Goal: Task Accomplishment & Management: Complete application form

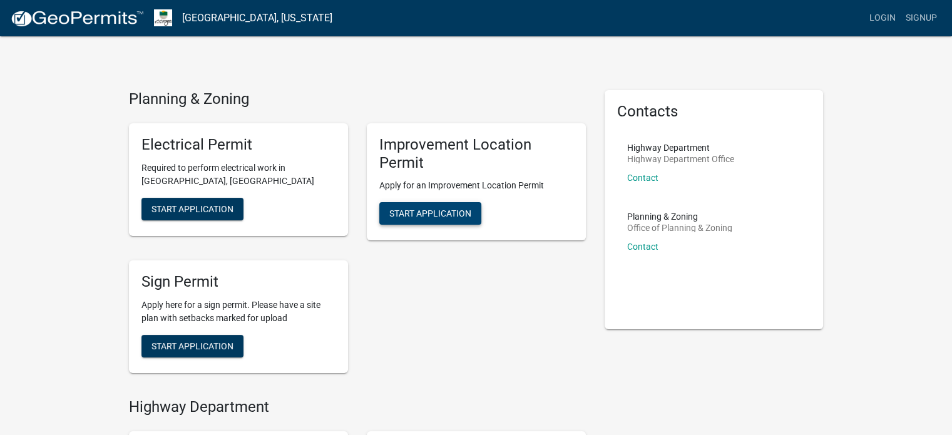
click at [443, 216] on span "Start Application" at bounding box center [430, 213] width 82 height 10
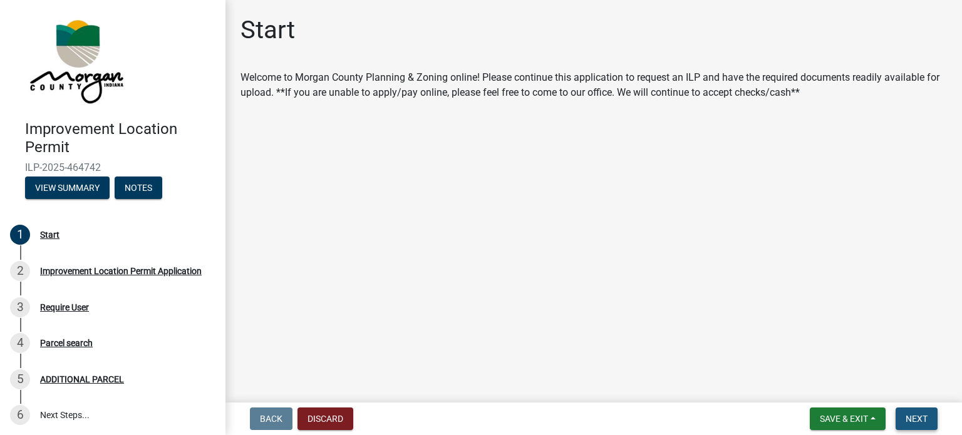
click at [923, 419] on span "Next" at bounding box center [916, 419] width 22 height 10
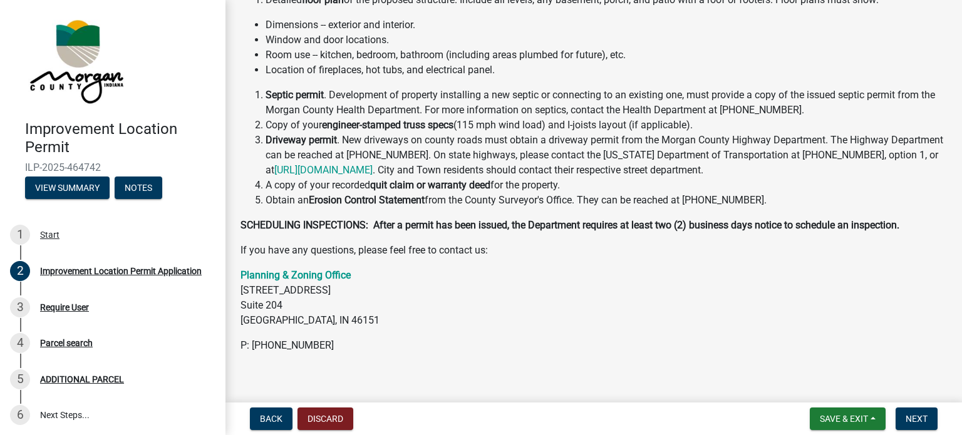
scroll to position [290, 0]
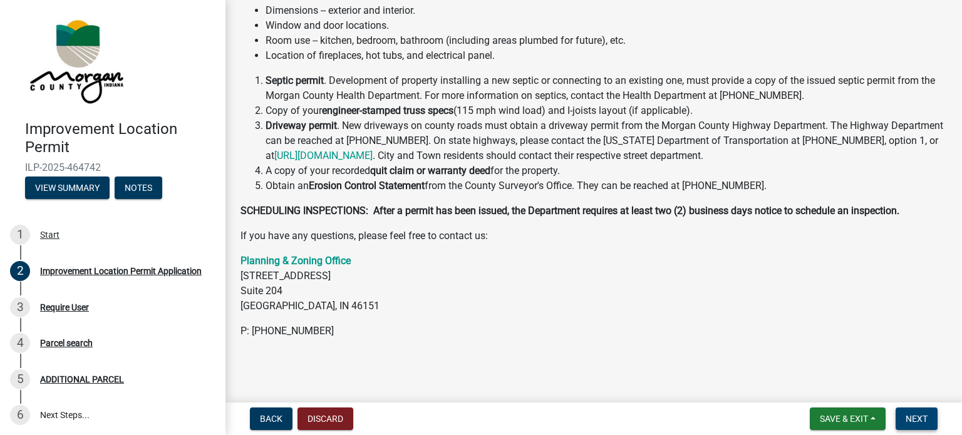
click at [927, 419] on button "Next" at bounding box center [916, 419] width 42 height 23
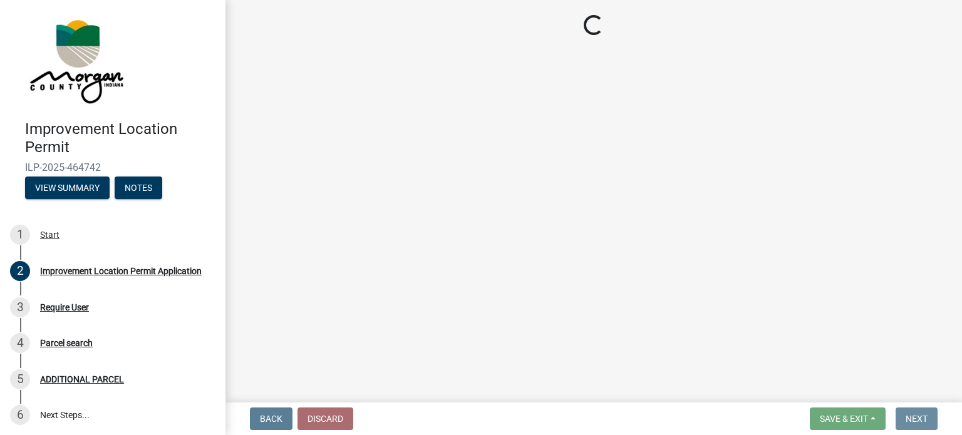
scroll to position [0, 0]
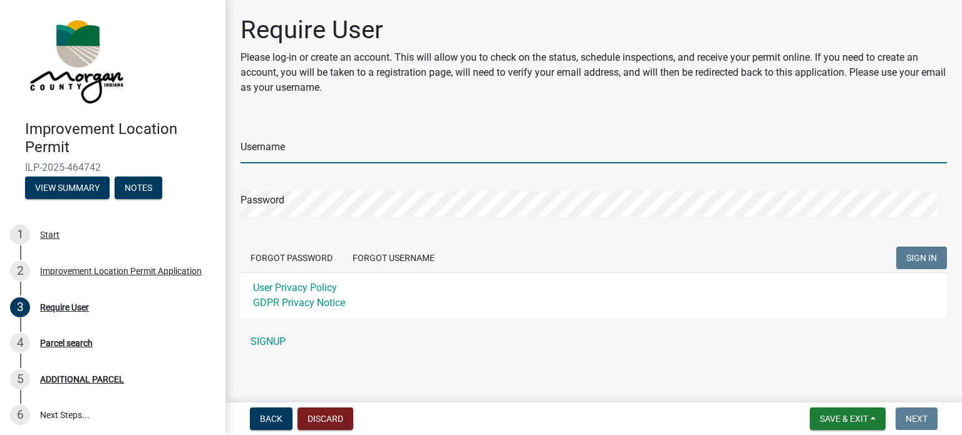
click at [377, 146] on input "Username" at bounding box center [593, 151] width 706 height 26
type input "[PERSON_NAME]"
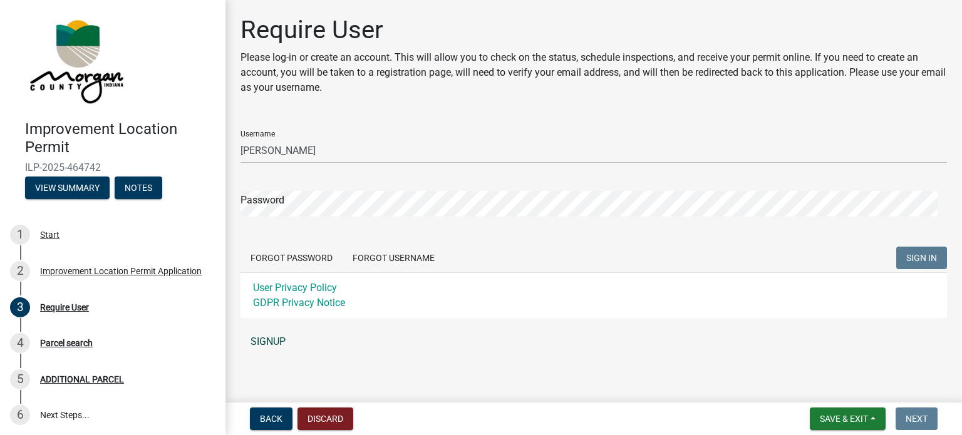
click at [270, 340] on link "SIGNUP" at bounding box center [593, 341] width 706 height 25
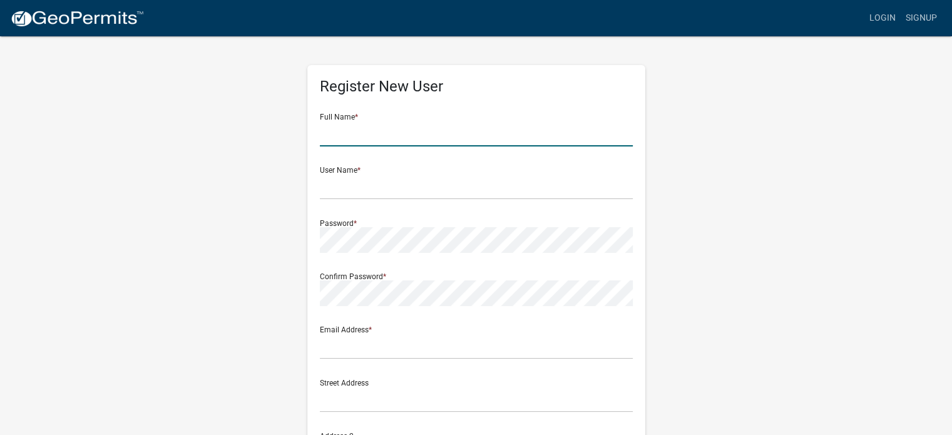
click at [380, 129] on input "text" at bounding box center [476, 134] width 313 height 26
type input "[PERSON_NAME]"
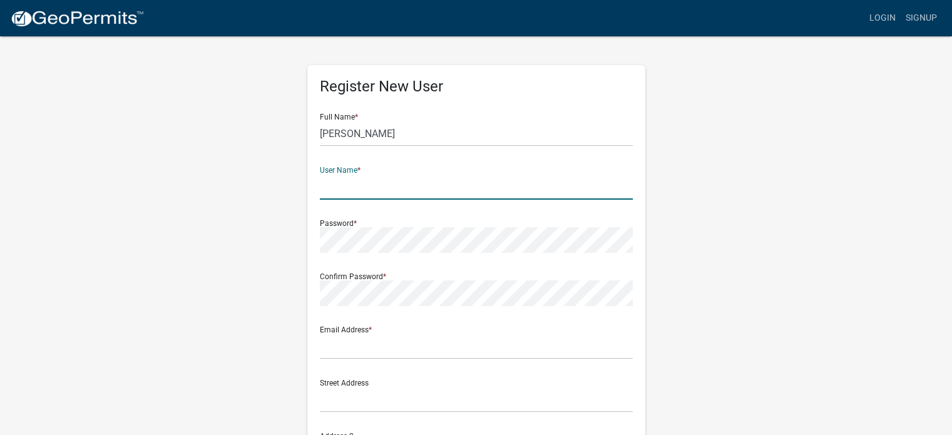
click at [392, 195] on input "text" at bounding box center [476, 187] width 313 height 26
type input "[PERSON_NAME]"
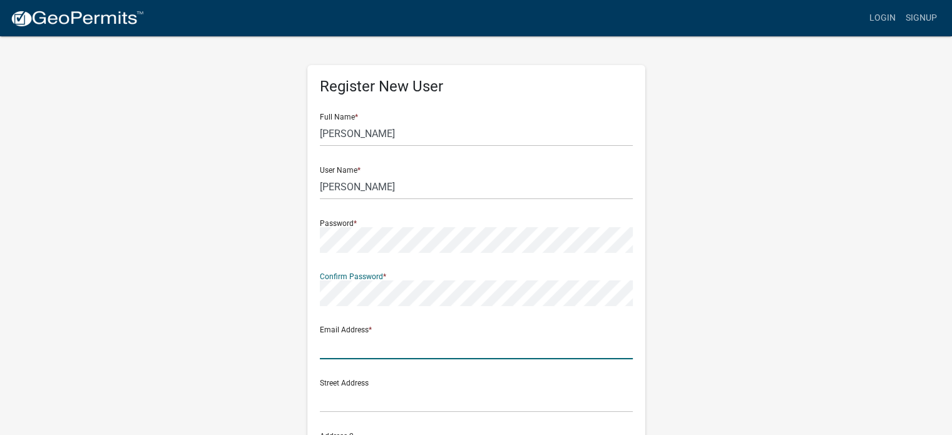
click at [354, 357] on input "text" at bounding box center [476, 347] width 313 height 26
click at [364, 406] on input "text" at bounding box center [476, 400] width 313 height 26
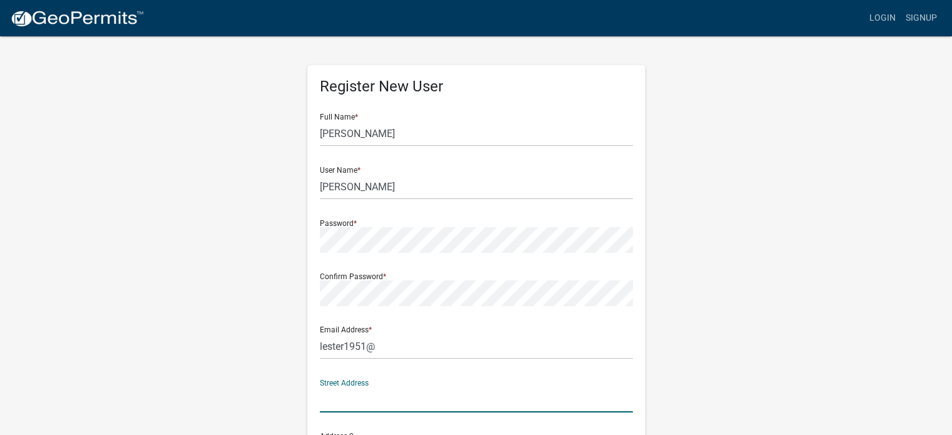
click at [0, 37] on wm-register-view "more_horiz Login Signup Register New User Full Name * larry lester User Name * …" at bounding box center [476, 352] width 952 height 705
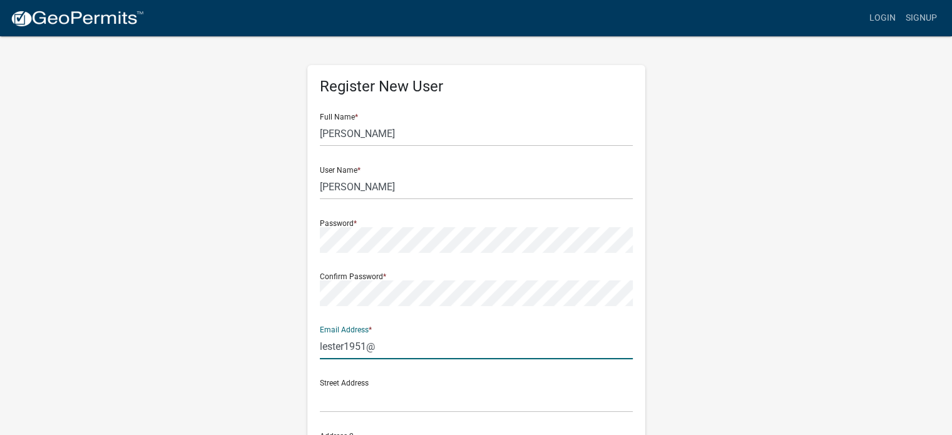
click at [391, 350] on input "lester1951@" at bounding box center [476, 347] width 313 height 26
type input "[EMAIL_ADDRESS][DOMAIN_NAME]"
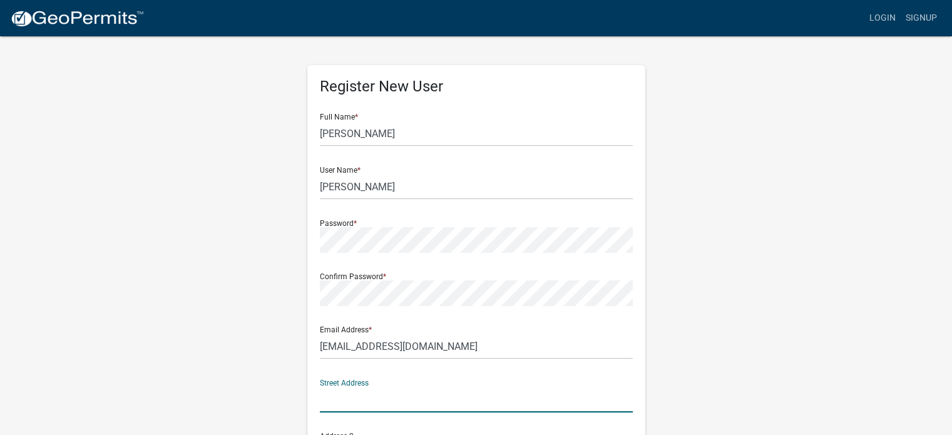
click at [361, 403] on input "text" at bounding box center [476, 400] width 313 height 26
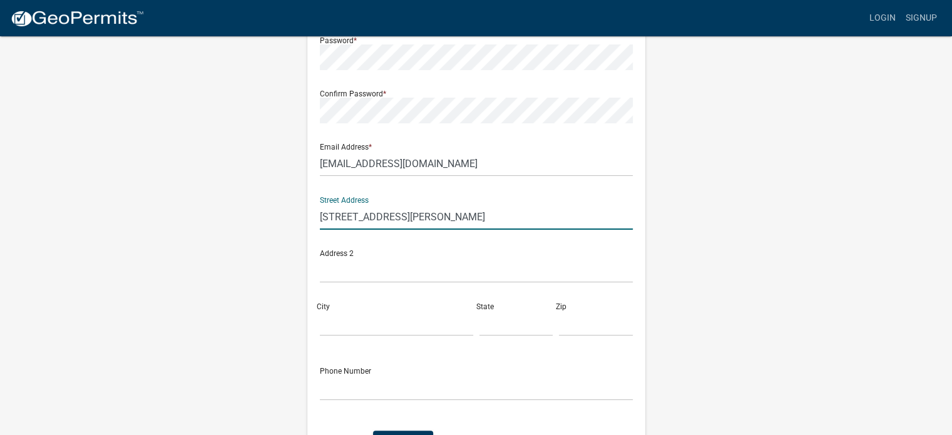
scroll to position [188, 0]
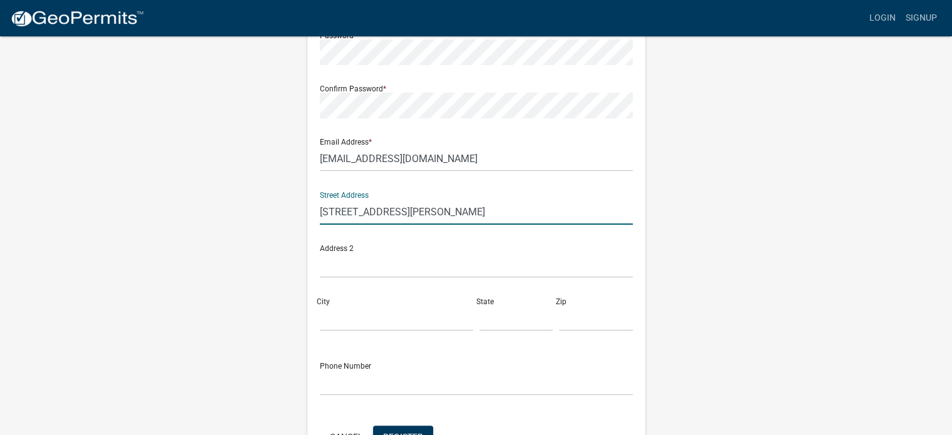
type input "3400 e vernon dr"
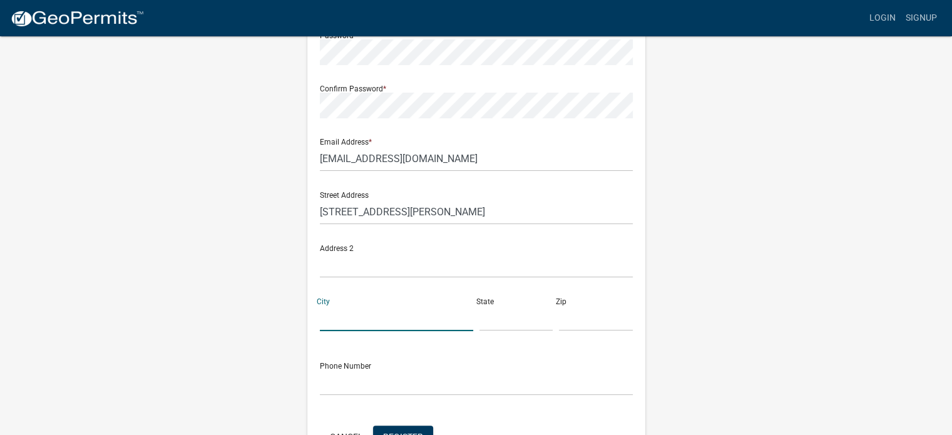
click at [366, 318] on input "City" at bounding box center [396, 318] width 153 height 26
type input "mooresville"
click at [491, 320] on input "text" at bounding box center [517, 318] width 74 height 26
type input "in"
click at [573, 325] on input "text" at bounding box center [596, 318] width 74 height 26
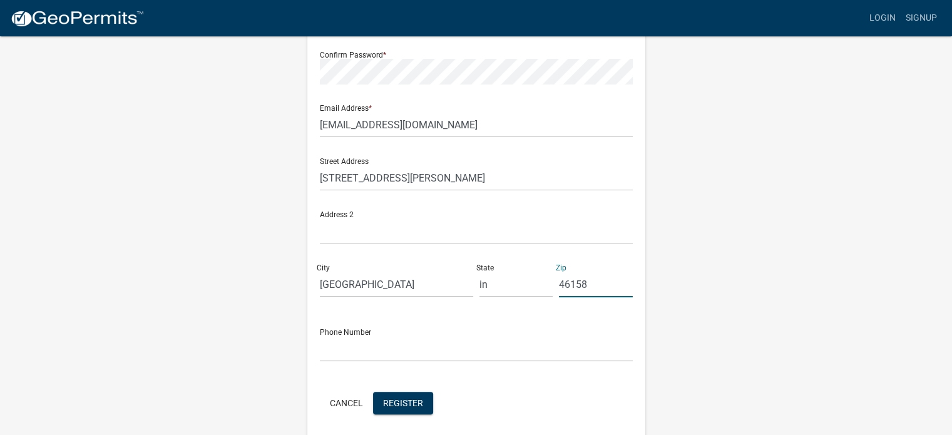
scroll to position [250, 0]
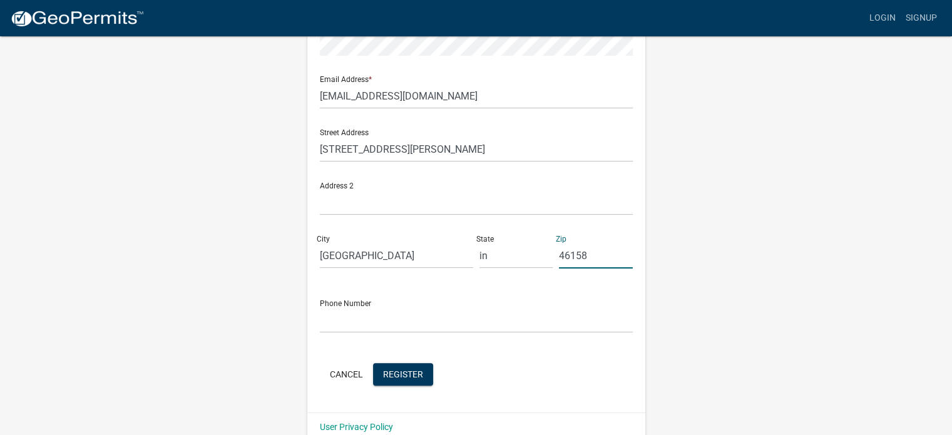
type input "46158"
click at [396, 319] on input "text" at bounding box center [476, 320] width 313 height 26
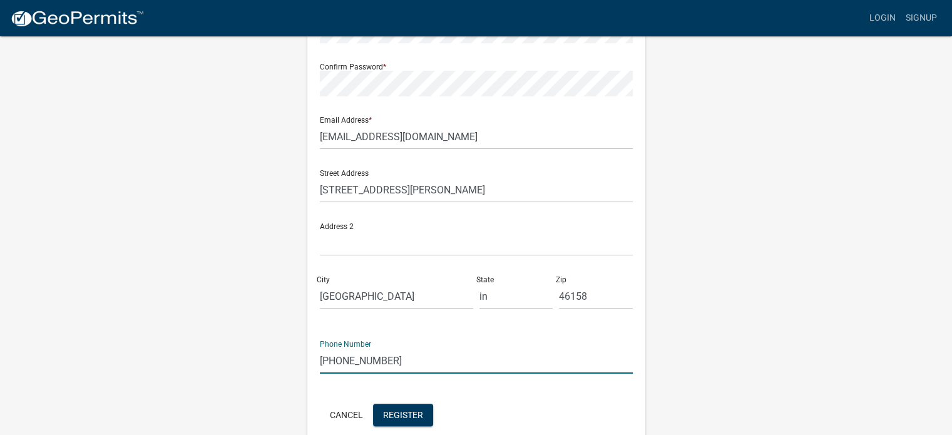
scroll to position [188, 0]
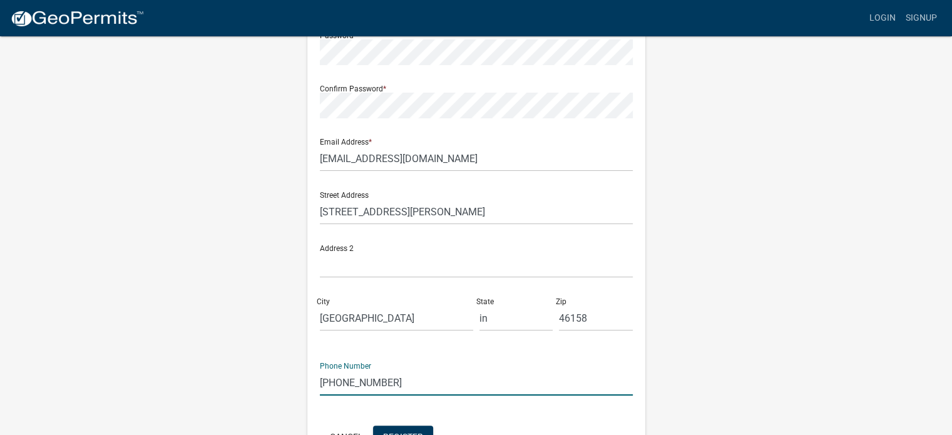
type input "317 407 0750"
click at [349, 211] on input "3400 e vernon dr" at bounding box center [476, 212] width 313 height 26
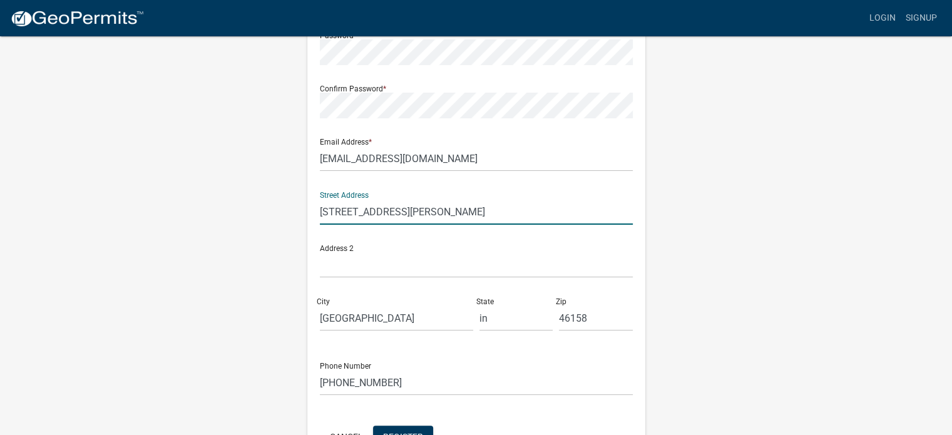
click at [358, 207] on input "3400 E vernon dr" at bounding box center [476, 212] width 313 height 26
click at [389, 210] on input "3400 E Vernon dr" at bounding box center [476, 212] width 313 height 26
click at [390, 211] on input "3400 E Vernon dr" at bounding box center [476, 212] width 313 height 26
click at [397, 212] on input "3400 E Vernon Dr" at bounding box center [476, 212] width 313 height 26
type input "[STREET_ADDRESS][PERSON_NAME]"
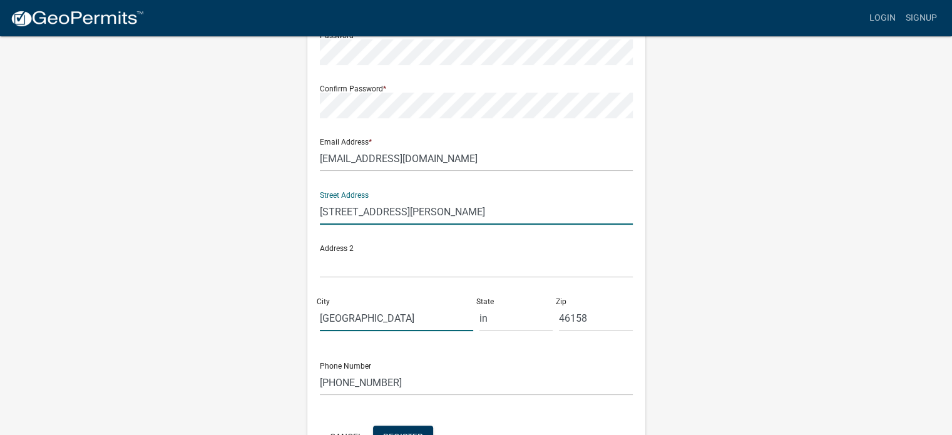
click at [327, 318] on input "mooresville" at bounding box center [396, 318] width 153 height 26
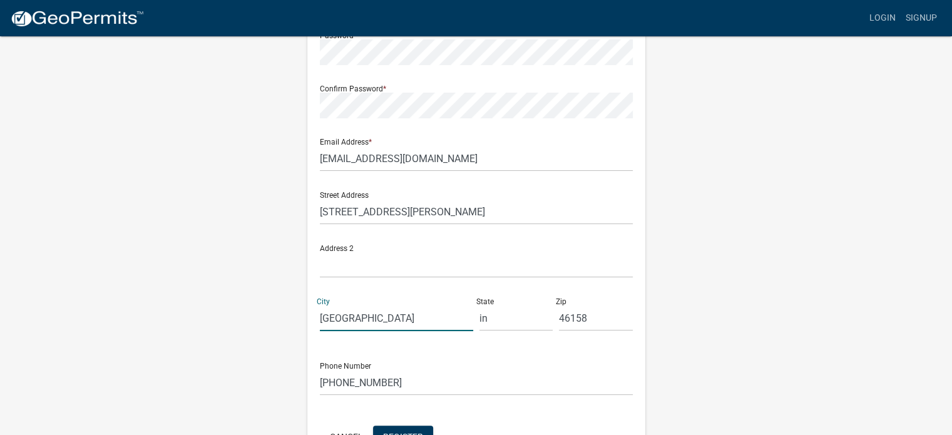
type input "[GEOGRAPHIC_DATA]"
click at [490, 322] on input "in" at bounding box center [517, 318] width 74 height 26
type input "i"
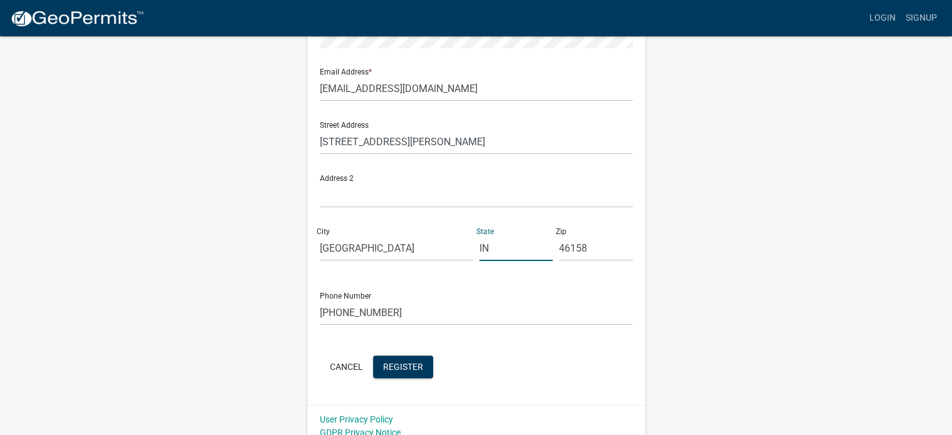
scroll to position [269, 0]
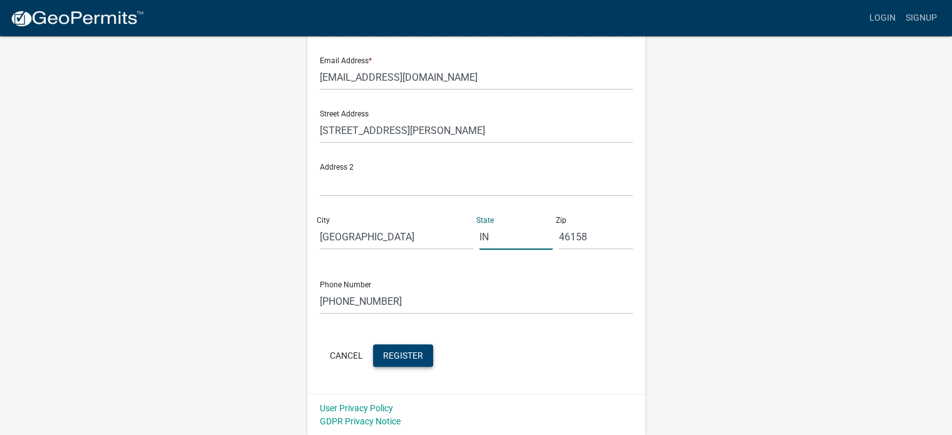
type input "IN"
click at [412, 357] on span "Register" at bounding box center [403, 355] width 40 height 10
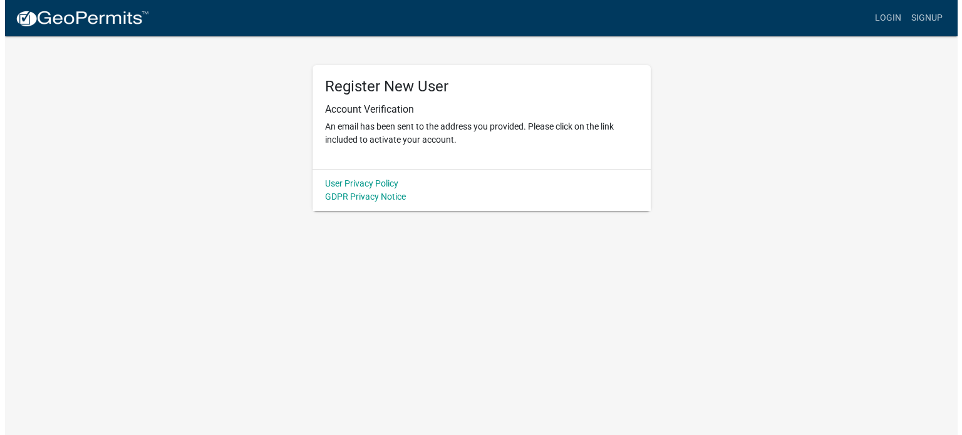
scroll to position [0, 0]
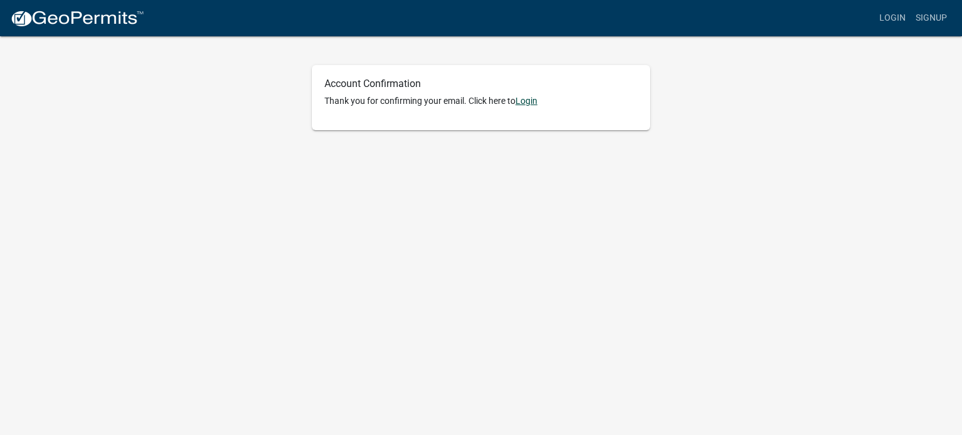
click at [531, 104] on link "Login" at bounding box center [526, 101] width 22 height 10
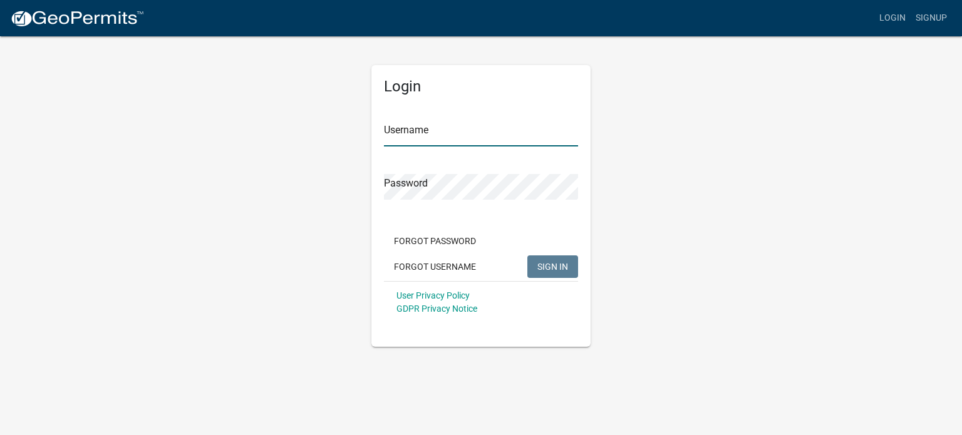
type input "[PERSON_NAME]"
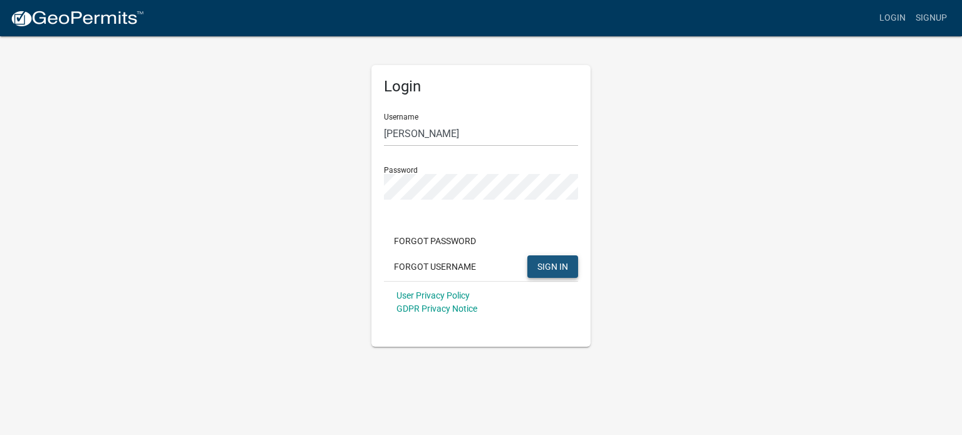
click at [544, 264] on span "SIGN IN" at bounding box center [552, 266] width 31 height 10
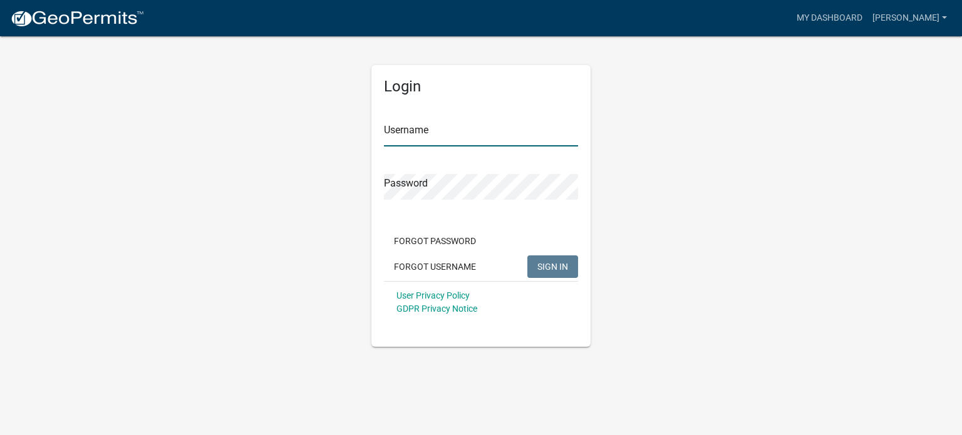
type input "[PERSON_NAME]"
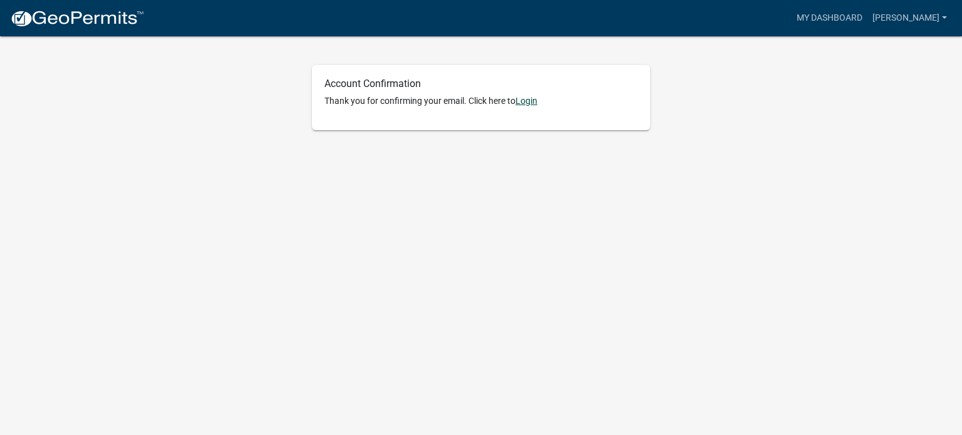
click at [528, 100] on link "Login" at bounding box center [526, 101] width 22 height 10
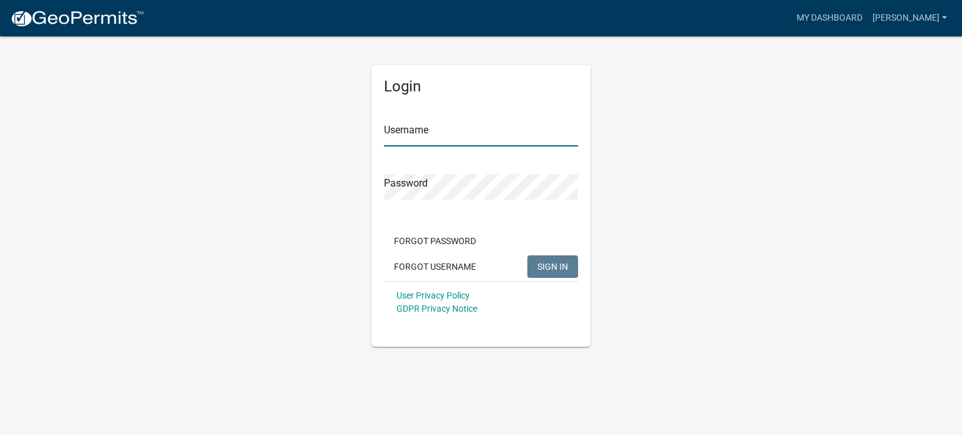
type input "[PERSON_NAME]"
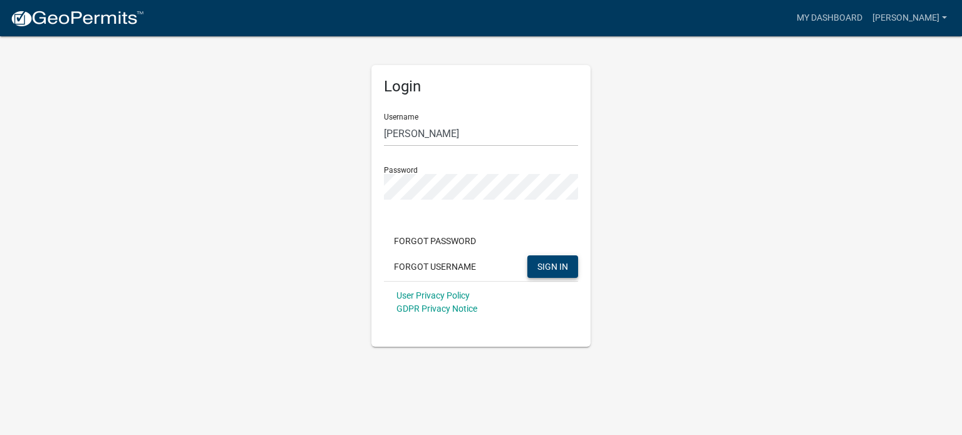
click at [560, 265] on span "SIGN IN" at bounding box center [552, 266] width 31 height 10
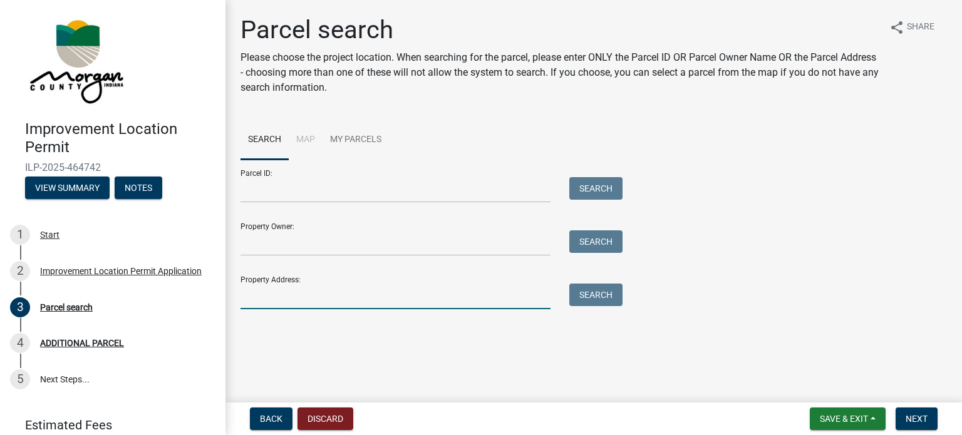
click at [276, 298] on input "Property Address:" at bounding box center [395, 297] width 310 height 26
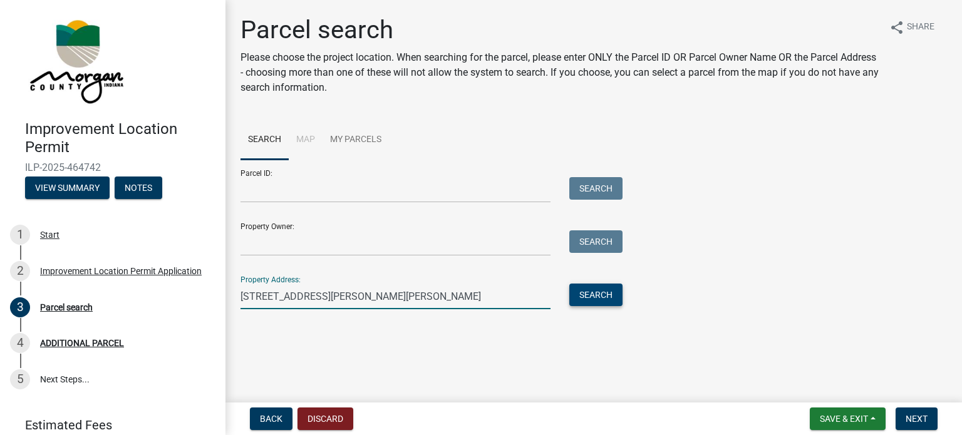
type input "[STREET_ADDRESS][PERSON_NAME][PERSON_NAME]"
click at [604, 292] on button "Search" at bounding box center [595, 295] width 53 height 23
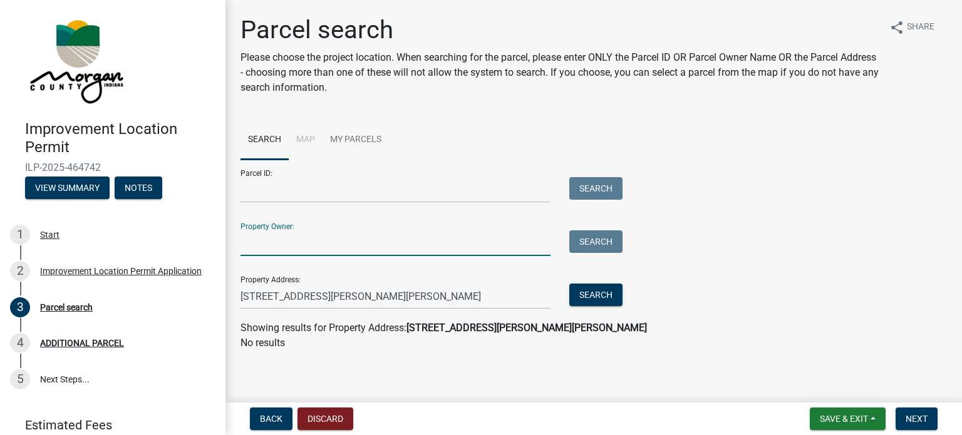
click at [268, 252] on input "Property Owner:" at bounding box center [395, 243] width 310 height 26
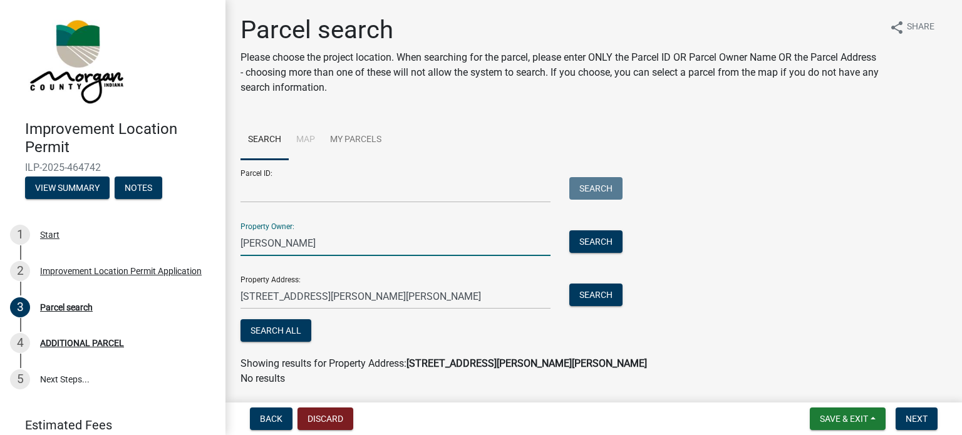
type input "[PERSON_NAME]"
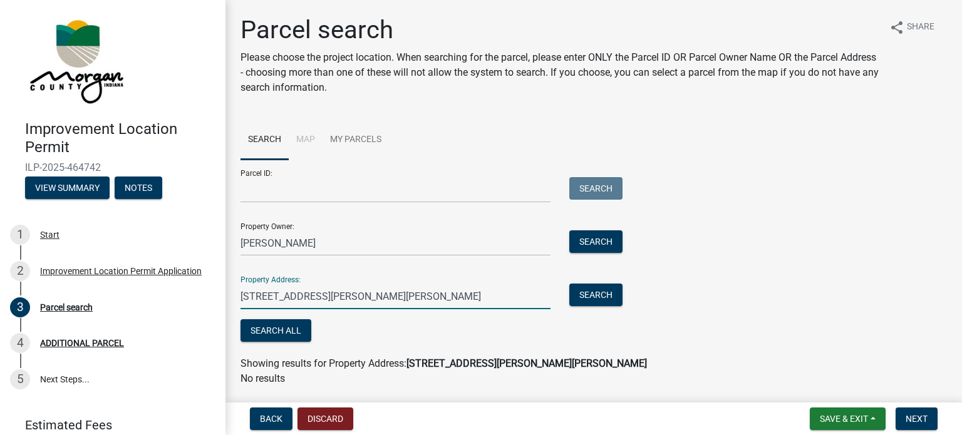
click at [379, 300] on input "[STREET_ADDRESS][PERSON_NAME][PERSON_NAME]" at bounding box center [395, 297] width 310 height 26
click at [391, 296] on input "3400 E Vernon DR Mooresville IN" at bounding box center [395, 297] width 310 height 26
type input "3"
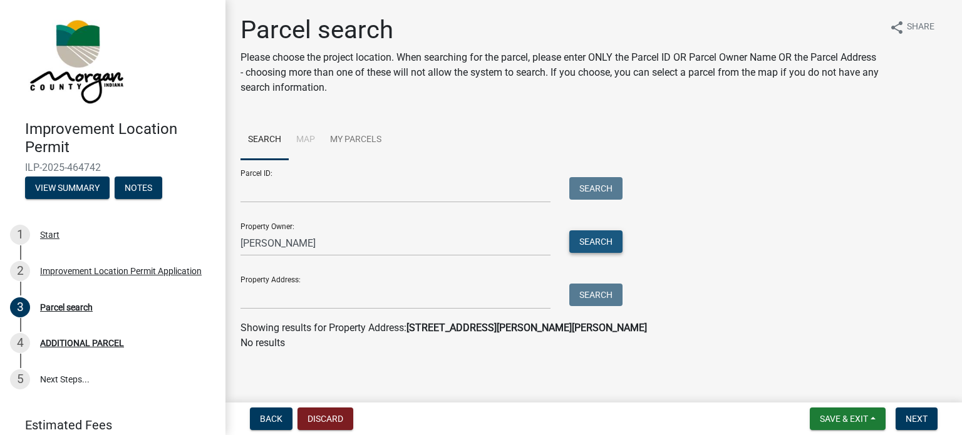
click at [598, 244] on button "Search" at bounding box center [595, 241] width 53 height 23
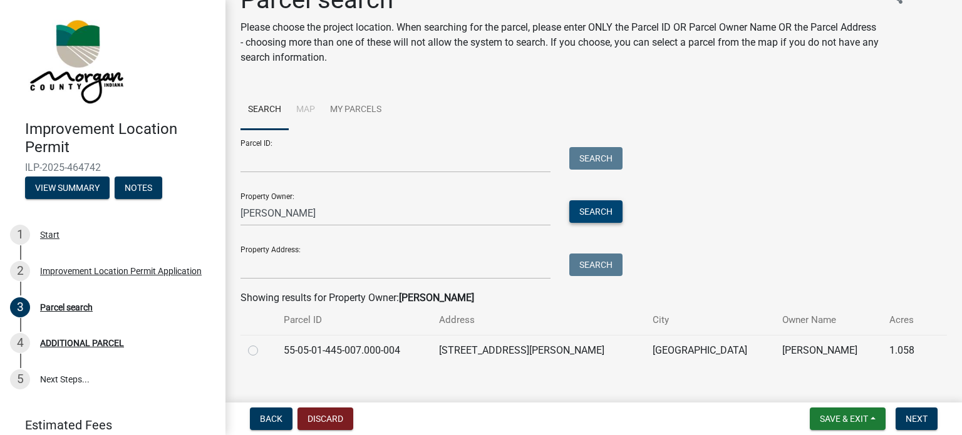
scroll to position [46, 0]
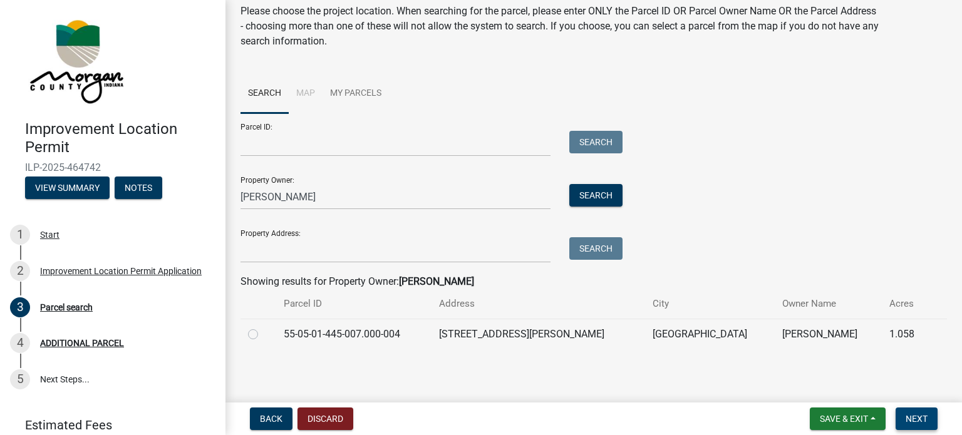
click at [907, 418] on span "Next" at bounding box center [916, 419] width 22 height 10
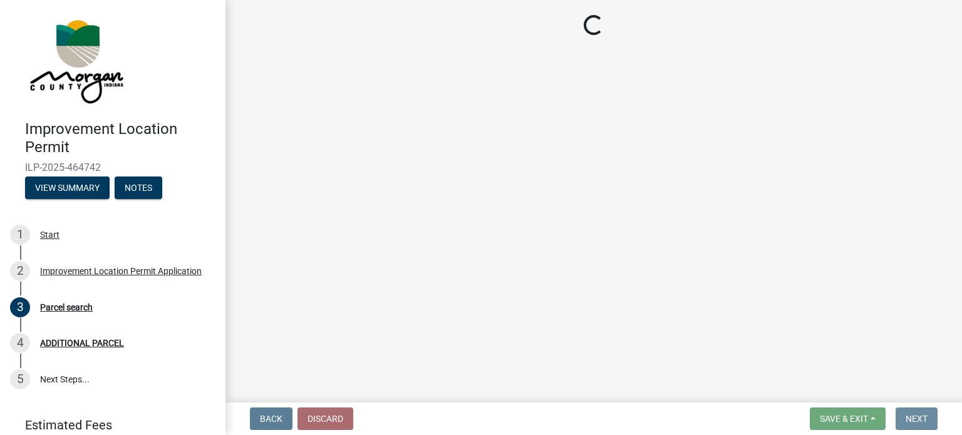
scroll to position [0, 0]
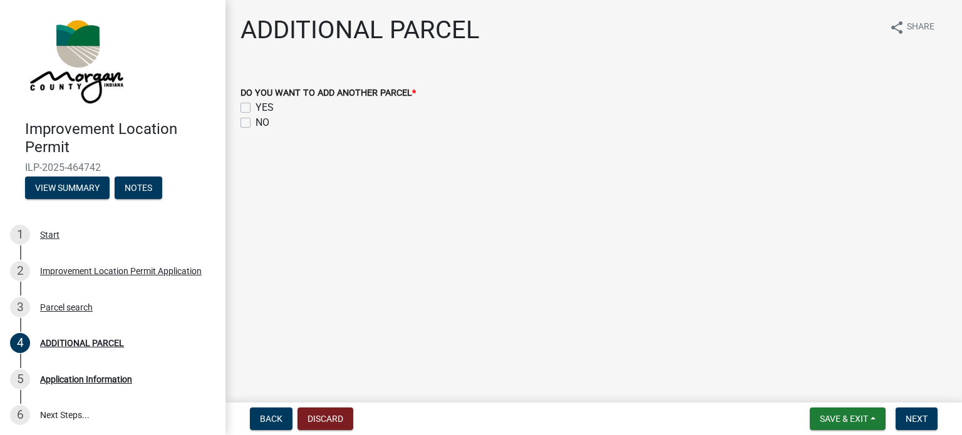
click at [255, 120] on label "NO" at bounding box center [262, 122] width 14 height 15
click at [255, 120] on input "NO" at bounding box center [259, 119] width 8 height 8
checkbox input "true"
checkbox input "false"
checkbox input "true"
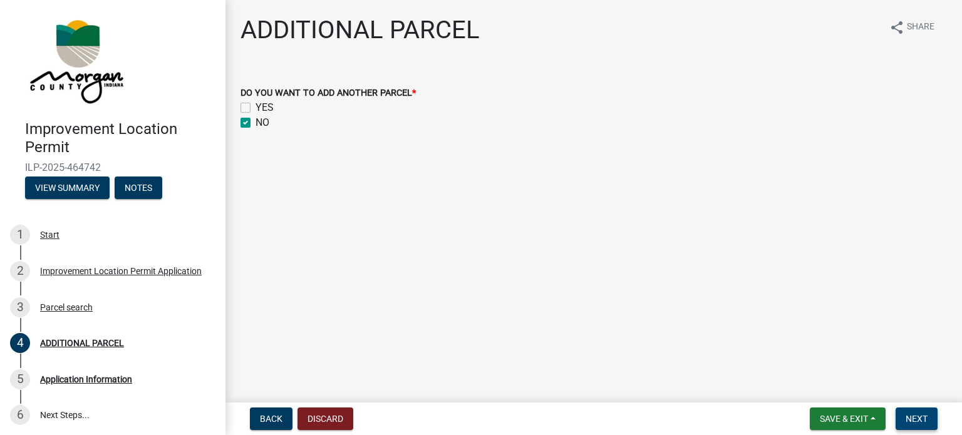
click at [915, 414] on span "Next" at bounding box center [916, 419] width 22 height 10
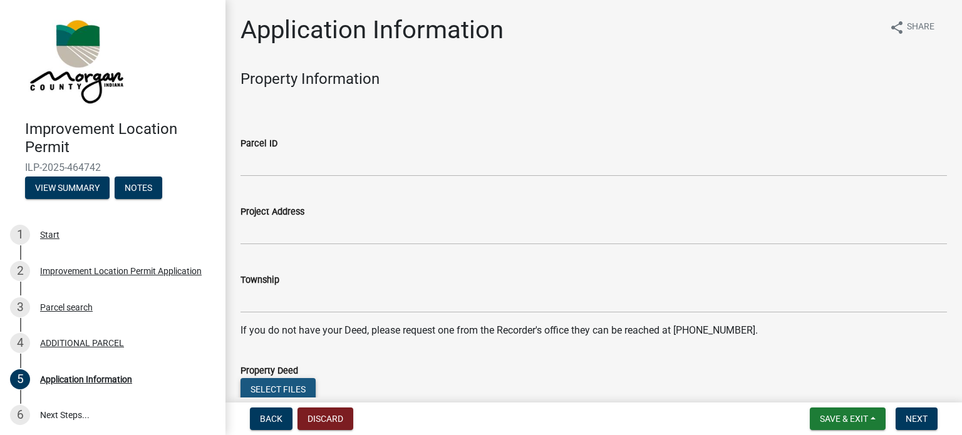
click at [292, 386] on button "Select files" at bounding box center [277, 389] width 75 height 23
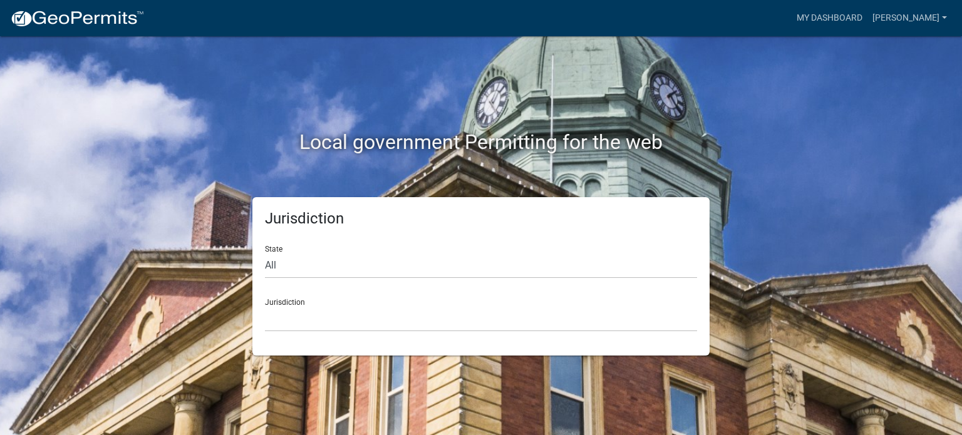
click at [856, 156] on div "Local government Permitting for the web Jurisdiction State All [US_STATE] [US_S…" at bounding box center [481, 217] width 962 height 435
click at [607, 249] on div "State All [US_STATE] [US_STATE] [US_STATE] [US_STATE] [US_STATE] [US_STATE] [US…" at bounding box center [481, 256] width 432 height 43
click at [599, 313] on select "[GEOGRAPHIC_DATA], [US_STATE] [GEOGRAPHIC_DATA], [US_STATE][PERSON_NAME][GEOGRA…" at bounding box center [481, 319] width 432 height 26
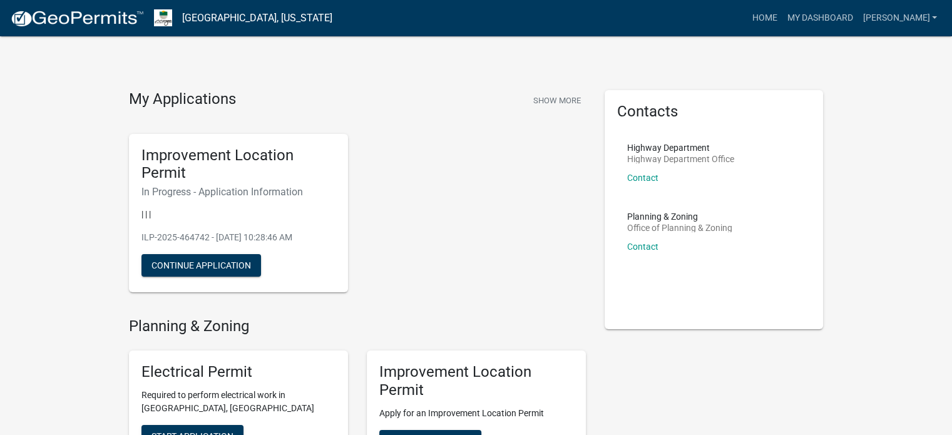
scroll to position [63, 0]
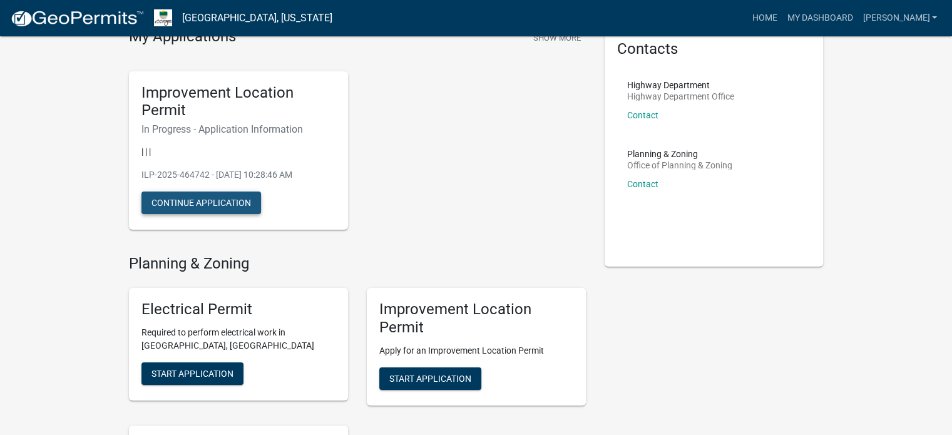
click at [228, 202] on button "Continue Application" at bounding box center [201, 203] width 120 height 23
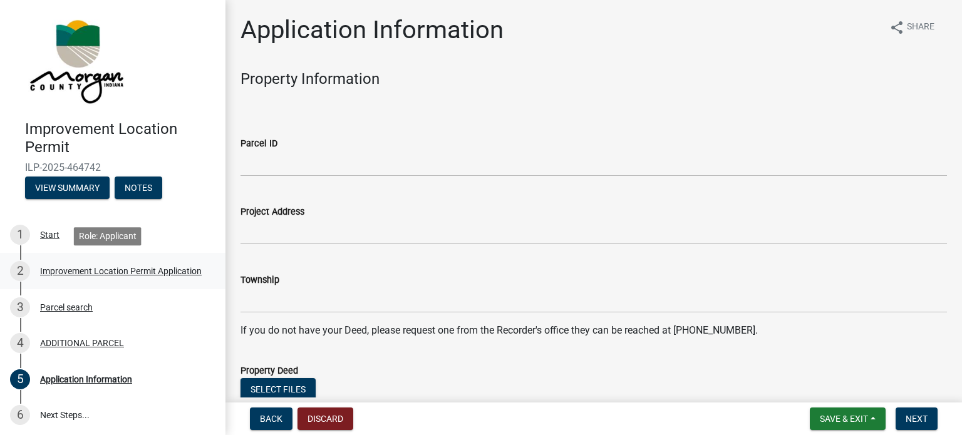
scroll to position [63, 0]
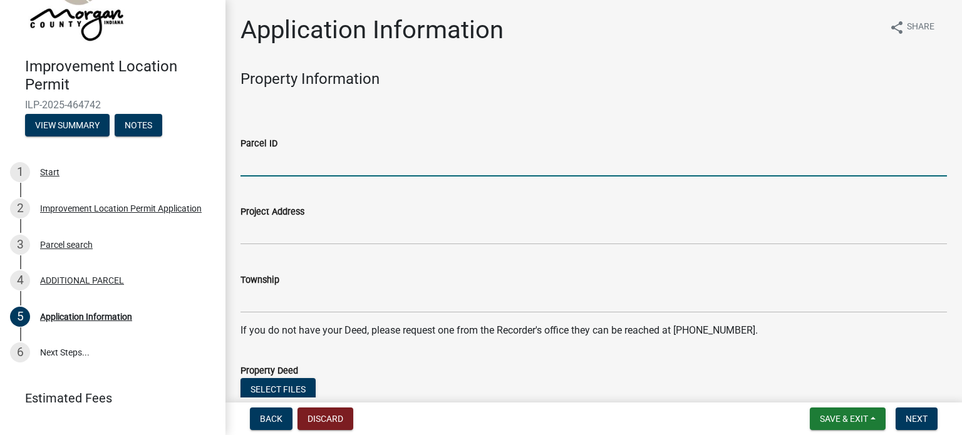
click at [294, 158] on input "Parcel ID" at bounding box center [593, 164] width 706 height 26
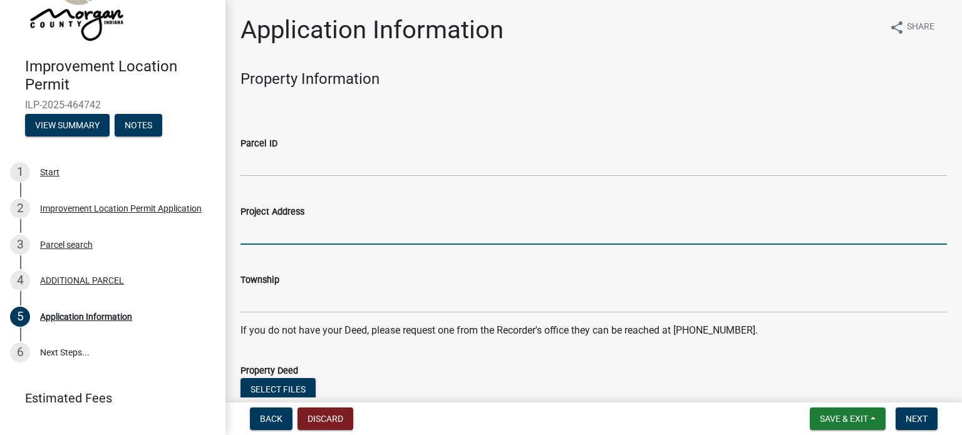
click at [307, 226] on input "Project Address" at bounding box center [593, 232] width 706 height 26
type input "[STREET_ADDRESS][PERSON_NAME]"
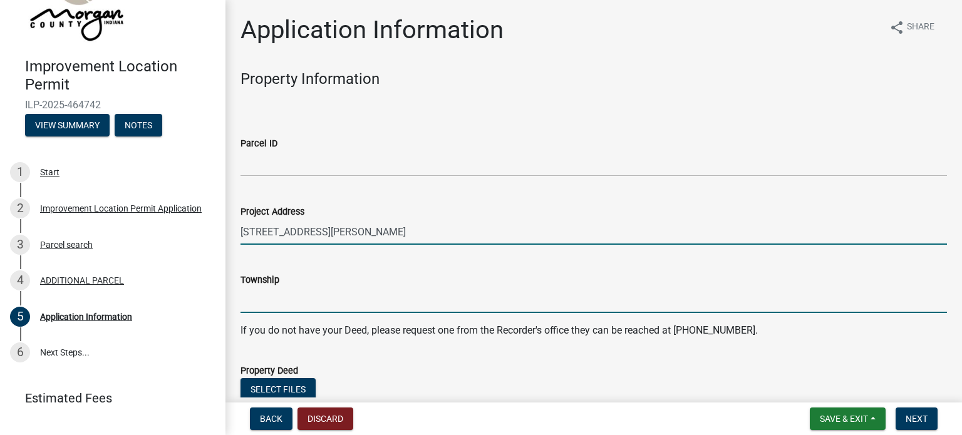
type input "[GEOGRAPHIC_DATA]"
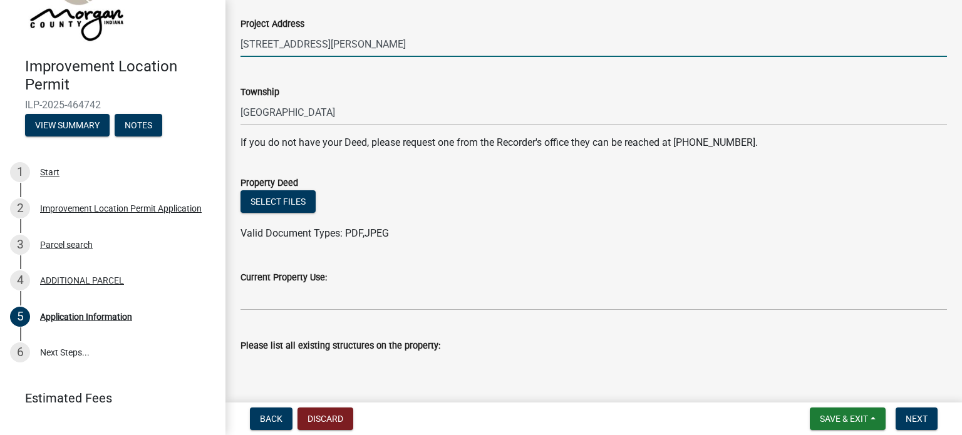
scroll to position [250, 0]
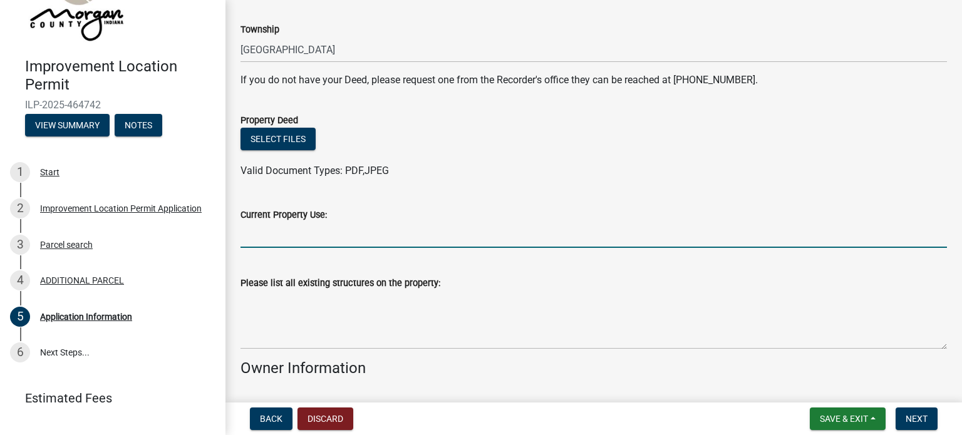
click at [290, 232] on input "Current Property Use:" at bounding box center [593, 235] width 706 height 26
type input "r"
type input "Residential"
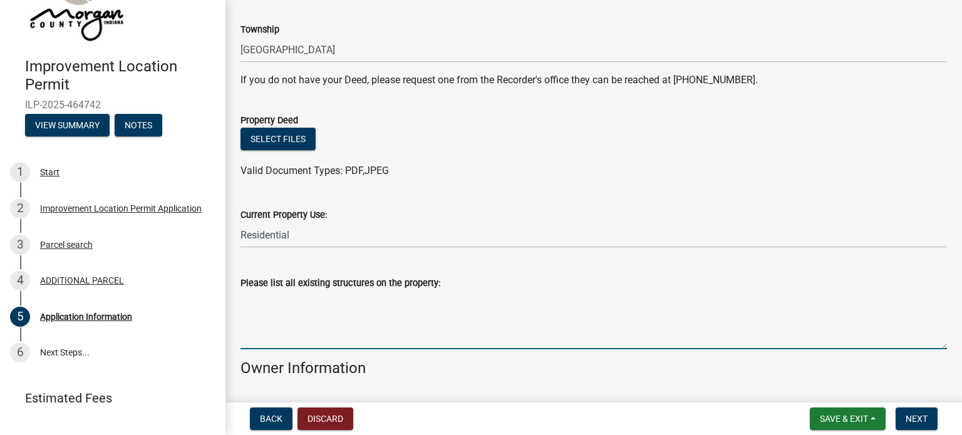
click at [356, 325] on textarea "Please list all existing structures on the property:" at bounding box center [593, 319] width 706 height 59
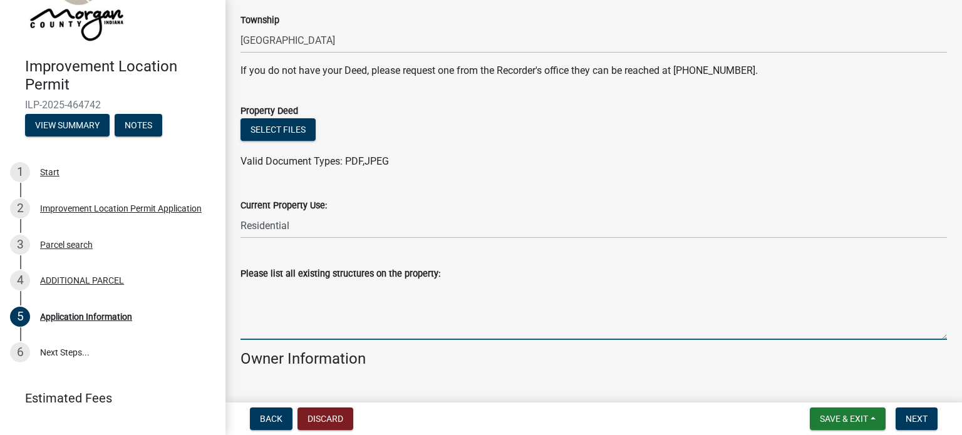
scroll to position [313, 0]
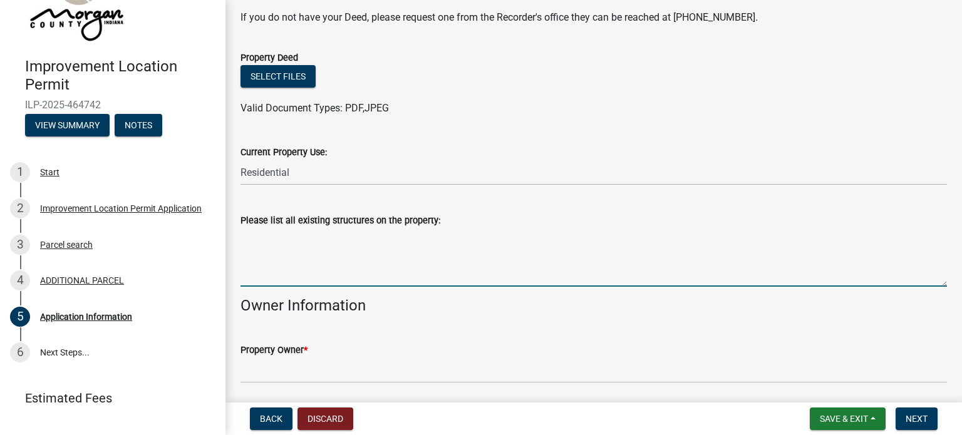
click at [310, 279] on textarea "Please list all existing structures on the property:" at bounding box center [593, 257] width 706 height 59
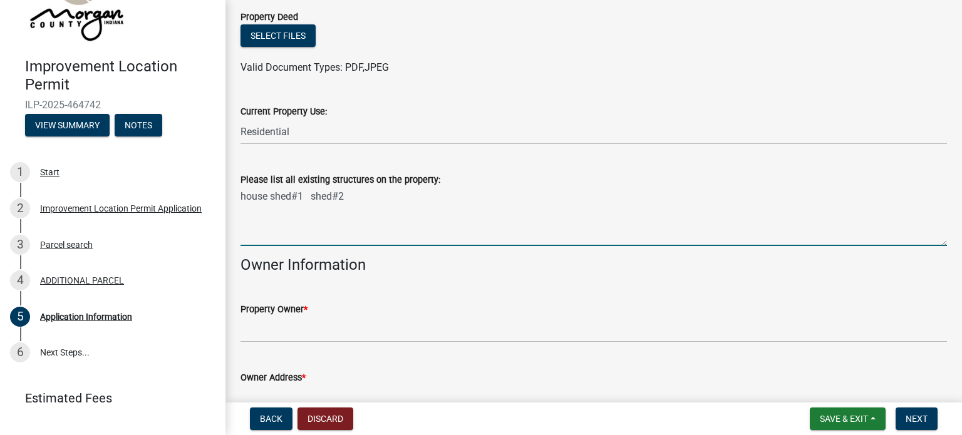
scroll to position [376, 0]
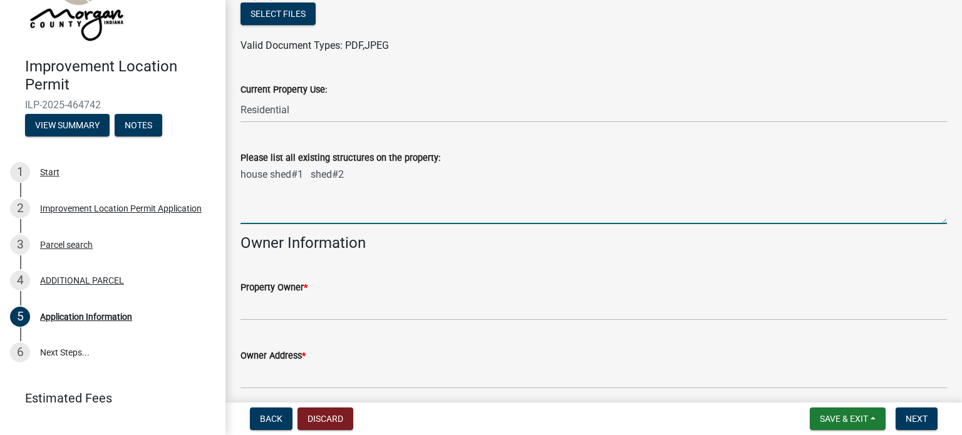
type textarea "house shed#1 shed#2"
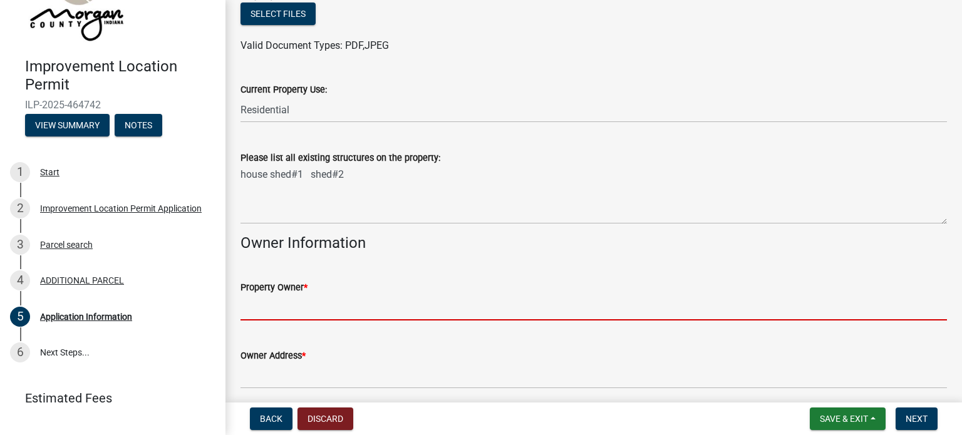
click at [312, 302] on input "Property Owner *" at bounding box center [593, 308] width 706 height 26
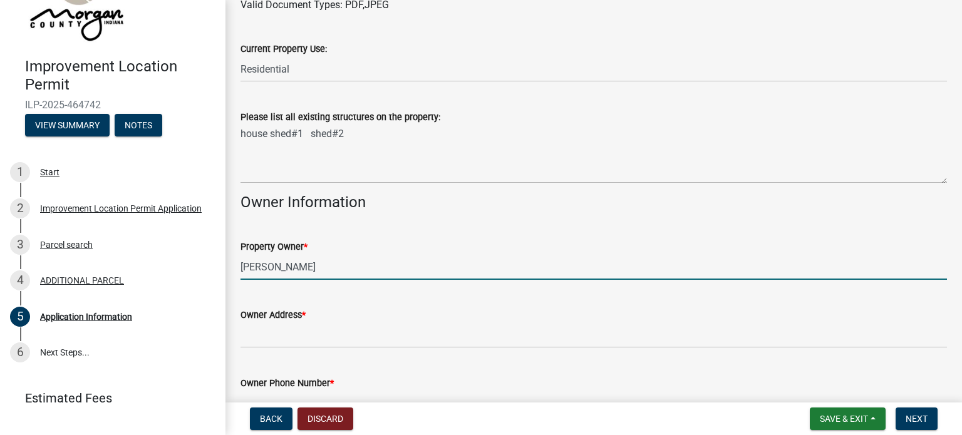
scroll to position [438, 0]
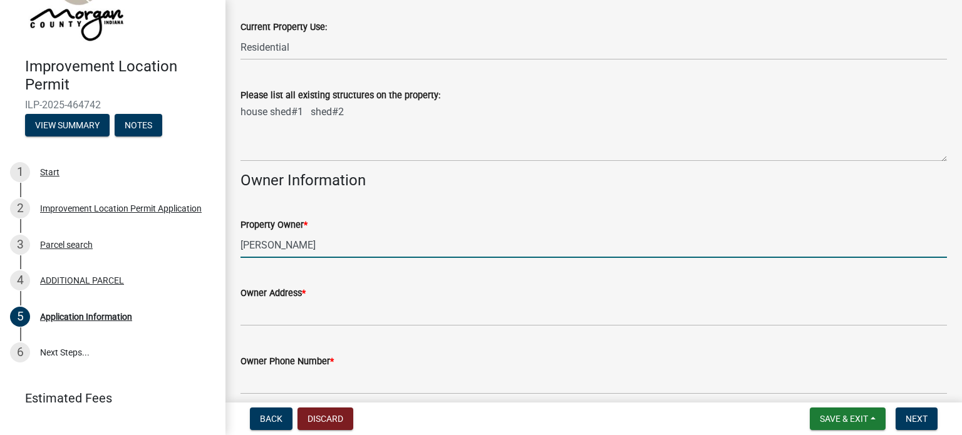
type input "[PERSON_NAME]"
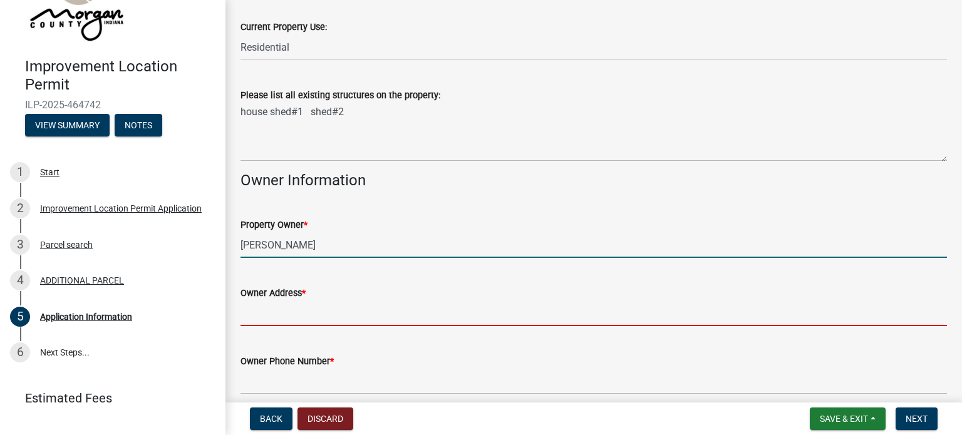
click at [285, 312] on input "Owner Address *" at bounding box center [593, 313] width 706 height 26
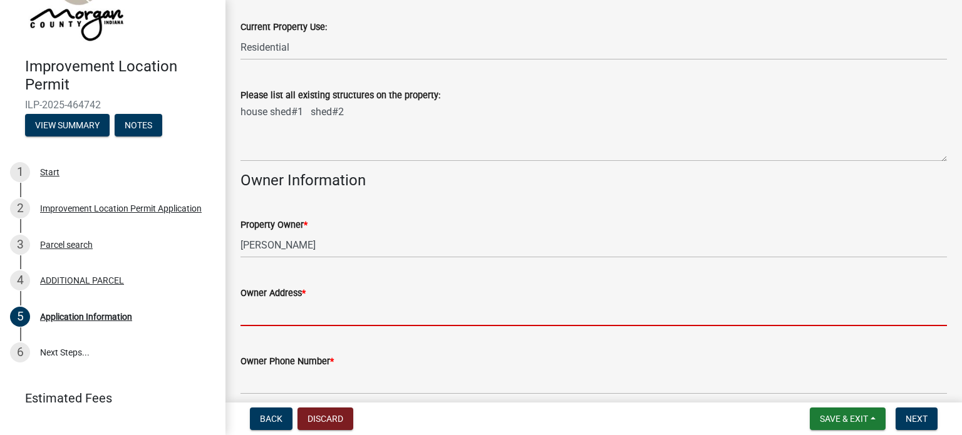
type input "[STREET_ADDRESS][PERSON_NAME]"
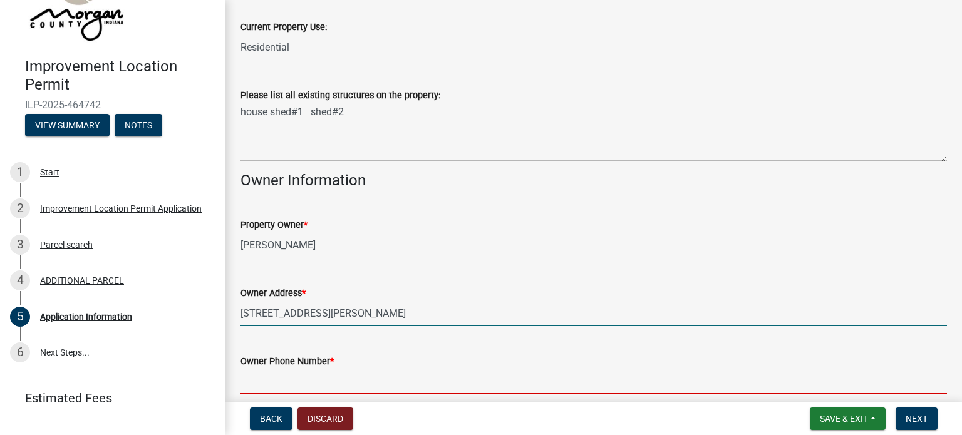
type input "3174070750"
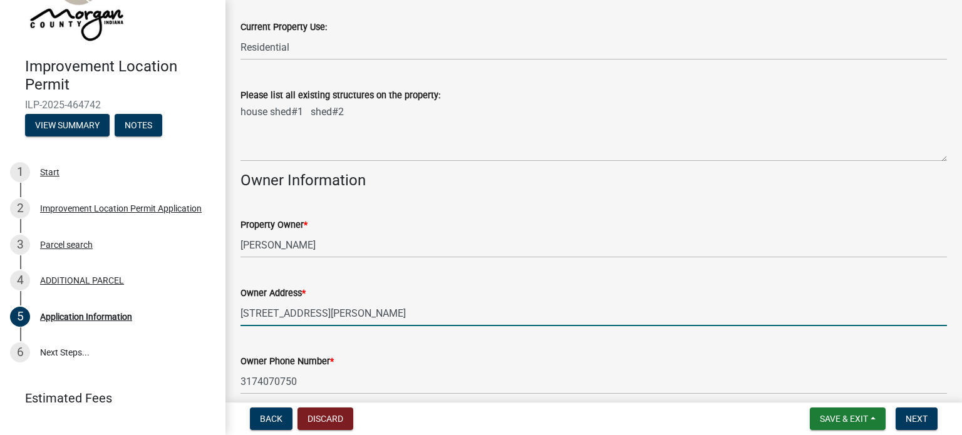
type input "[EMAIL_ADDRESS][DOMAIN_NAME]"
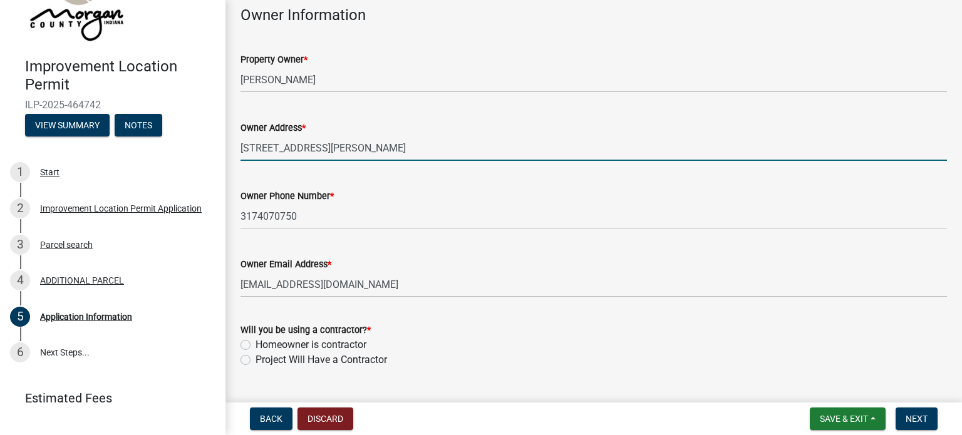
scroll to position [633, 0]
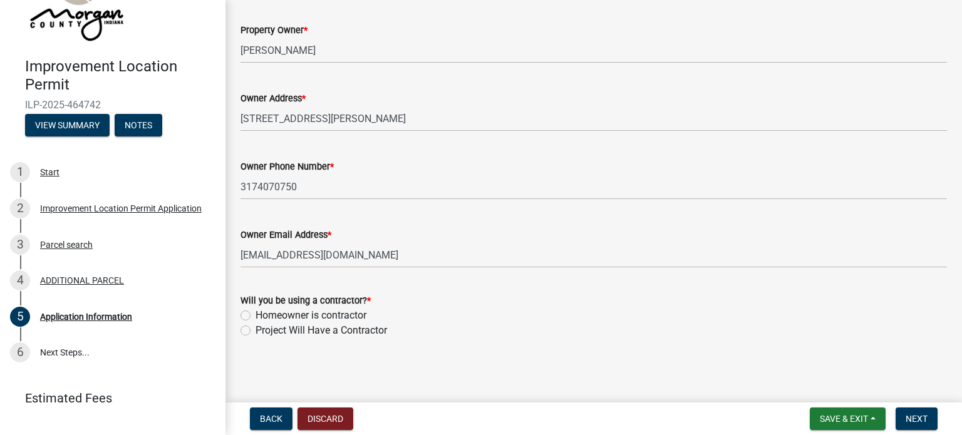
click at [255, 331] on label "Project Will Have a Contractor" at bounding box center [320, 330] width 131 height 15
click at [255, 331] on input "Project Will Have a Contractor" at bounding box center [259, 327] width 8 height 8
radio input "true"
click at [916, 417] on span "Next" at bounding box center [916, 419] width 22 height 10
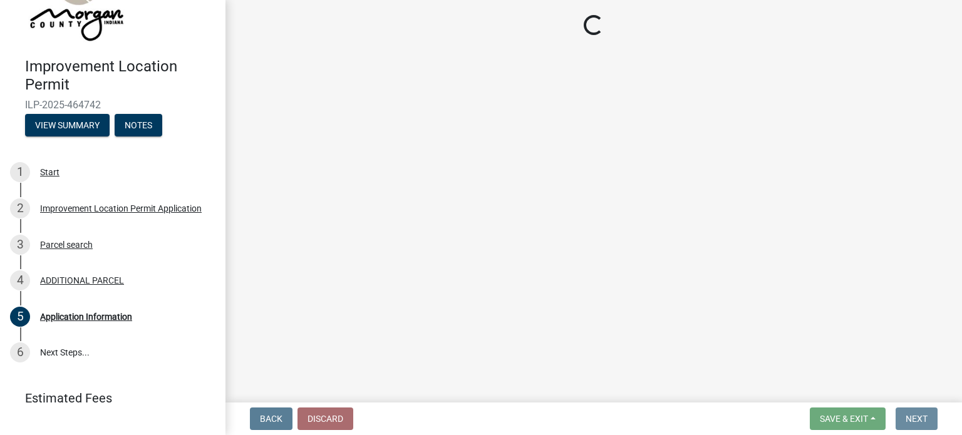
scroll to position [0, 0]
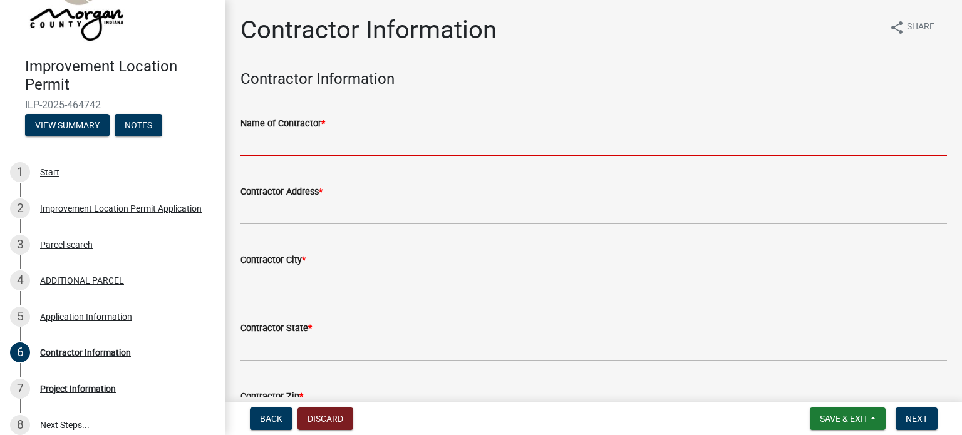
click at [318, 150] on input "Name of Contractor *" at bounding box center [593, 144] width 706 height 26
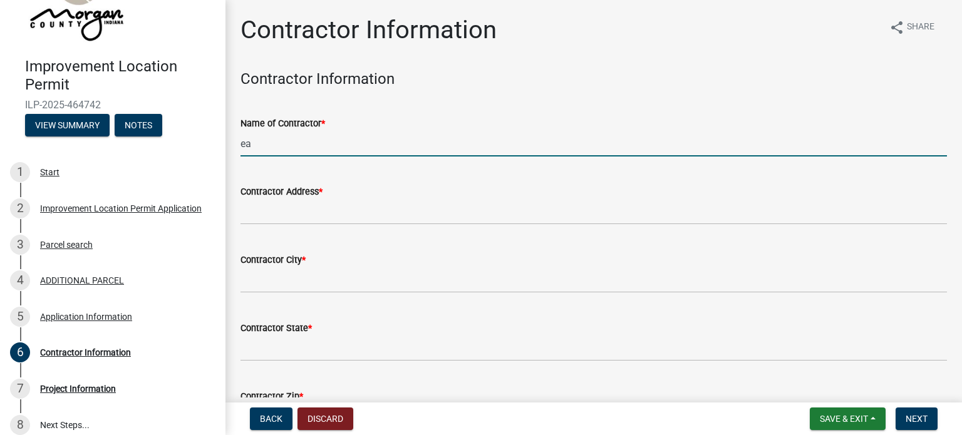
type input "e"
click at [263, 140] on input "Eagel Carport" at bounding box center [593, 144] width 706 height 26
click at [302, 145] on input "Eagle Carport" at bounding box center [593, 144] width 706 height 26
type input "Eagle Carports"
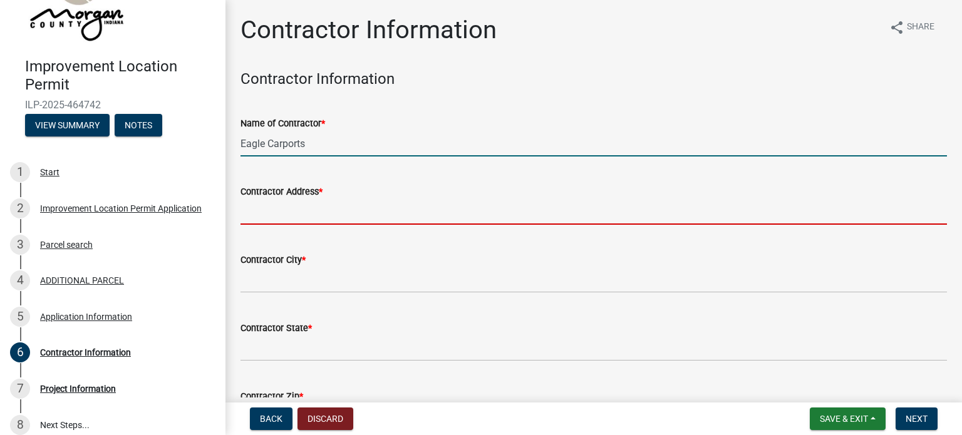
click at [300, 218] on input "Contractor Address *" at bounding box center [593, 212] width 706 height 26
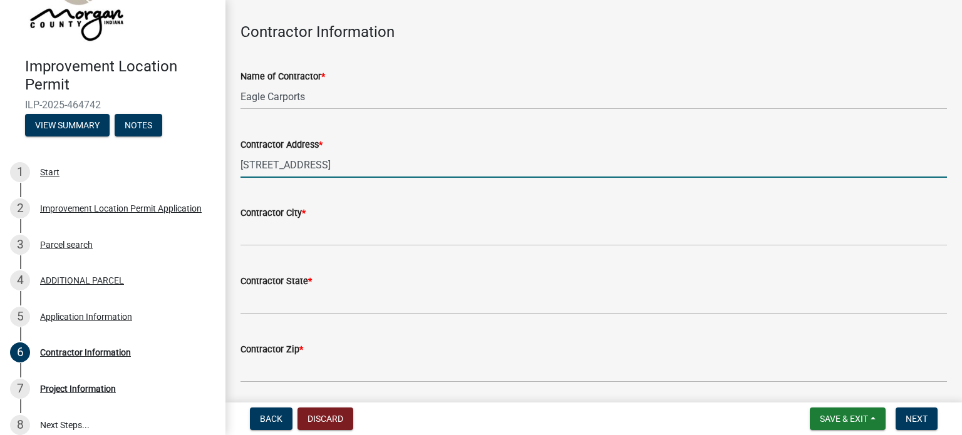
scroll to position [39, 0]
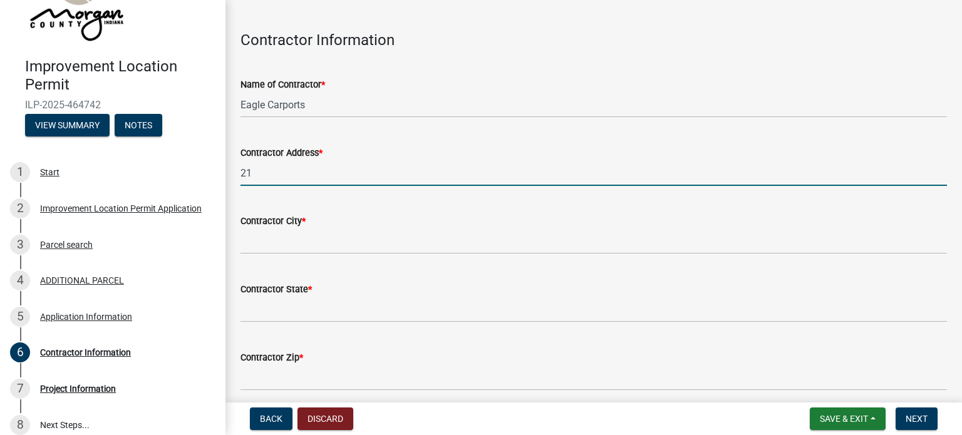
type input "2"
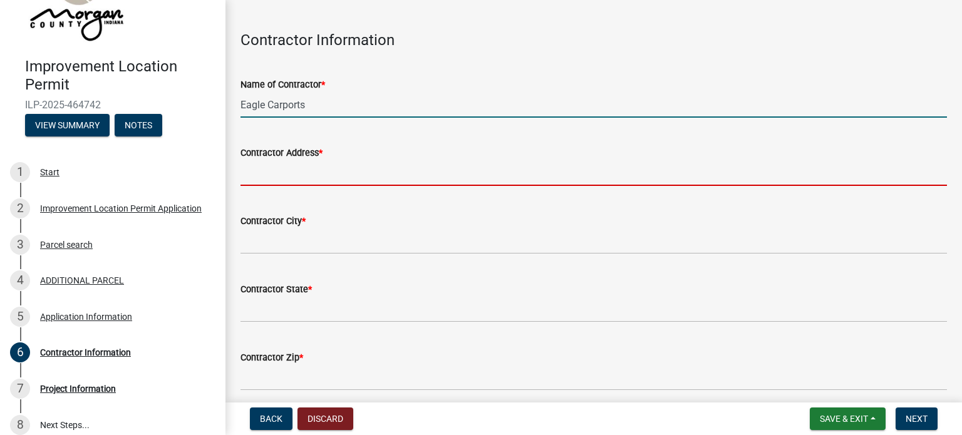
click at [329, 108] on input "Eagle Carports" at bounding box center [593, 105] width 706 height 26
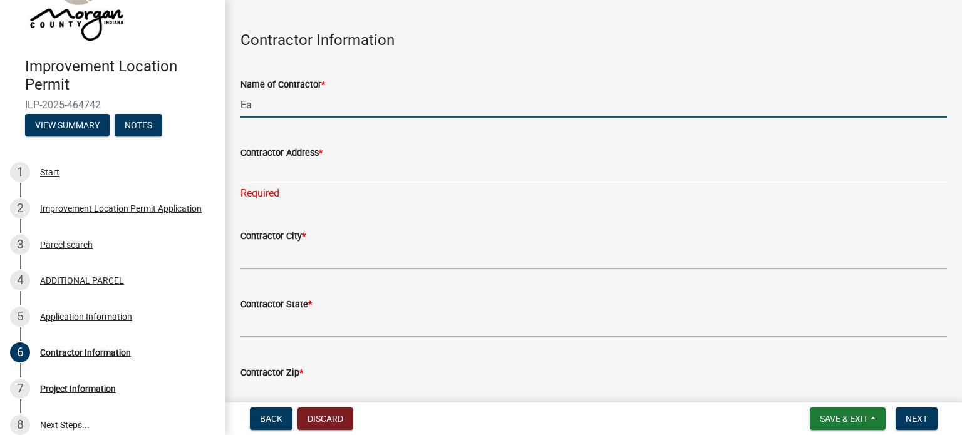
type input "E"
type input "Custom Carports"
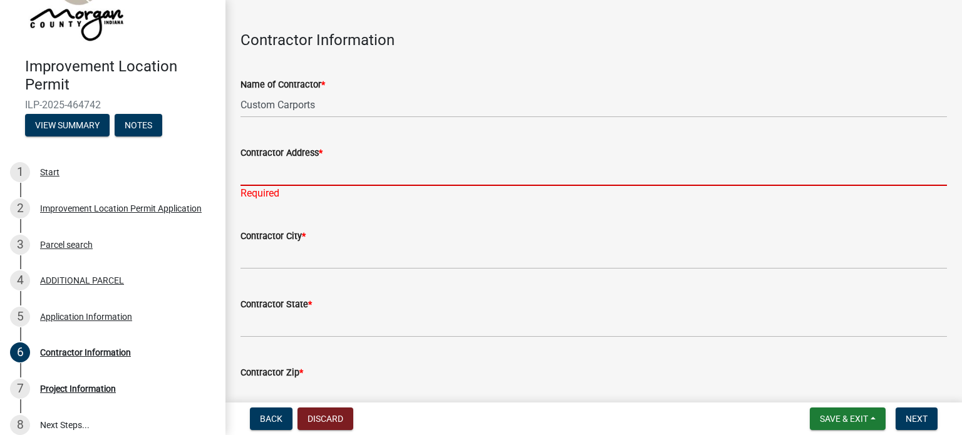
click at [294, 175] on input "Contractor Address *" at bounding box center [593, 173] width 706 height 26
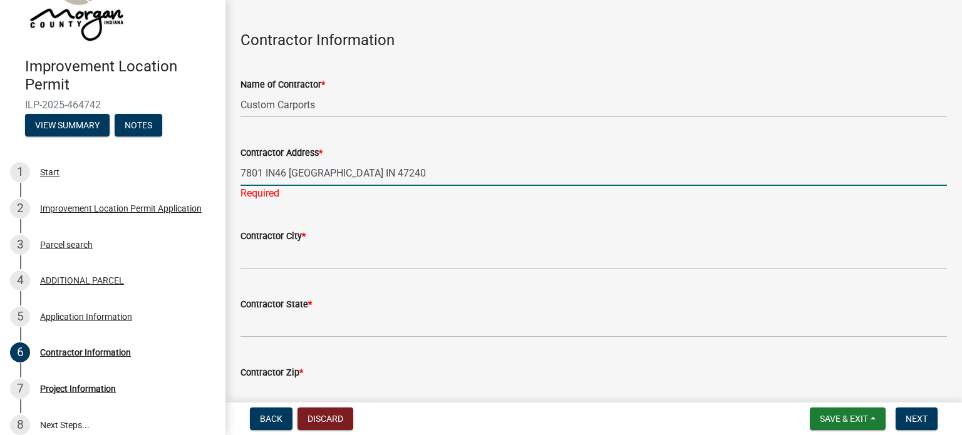
click at [400, 173] on input "7801 IN46 [GEOGRAPHIC_DATA] IN 47240" at bounding box center [593, 173] width 706 height 26
type input "7801 IN46"
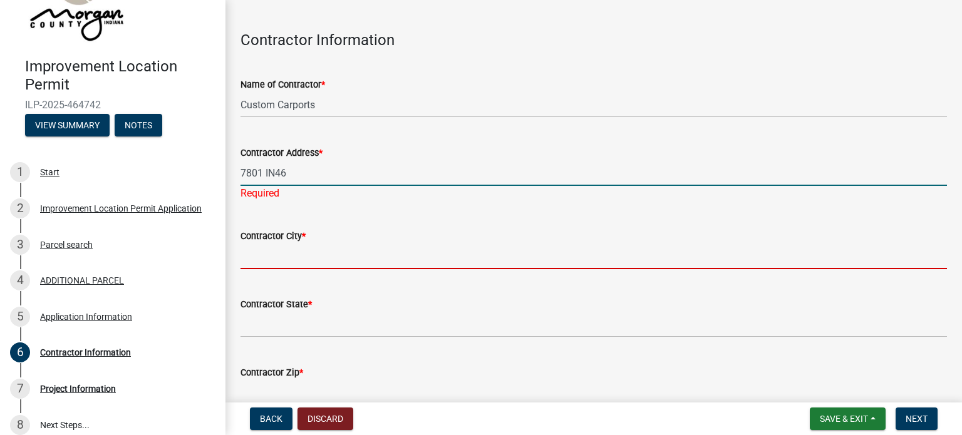
click at [281, 257] on wm-data-entity-input "Contractor City *" at bounding box center [593, 245] width 706 height 68
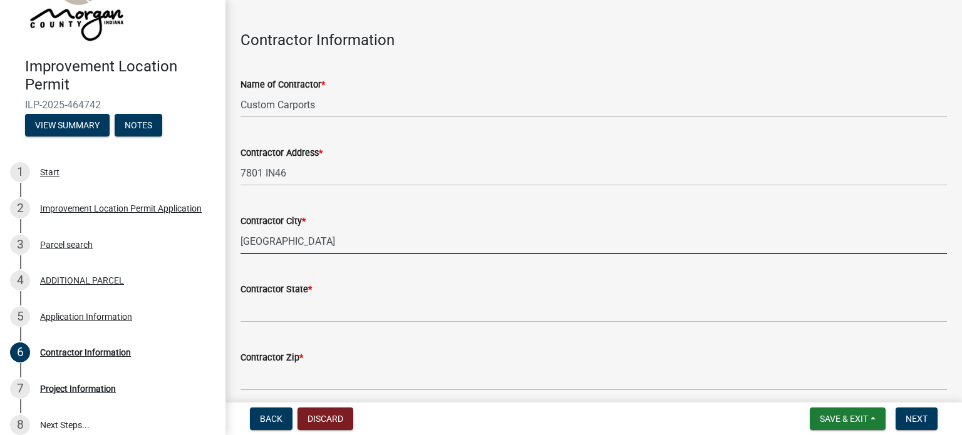
type input "[GEOGRAPHIC_DATA]"
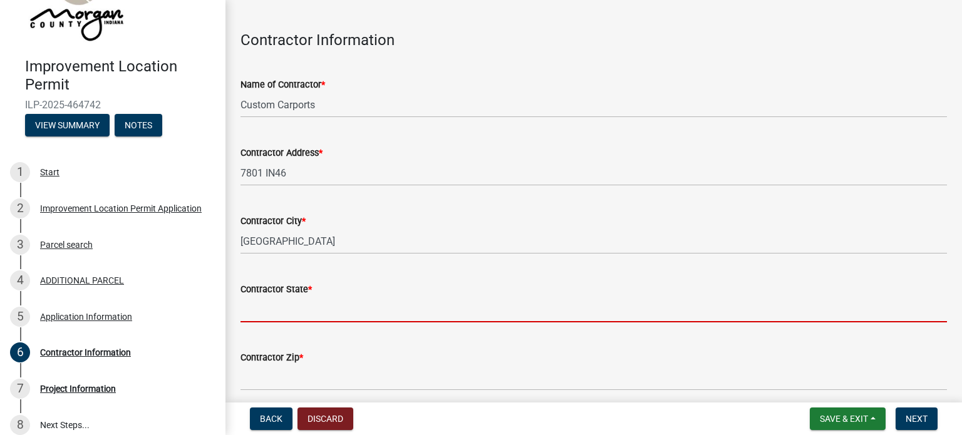
click at [319, 320] on input "Contractor State *" at bounding box center [593, 310] width 706 height 26
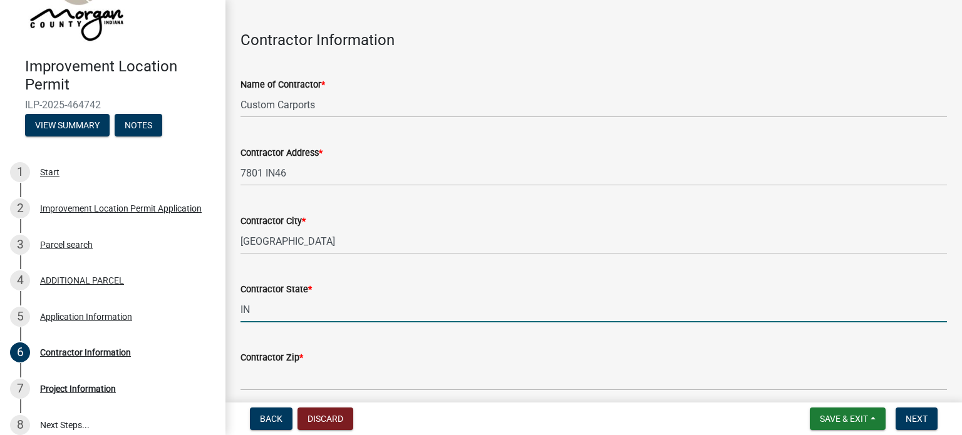
type input "IN"
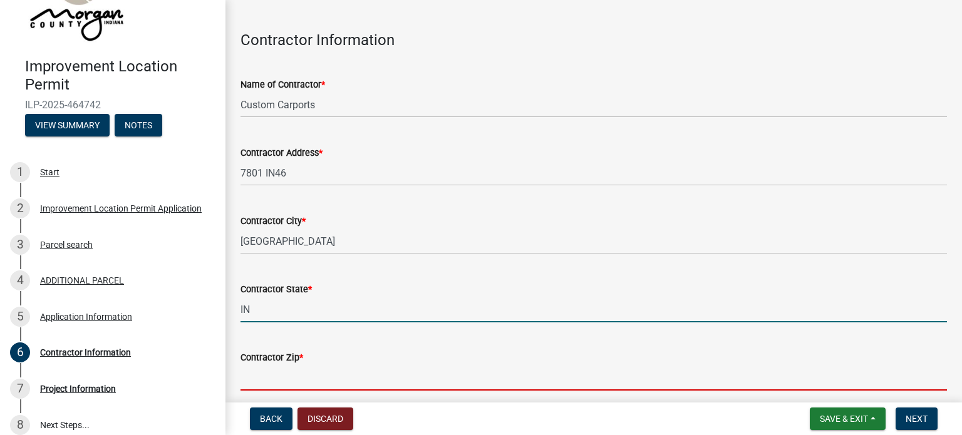
click at [278, 382] on input "Contractor Zip *" at bounding box center [593, 378] width 706 height 26
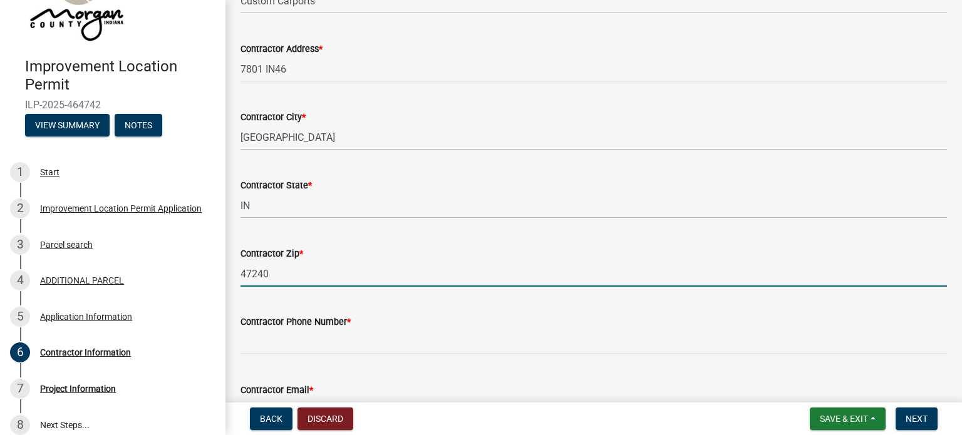
scroll to position [164, 0]
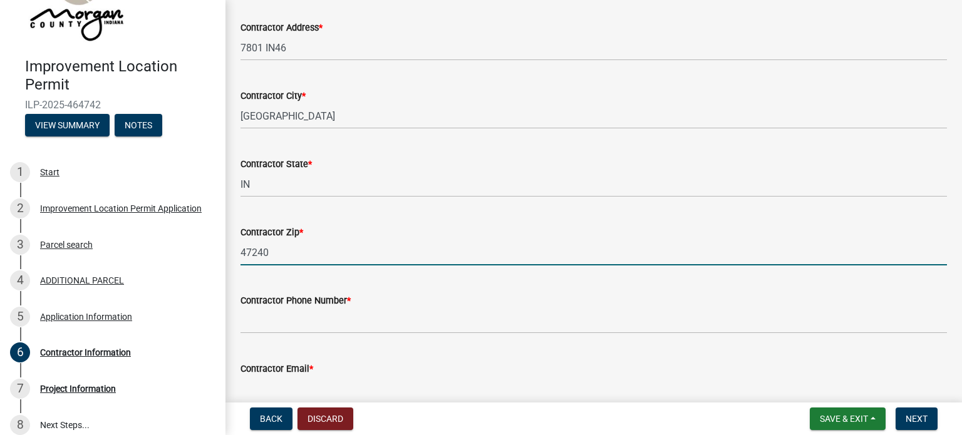
type input "47240"
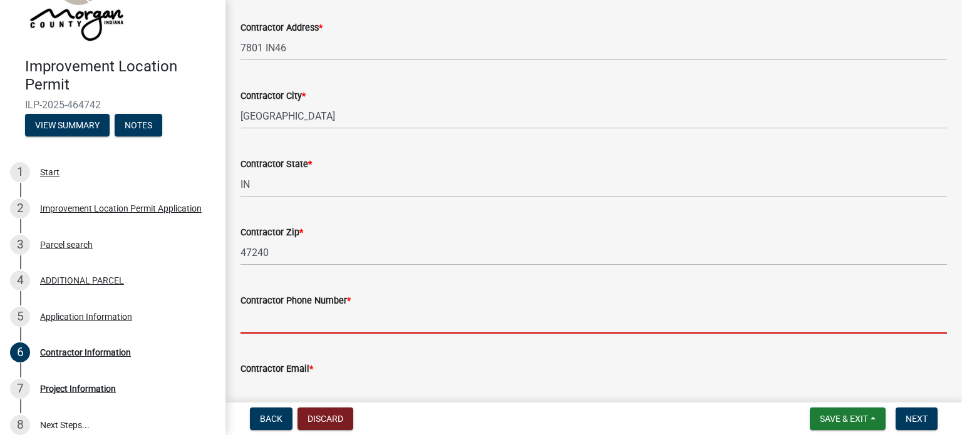
click at [374, 324] on input "Contractor Phone Number *" at bounding box center [593, 321] width 706 height 26
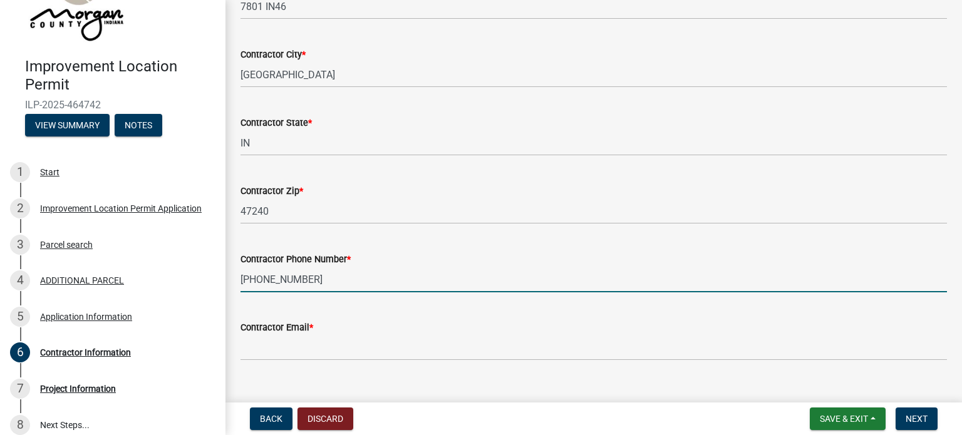
scroll to position [227, 0]
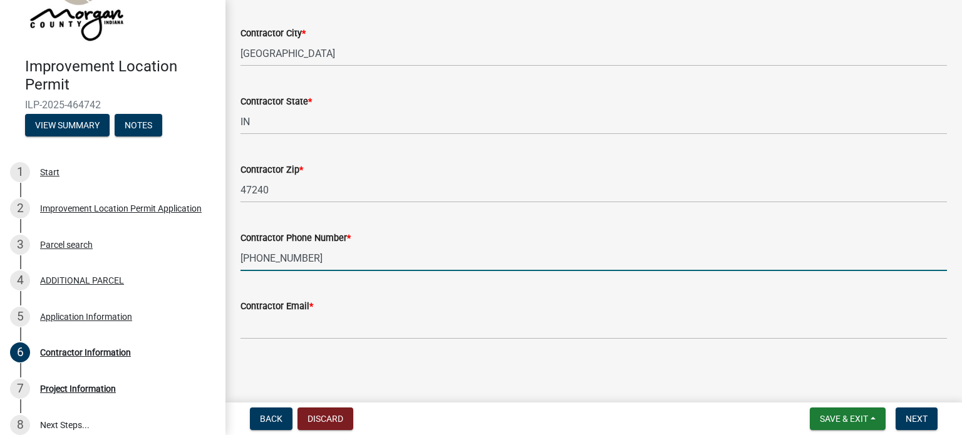
type input "[PHONE_NUMBER]"
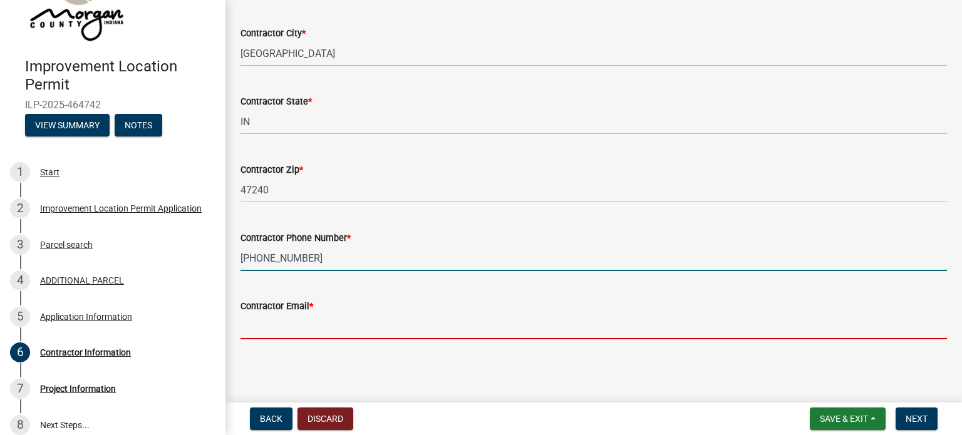
click at [363, 327] on input "Contractor Email *" at bounding box center [593, 327] width 706 height 26
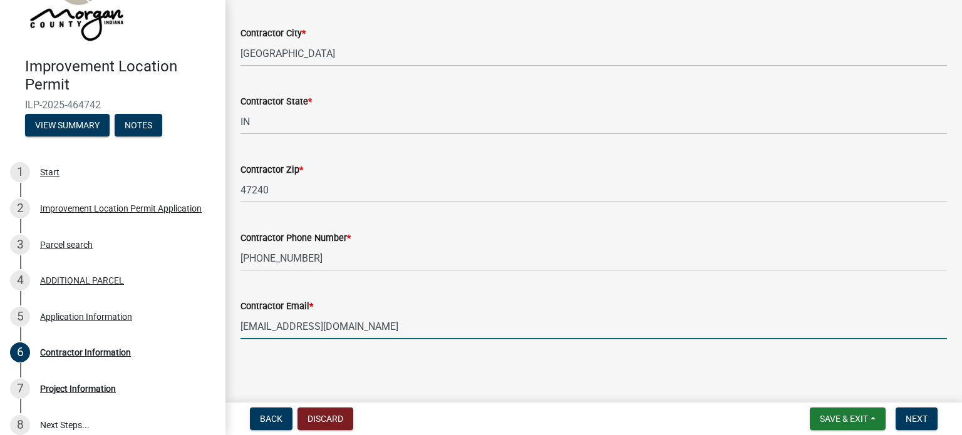
click at [288, 325] on input "[EMAIL_ADDRESS][DOMAIN_NAME]" at bounding box center [593, 327] width 706 height 26
click at [288, 324] on input "[EMAIL_ADDRESS][DOMAIN_NAME]" at bounding box center [593, 327] width 706 height 26
click at [290, 327] on input "[EMAIL_ADDRESS][DOMAIN_NAME]" at bounding box center [593, 327] width 706 height 26
type input "[EMAIL_ADDRESS][DOMAIN_NAME]"
click at [924, 418] on span "Next" at bounding box center [916, 419] width 22 height 10
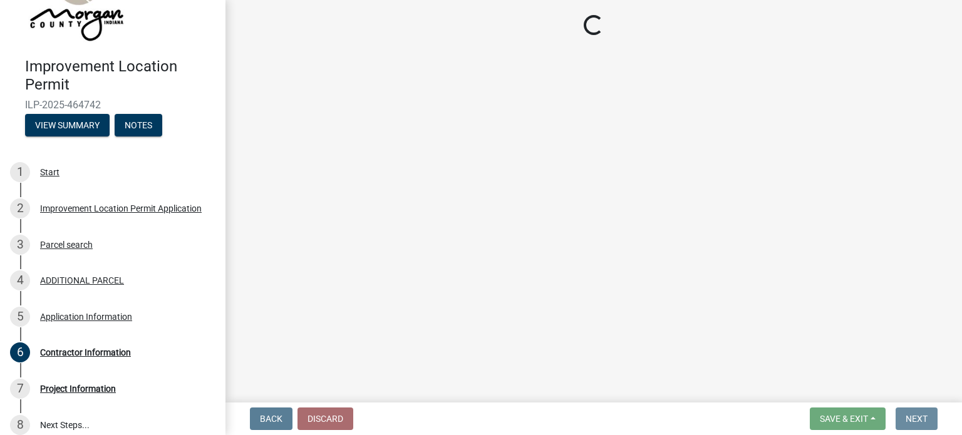
scroll to position [0, 0]
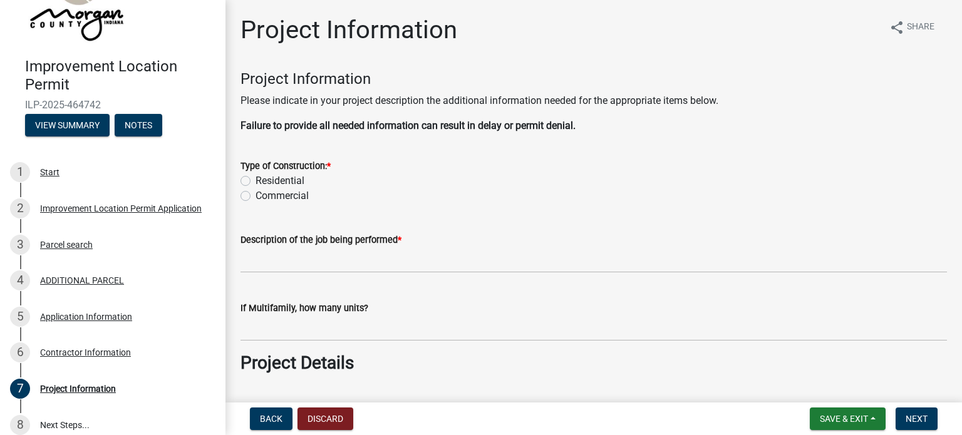
click at [255, 182] on label "Residential" at bounding box center [279, 180] width 49 height 15
click at [255, 182] on input "Residential" at bounding box center [259, 177] width 8 height 8
radio input "true"
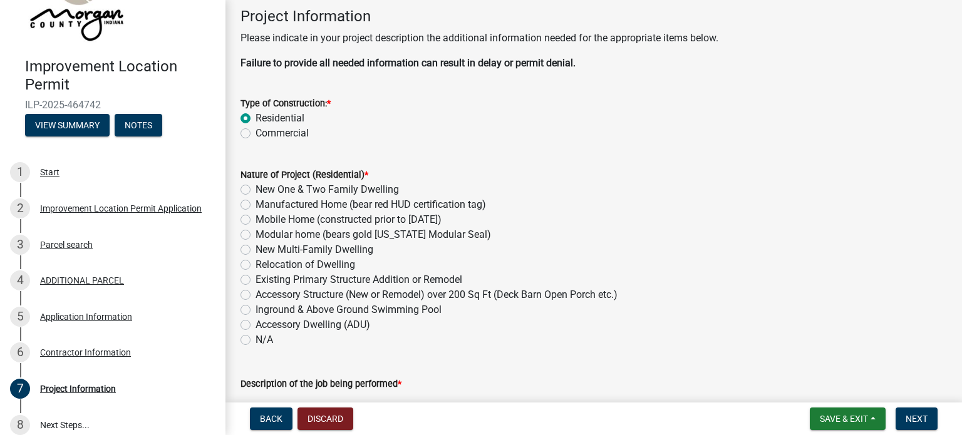
scroll to position [125, 0]
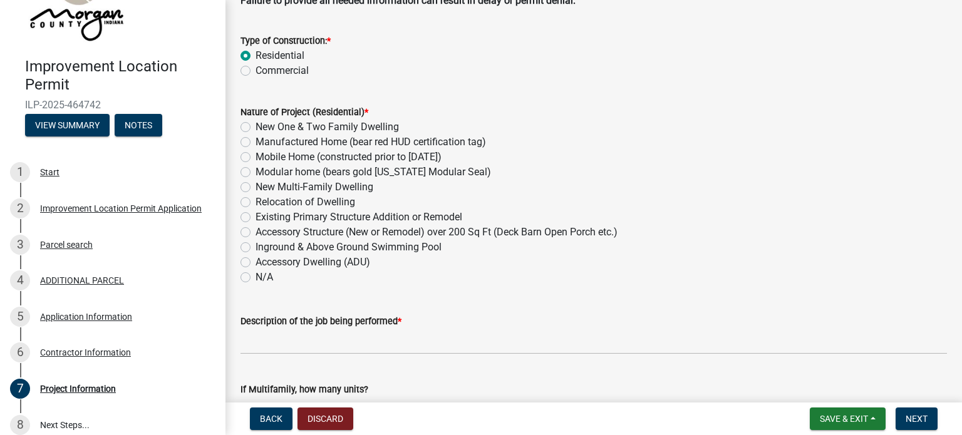
click at [255, 232] on label "Accessory Structure (New or Remodel) over 200 Sq Ft (Deck Barn Open Porch etc.)" at bounding box center [436, 232] width 362 height 15
click at [255, 232] on input "Accessory Structure (New or Remodel) over 200 Sq Ft (Deck Barn Open Porch etc.)" at bounding box center [259, 229] width 8 height 8
radio input "true"
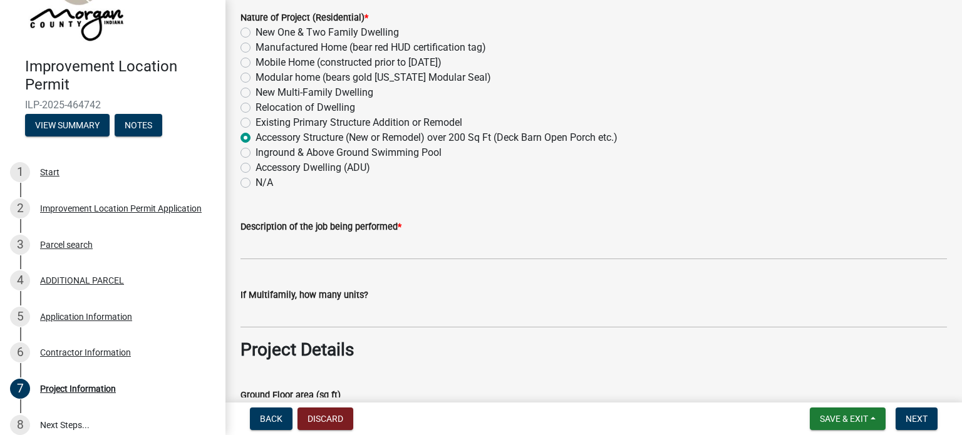
scroll to position [250, 0]
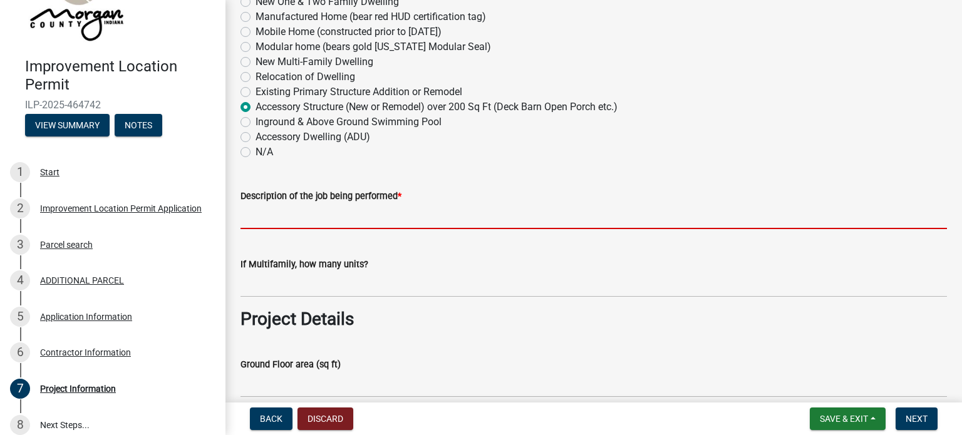
click at [287, 219] on input "Description of the job being performed *" at bounding box center [593, 216] width 706 height 26
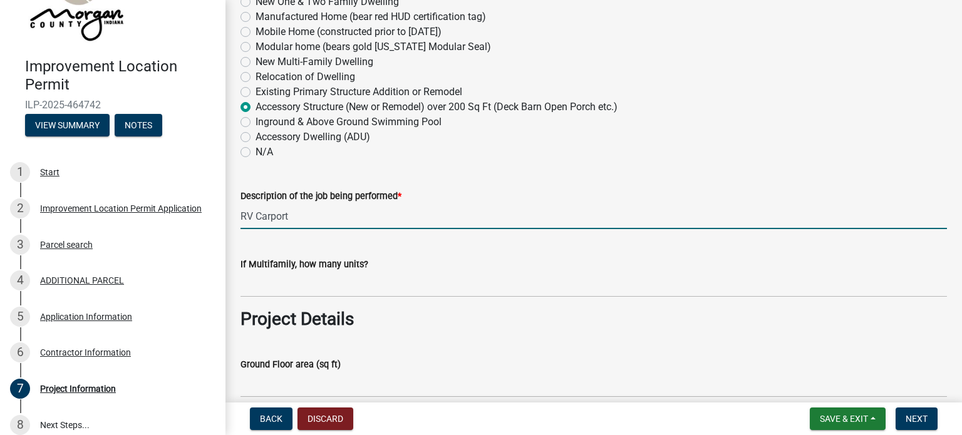
type input "RV Carport"
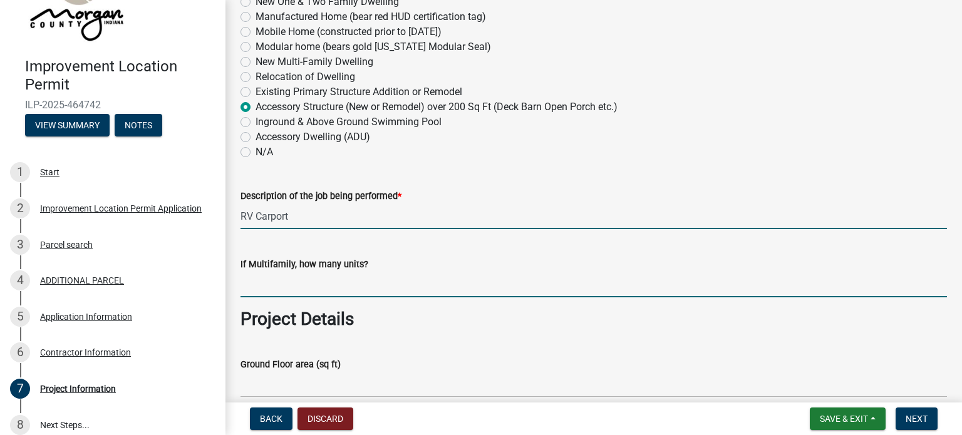
click at [330, 287] on input "text" at bounding box center [593, 285] width 706 height 26
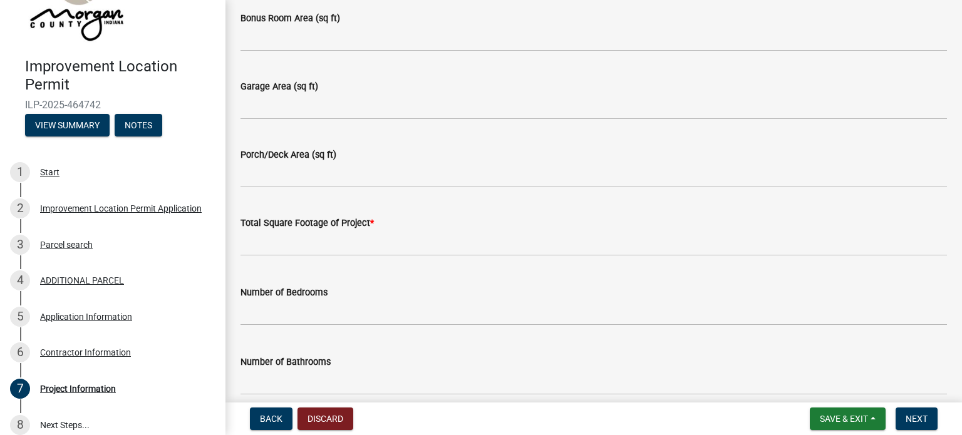
scroll to position [814, 0]
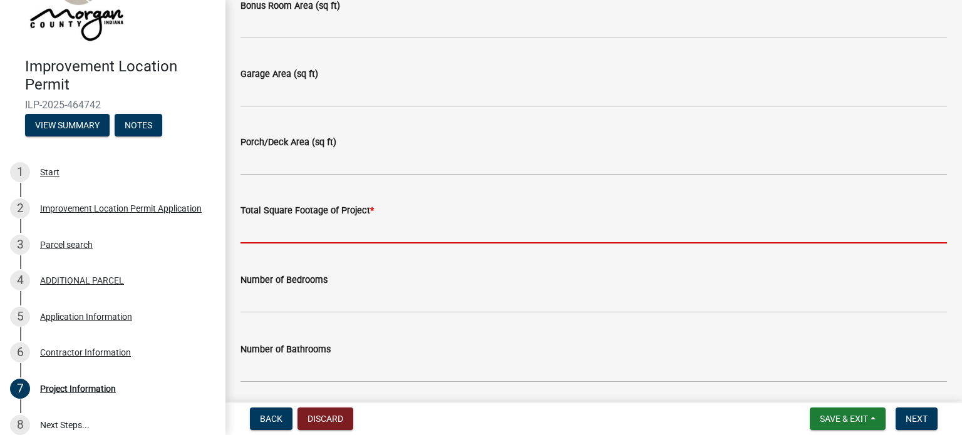
click at [295, 240] on input "text" at bounding box center [593, 231] width 706 height 26
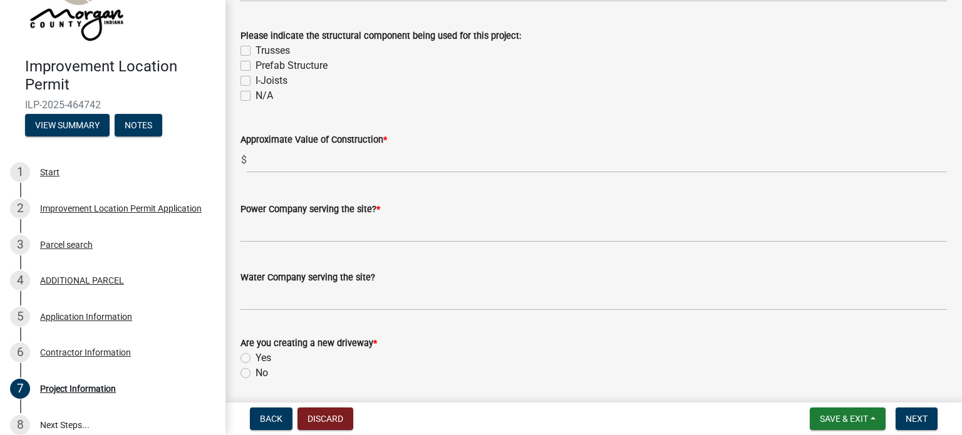
scroll to position [1189, 0]
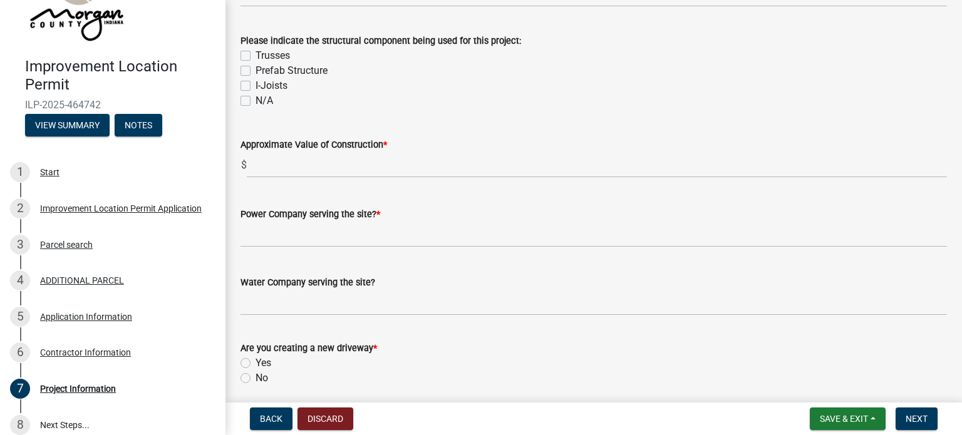
type input "720"
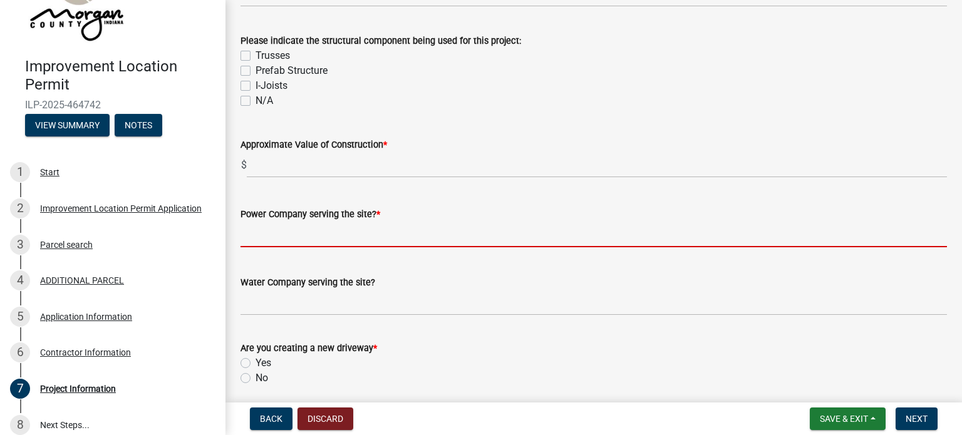
click at [288, 238] on input "Power Company serving the site? *" at bounding box center [593, 235] width 706 height 26
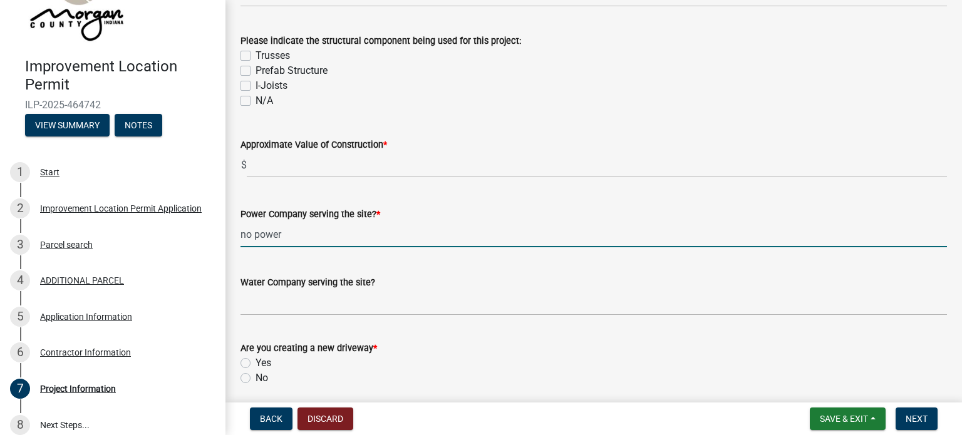
type input "no power"
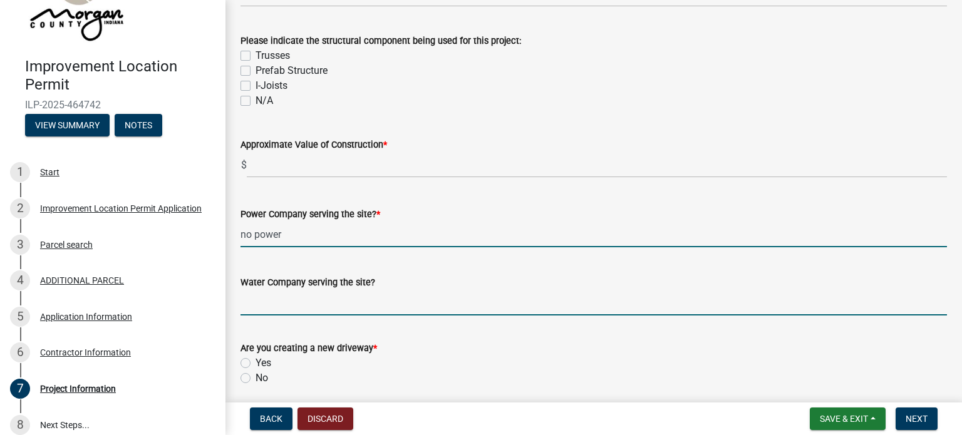
click at [262, 307] on input "Water Company serving the site?" at bounding box center [593, 303] width 706 height 26
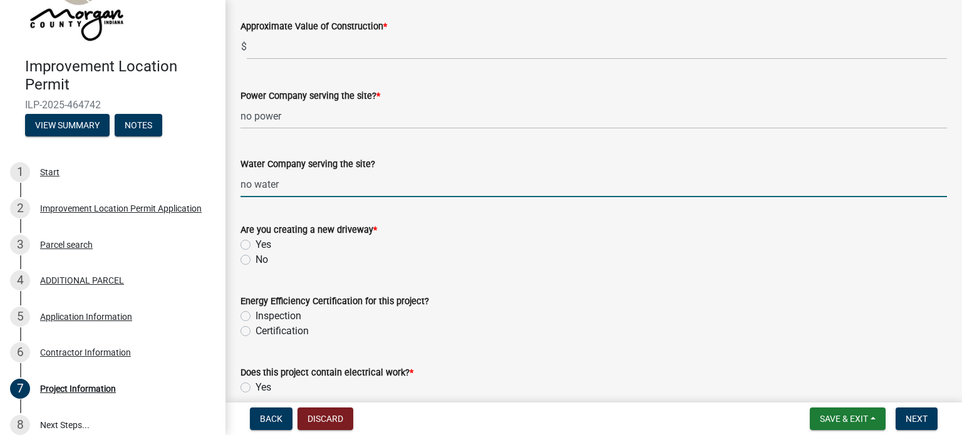
scroll to position [1315, 0]
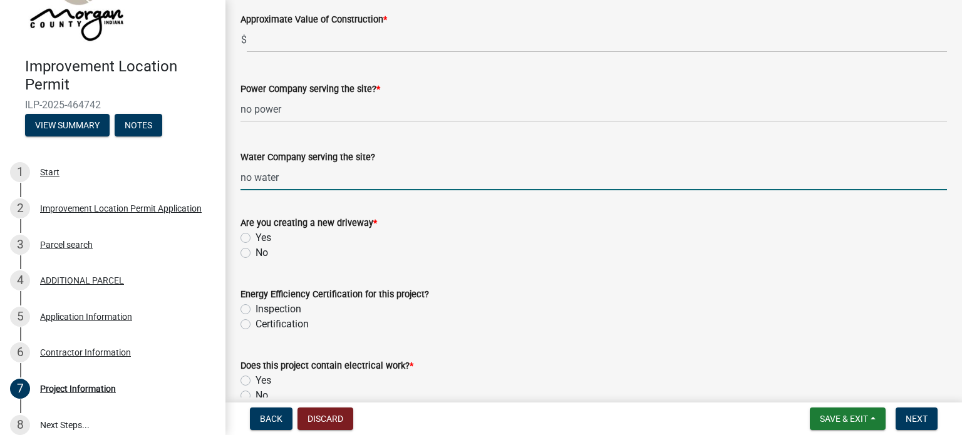
type input "no water"
click at [255, 251] on label "No" at bounding box center [261, 252] width 13 height 15
click at [255, 251] on input "No" at bounding box center [259, 249] width 8 height 8
radio input "true"
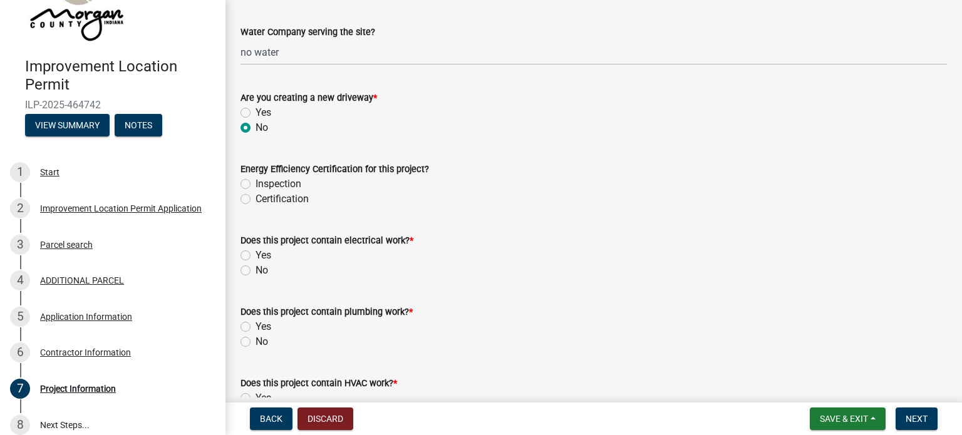
scroll to position [1502, 0]
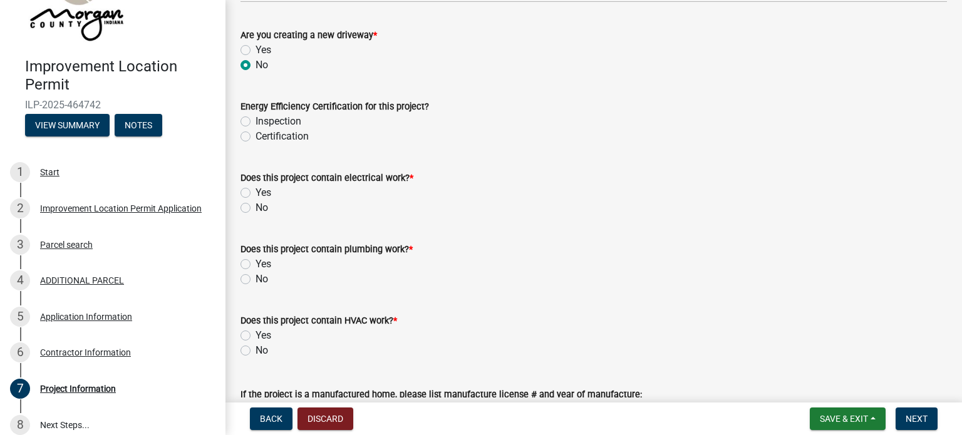
click at [255, 208] on label "No" at bounding box center [261, 207] width 13 height 15
click at [255, 208] on input "No" at bounding box center [259, 204] width 8 height 8
radio input "true"
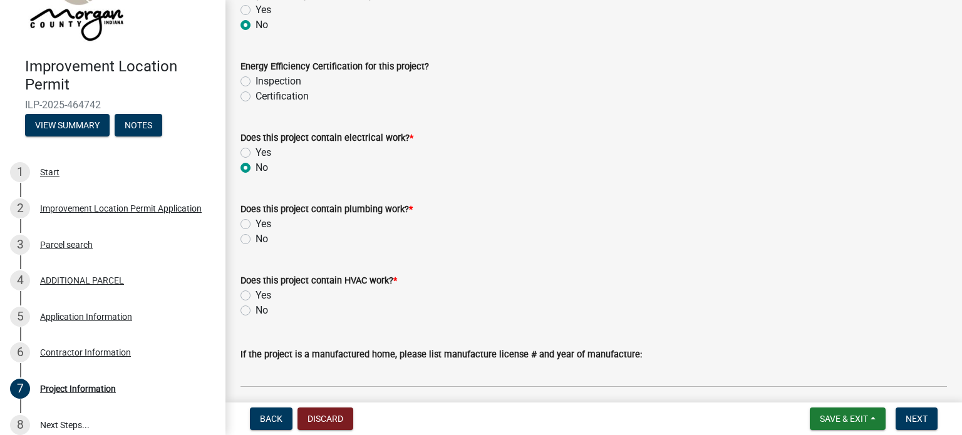
scroll to position [1565, 0]
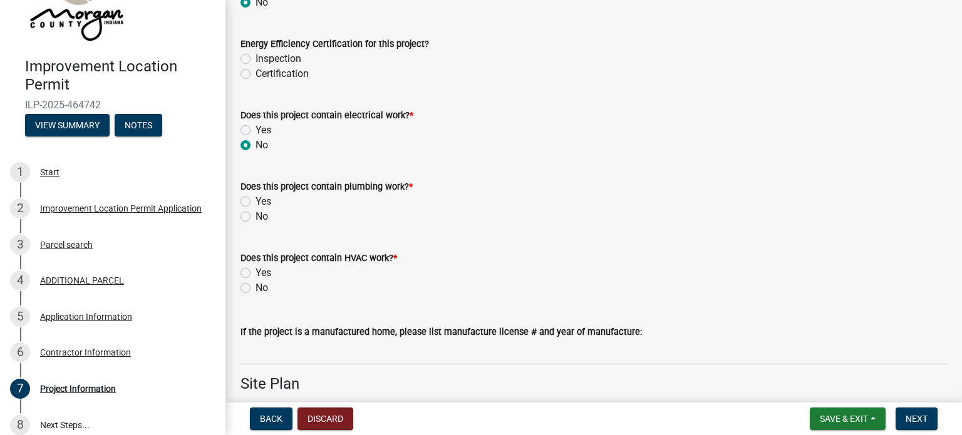
click at [255, 218] on label "No" at bounding box center [261, 216] width 13 height 15
click at [255, 217] on input "No" at bounding box center [259, 213] width 8 height 8
radio input "true"
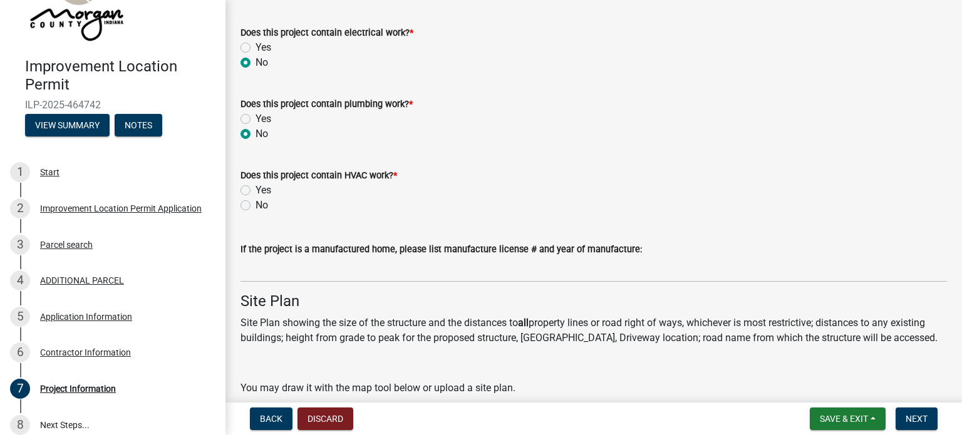
scroll to position [1690, 0]
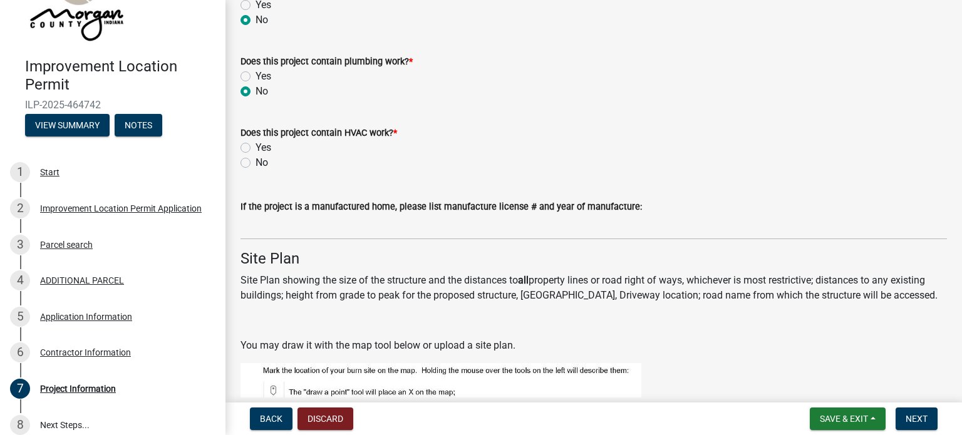
click at [255, 162] on label "No" at bounding box center [261, 162] width 13 height 15
click at [255, 162] on input "No" at bounding box center [259, 159] width 8 height 8
radio input "true"
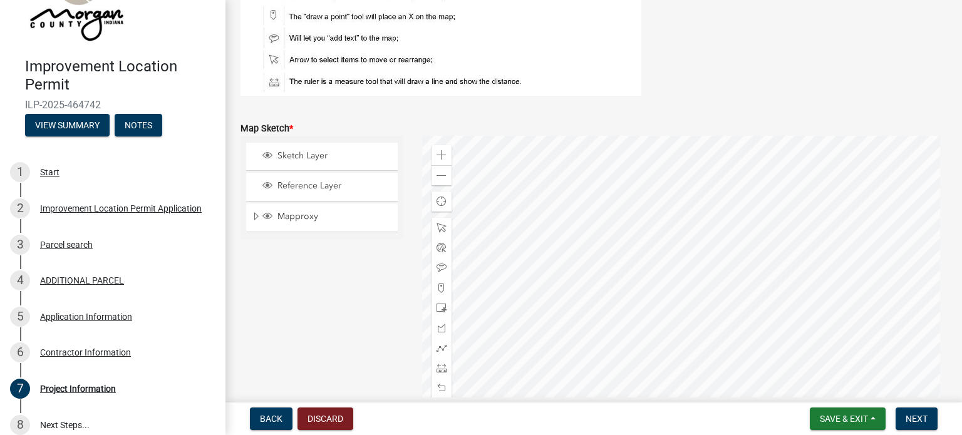
scroll to position [2128, 0]
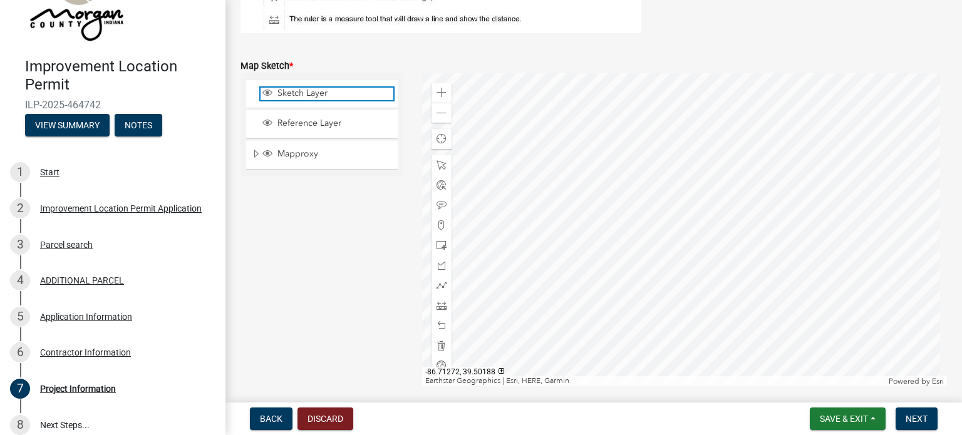
click at [302, 94] on span "Sketch Layer" at bounding box center [333, 93] width 119 height 11
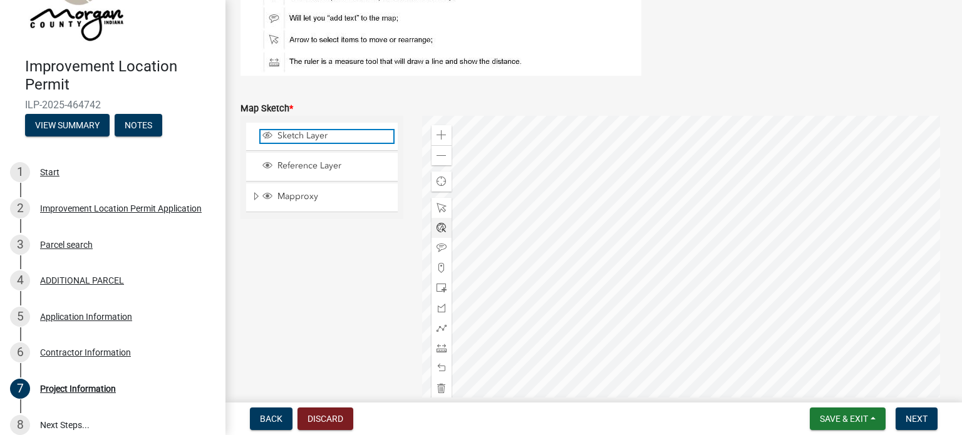
scroll to position [2066, 0]
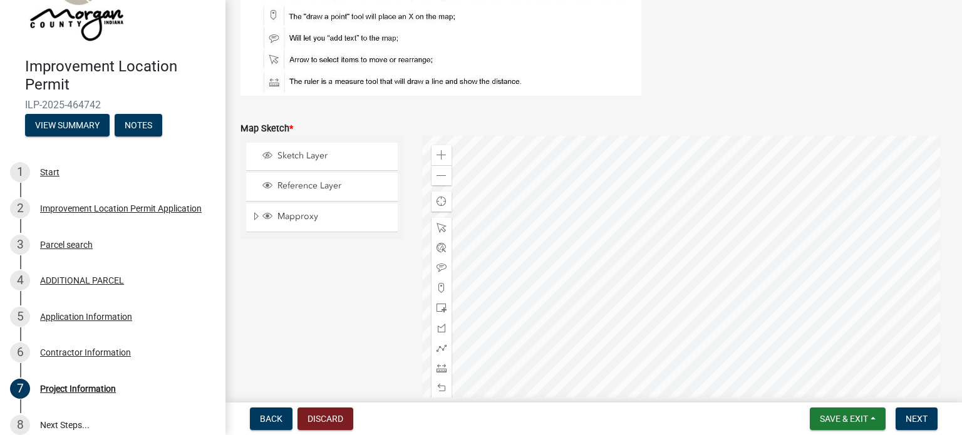
click at [738, 373] on div at bounding box center [684, 292] width 525 height 313
click at [627, 262] on div at bounding box center [684, 292] width 525 height 313
click at [647, 434] on div at bounding box center [684, 292] width 525 height 313
click at [540, 313] on div at bounding box center [684, 292] width 525 height 313
click at [589, 284] on div at bounding box center [684, 292] width 525 height 313
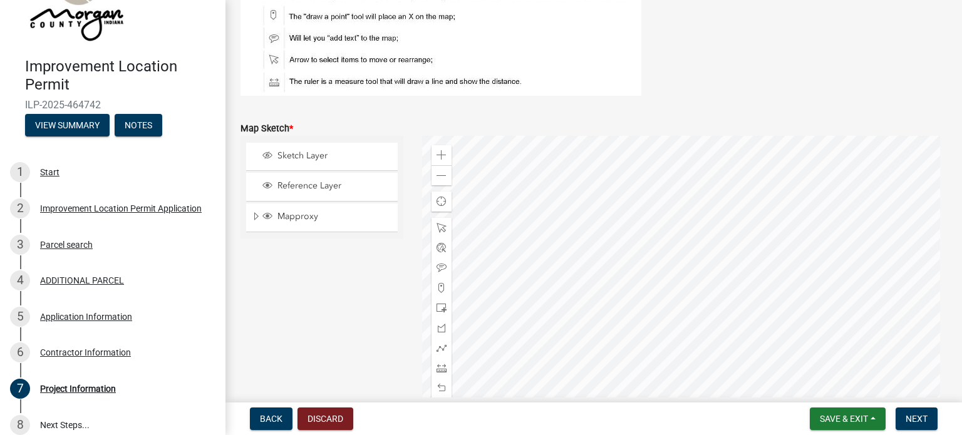
click at [508, 147] on div at bounding box center [684, 292] width 525 height 313
drag, startPoint x: 359, startPoint y: 280, endPoint x: 388, endPoint y: 235, distance: 53.5
click at [388, 234] on div "Sketch Layer Reference Layer Mapproxy Roads Interstate labels Major Roads label…" at bounding box center [322, 292] width 182 height 313
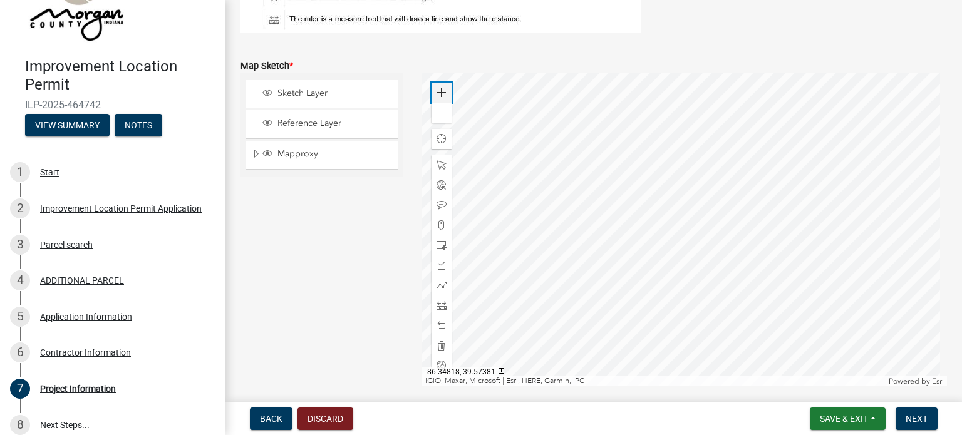
click at [436, 92] on span at bounding box center [441, 93] width 10 height 10
click at [570, 222] on div at bounding box center [684, 229] width 525 height 313
click at [444, 220] on div at bounding box center [684, 229] width 525 height 313
click at [590, 255] on div at bounding box center [684, 229] width 525 height 313
click at [588, 256] on div at bounding box center [684, 229] width 525 height 313
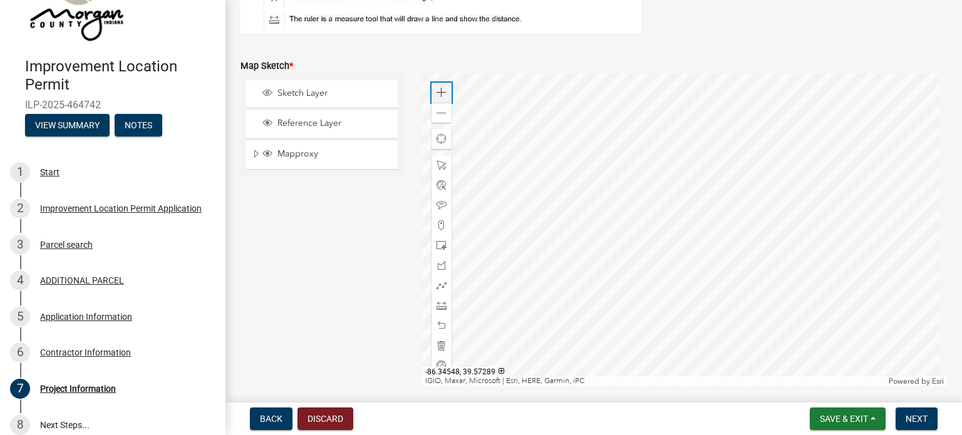
click at [440, 94] on span at bounding box center [441, 93] width 10 height 10
click at [534, 162] on div at bounding box center [684, 229] width 525 height 313
click at [645, 372] on div at bounding box center [684, 229] width 525 height 313
click at [565, 334] on div at bounding box center [684, 229] width 525 height 313
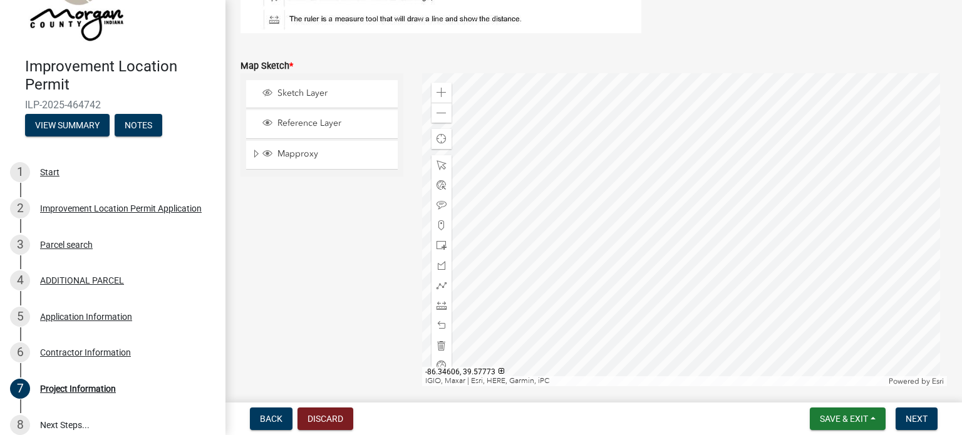
click at [566, 295] on div at bounding box center [684, 229] width 525 height 313
click at [634, 185] on div at bounding box center [684, 229] width 525 height 313
click at [623, 322] on div at bounding box center [684, 229] width 525 height 313
click at [621, 133] on div at bounding box center [684, 229] width 525 height 313
click at [608, 150] on div at bounding box center [684, 229] width 525 height 313
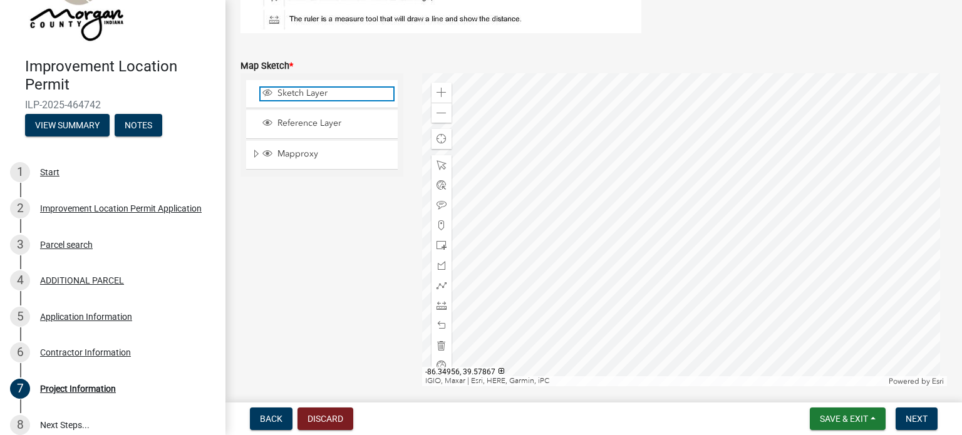
click at [336, 97] on span "Sketch Layer" at bounding box center [333, 93] width 119 height 11
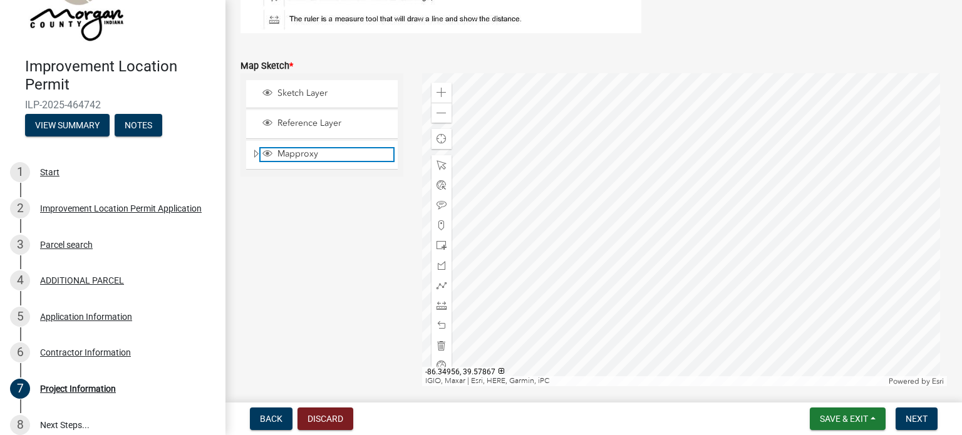
click at [294, 152] on span "Mapproxy" at bounding box center [333, 153] width 119 height 11
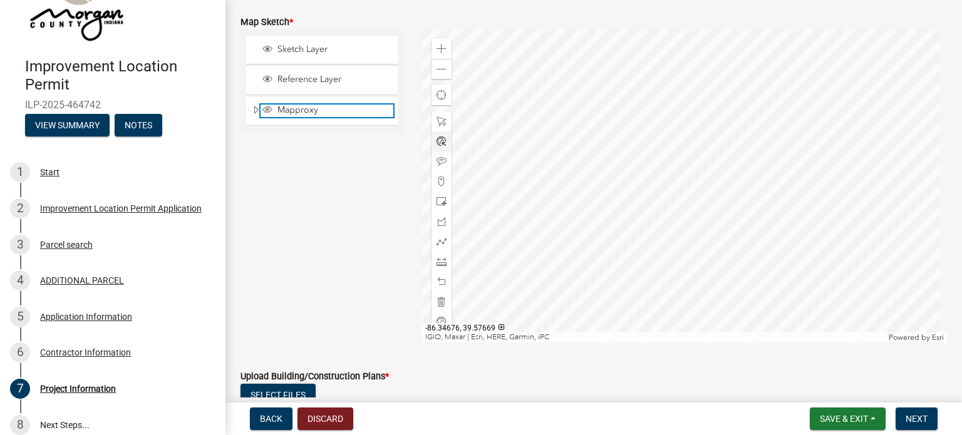
scroll to position [2191, 0]
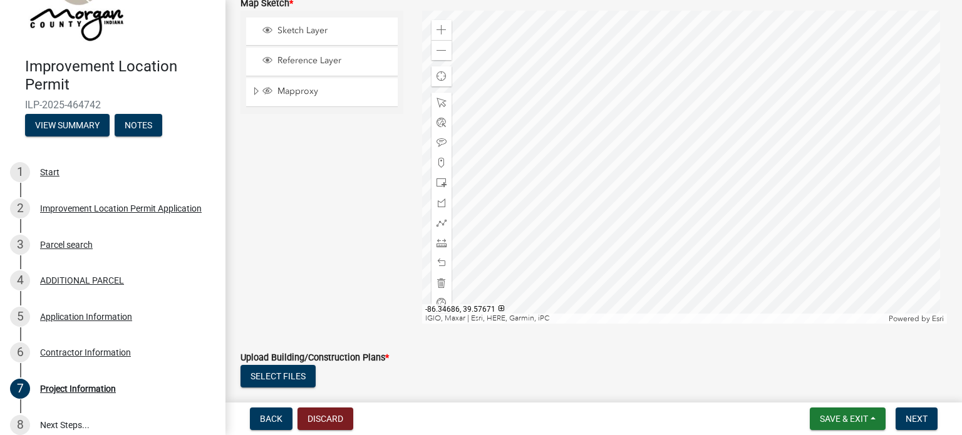
click at [767, 315] on div at bounding box center [684, 167] width 525 height 313
click at [564, 202] on div at bounding box center [684, 167] width 525 height 313
click at [564, 197] on div at bounding box center [684, 167] width 525 height 313
click at [590, 283] on div at bounding box center [684, 167] width 525 height 313
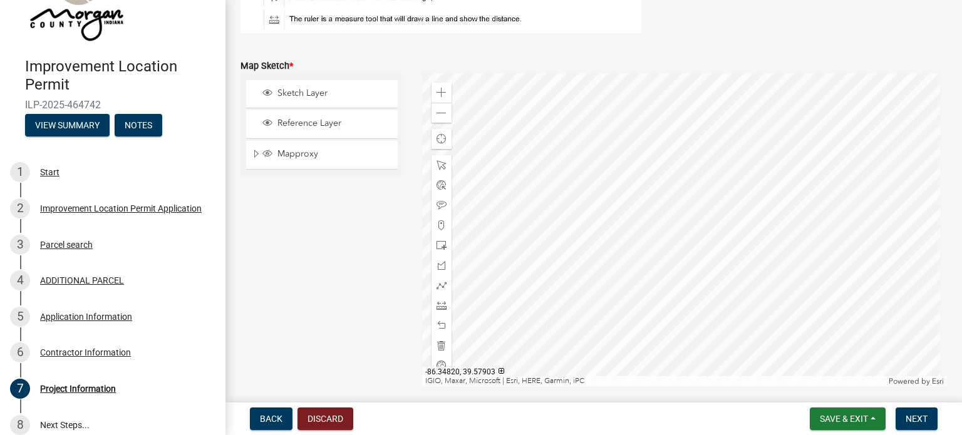
click at [568, 255] on div at bounding box center [684, 229] width 525 height 313
click at [747, 347] on div at bounding box center [684, 229] width 525 height 313
click at [662, 331] on div at bounding box center [684, 229] width 525 height 313
click at [631, 320] on div at bounding box center [684, 229] width 525 height 313
click at [586, 279] on div at bounding box center [684, 229] width 525 height 313
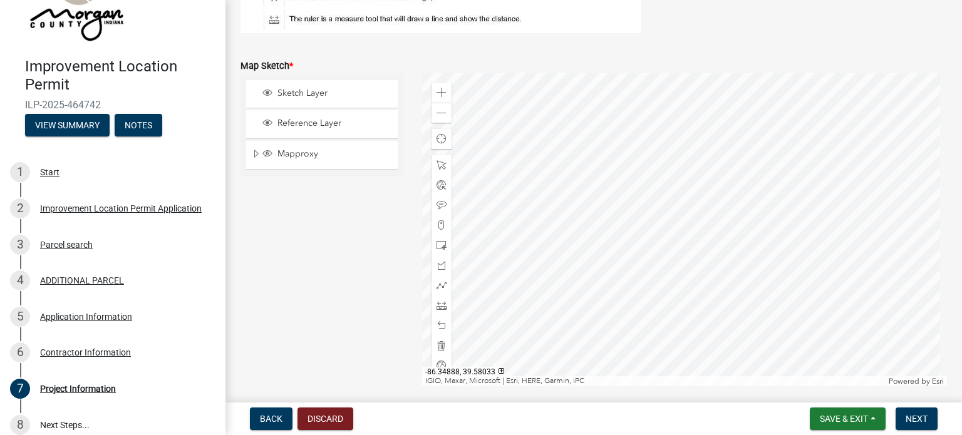
click at [588, 300] on div at bounding box center [684, 229] width 525 height 313
click at [636, 89] on div at bounding box center [684, 229] width 525 height 313
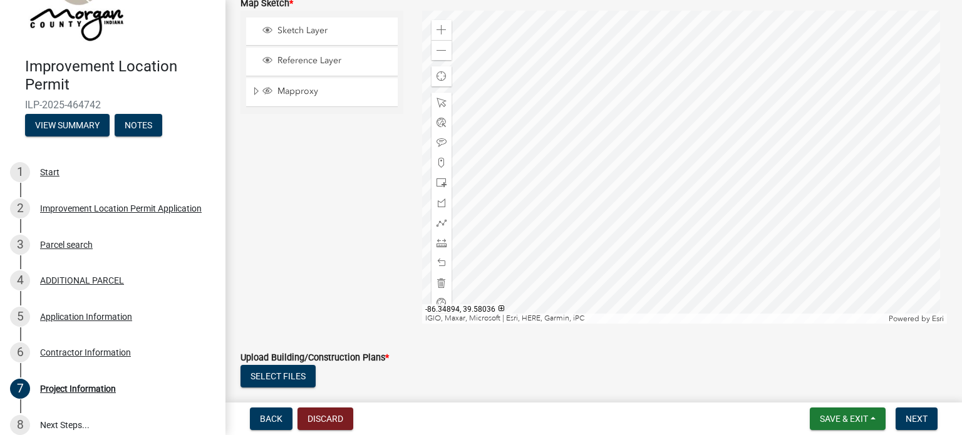
click at [586, 147] on div at bounding box center [684, 167] width 525 height 313
click at [752, 14] on div at bounding box center [684, 167] width 525 height 313
click at [639, 93] on div at bounding box center [684, 167] width 525 height 313
click at [610, 195] on div at bounding box center [684, 167] width 525 height 313
click at [513, 165] on div at bounding box center [684, 167] width 525 height 313
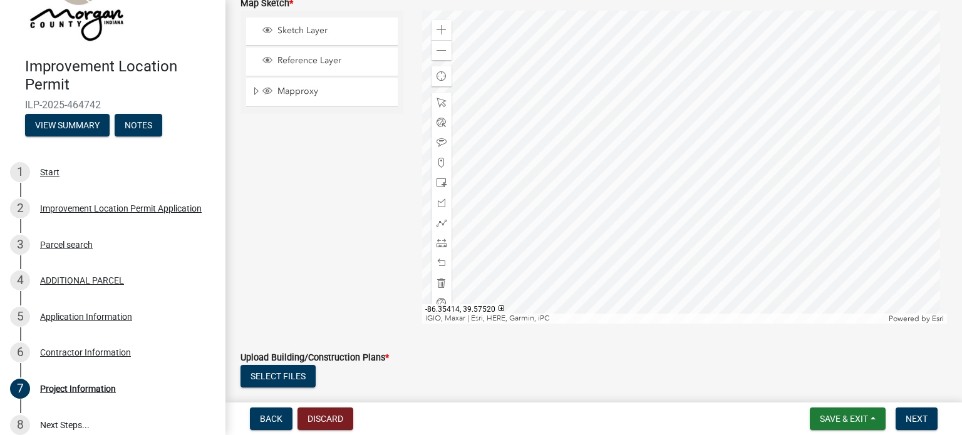
click at [704, 130] on div at bounding box center [684, 167] width 525 height 313
click at [422, 11] on div at bounding box center [684, 167] width 525 height 313
click at [630, 324] on div at bounding box center [684, 167] width 525 height 313
click at [596, 324] on div at bounding box center [684, 167] width 525 height 313
click at [422, 282] on div at bounding box center [684, 167] width 525 height 313
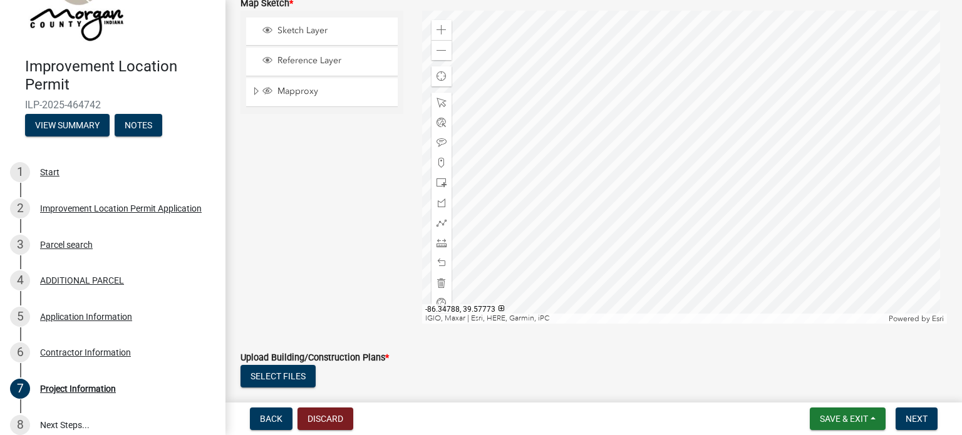
click at [578, 309] on div at bounding box center [684, 167] width 525 height 313
click at [319, 57] on span "Reference Layer" at bounding box center [333, 60] width 119 height 11
click at [438, 76] on span "Find my location" at bounding box center [441, 76] width 10 height 10
click at [439, 78] on span "Find my location" at bounding box center [441, 76] width 14 height 14
click at [551, 145] on div at bounding box center [684, 167] width 525 height 313
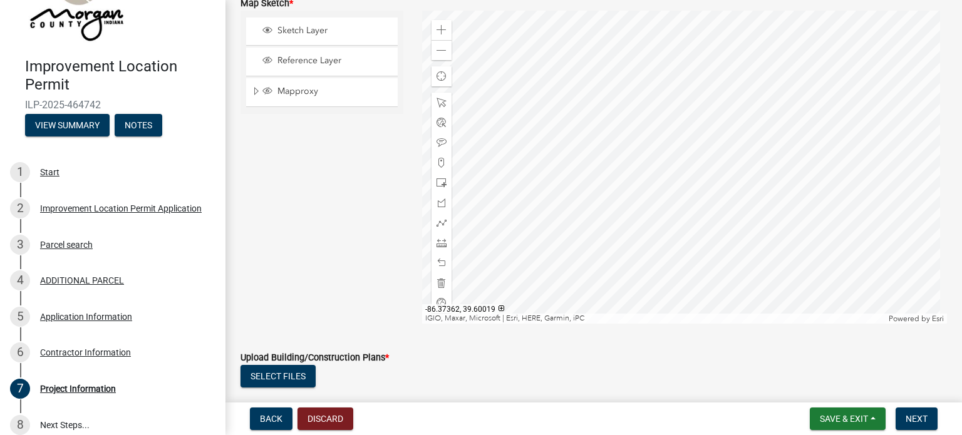
click at [566, 109] on div at bounding box center [684, 167] width 525 height 313
click at [612, 72] on div at bounding box center [684, 167] width 525 height 313
click at [593, 128] on div at bounding box center [684, 167] width 525 height 313
click at [505, 257] on div at bounding box center [684, 167] width 525 height 313
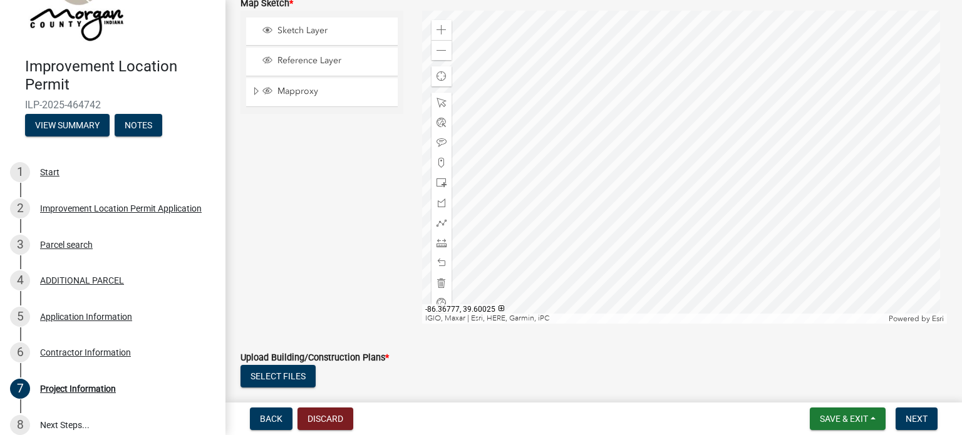
click at [505, 241] on div at bounding box center [684, 167] width 525 height 313
click at [549, 221] on div at bounding box center [684, 167] width 525 height 313
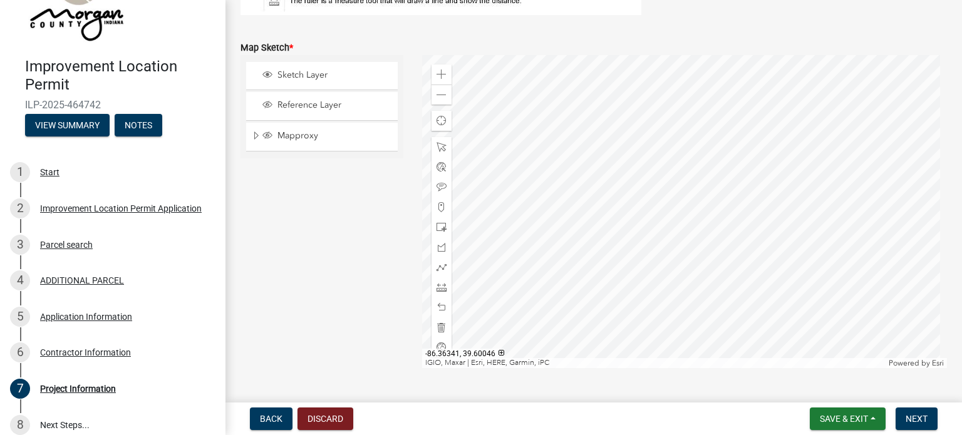
scroll to position [2128, 0]
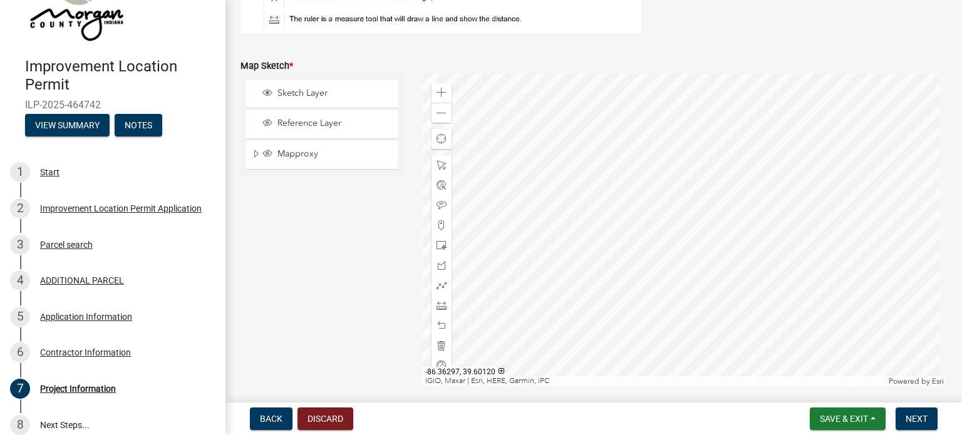
click at [586, 213] on div at bounding box center [684, 229] width 525 height 313
click at [759, 175] on div at bounding box center [684, 229] width 525 height 313
click at [775, 165] on div at bounding box center [684, 229] width 525 height 313
click at [694, 193] on div at bounding box center [684, 229] width 525 height 313
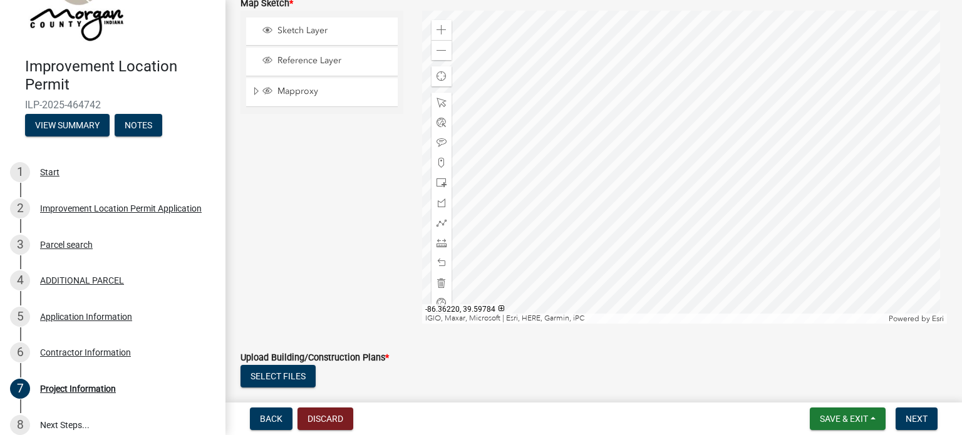
click at [680, 156] on div at bounding box center [684, 167] width 525 height 313
click at [671, 187] on div at bounding box center [684, 167] width 525 height 313
click at [673, 172] on div at bounding box center [684, 167] width 525 height 313
click at [651, 118] on div at bounding box center [684, 167] width 525 height 313
click at [705, 162] on div at bounding box center [684, 167] width 525 height 313
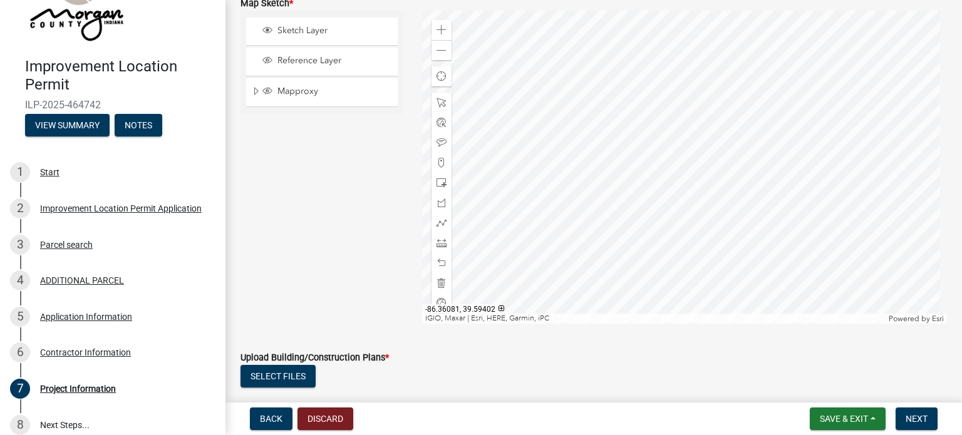
click at [724, 180] on div at bounding box center [684, 167] width 525 height 313
click at [731, 207] on div at bounding box center [684, 167] width 525 height 313
click at [719, 237] on div at bounding box center [684, 167] width 525 height 313
click at [711, 207] on div at bounding box center [684, 167] width 525 height 313
click at [746, 195] on div at bounding box center [684, 167] width 525 height 313
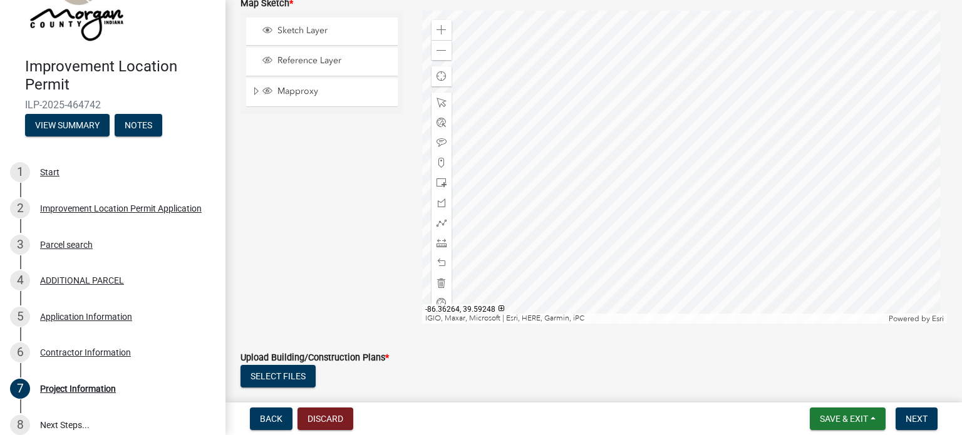
click at [656, 239] on div at bounding box center [684, 167] width 525 height 313
click at [550, 195] on div at bounding box center [684, 167] width 525 height 313
click at [552, 213] on div at bounding box center [684, 167] width 525 height 313
click at [521, 235] on div at bounding box center [684, 167] width 525 height 313
click at [436, 100] on span at bounding box center [441, 103] width 10 height 10
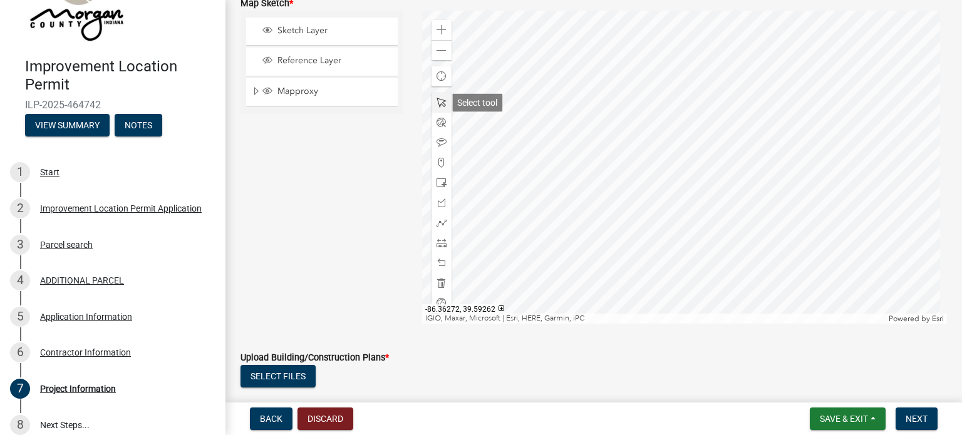
click at [443, 103] on span at bounding box center [441, 103] width 10 height 10
click at [438, 183] on span at bounding box center [441, 183] width 10 height 10
click at [682, 225] on div at bounding box center [684, 167] width 525 height 313
click at [659, 220] on div at bounding box center [684, 167] width 525 height 313
click at [660, 220] on div at bounding box center [684, 167] width 525 height 313
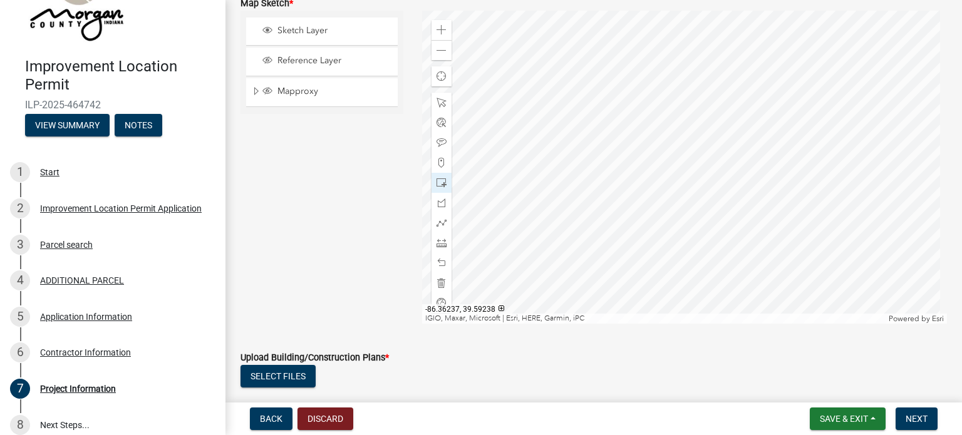
click at [617, 260] on div at bounding box center [684, 167] width 525 height 313
click at [600, 251] on div at bounding box center [684, 167] width 525 height 313
click at [616, 152] on div at bounding box center [684, 167] width 525 height 313
click at [436, 262] on span at bounding box center [441, 263] width 10 height 10
click at [438, 262] on span at bounding box center [441, 263] width 10 height 10
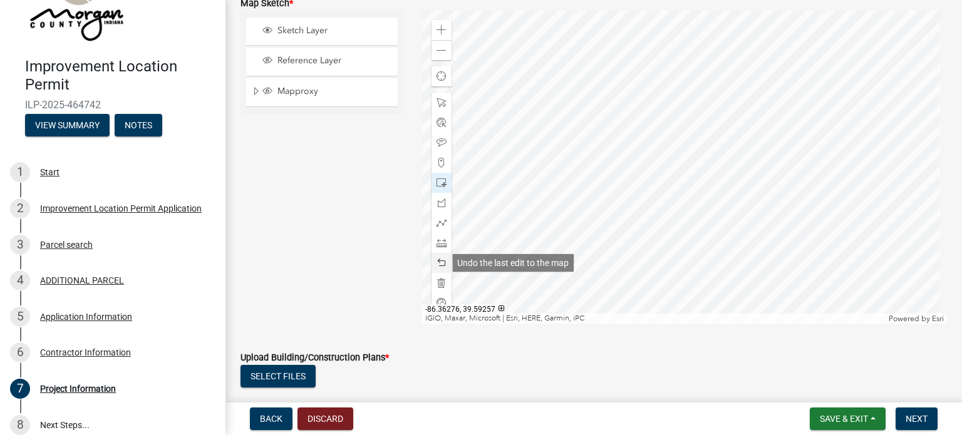
click at [437, 263] on span at bounding box center [441, 263] width 10 height 10
click at [437, 264] on span at bounding box center [441, 263] width 10 height 10
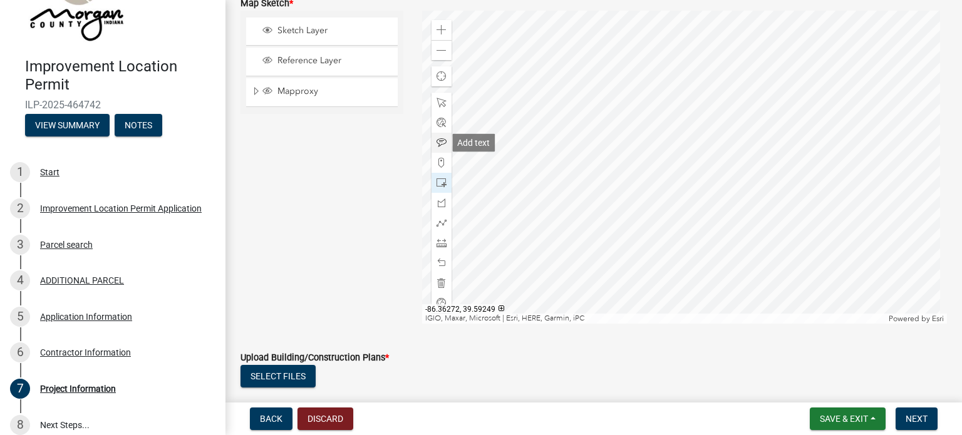
click at [431, 145] on div at bounding box center [441, 143] width 20 height 20
click at [441, 143] on span at bounding box center [441, 143] width 10 height 10
click at [603, 210] on div at bounding box center [684, 167] width 525 height 313
click at [438, 242] on span at bounding box center [441, 243] width 10 height 10
click at [581, 225] on div at bounding box center [684, 167] width 525 height 313
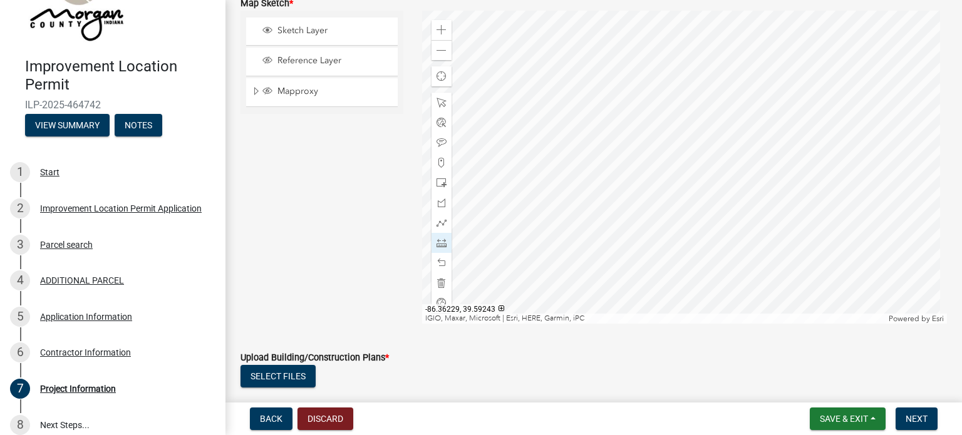
click at [652, 225] on div at bounding box center [684, 167] width 525 height 313
click at [616, 223] on div at bounding box center [684, 167] width 525 height 313
click at [622, 223] on div at bounding box center [684, 167] width 525 height 313
click at [623, 222] on div at bounding box center [684, 167] width 525 height 313
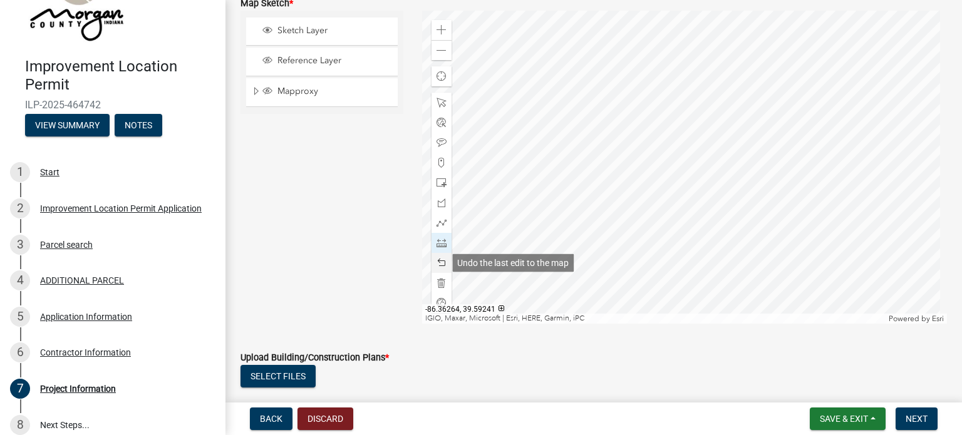
click at [438, 263] on span at bounding box center [441, 263] width 10 height 10
click at [548, 222] on div at bounding box center [684, 167] width 525 height 313
click at [566, 227] on div at bounding box center [684, 167] width 525 height 313
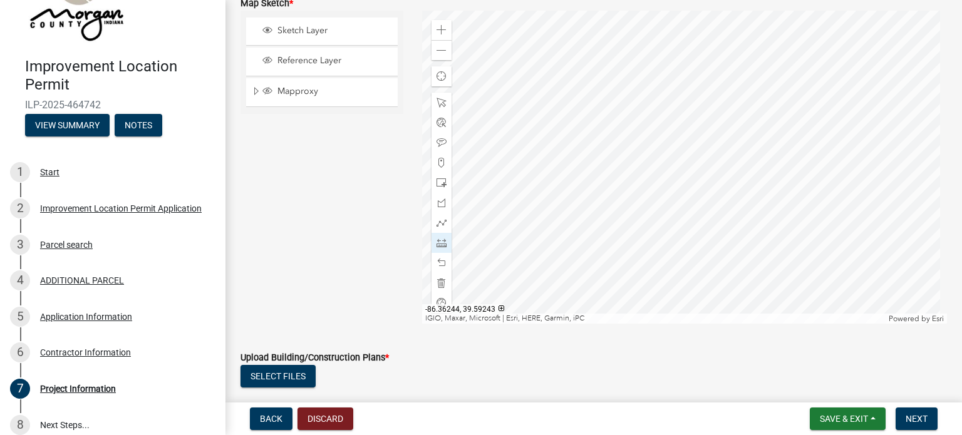
click at [510, 227] on div at bounding box center [684, 167] width 525 height 313
click at [510, 228] on div at bounding box center [684, 167] width 525 height 313
click at [509, 227] on div at bounding box center [684, 167] width 525 height 313
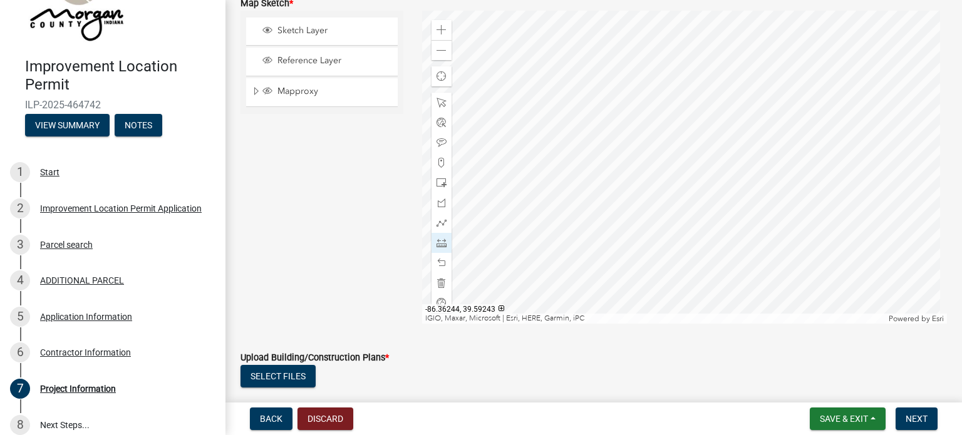
click at [509, 227] on div at bounding box center [684, 167] width 525 height 313
click at [438, 257] on div at bounding box center [441, 263] width 20 height 20
click at [438, 255] on div at bounding box center [441, 263] width 20 height 20
click at [436, 262] on span at bounding box center [441, 263] width 10 height 10
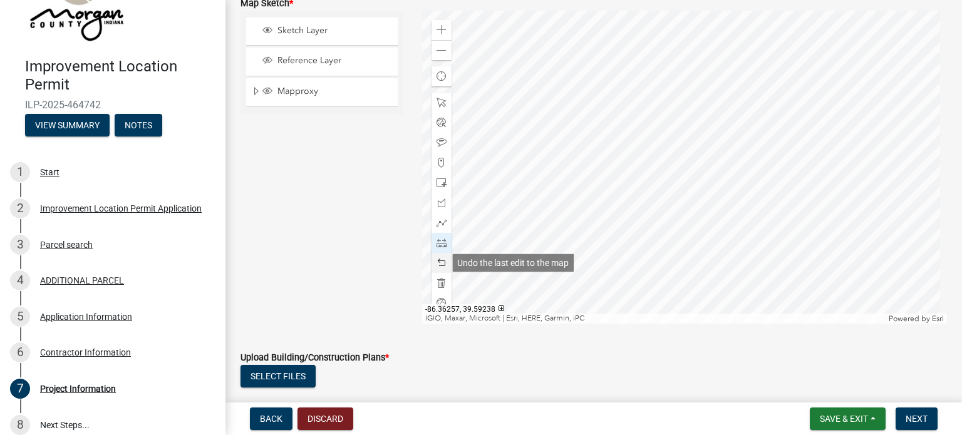
click at [436, 262] on span at bounding box center [441, 263] width 10 height 10
click at [438, 262] on span at bounding box center [441, 263] width 10 height 10
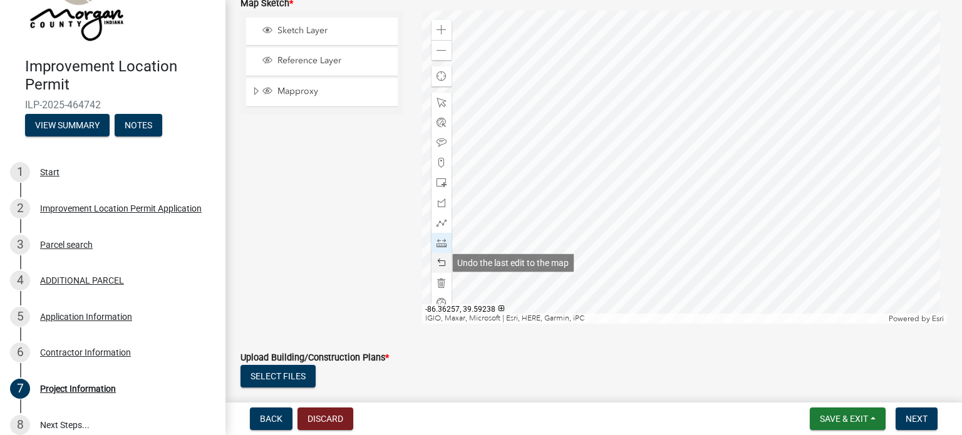
click at [438, 262] on span at bounding box center [441, 263] width 10 height 10
click at [441, 242] on span at bounding box center [441, 243] width 10 height 10
click at [514, 225] on div at bounding box center [684, 167] width 525 height 313
click at [515, 225] on div at bounding box center [684, 167] width 525 height 313
click at [582, 225] on div at bounding box center [684, 167] width 525 height 313
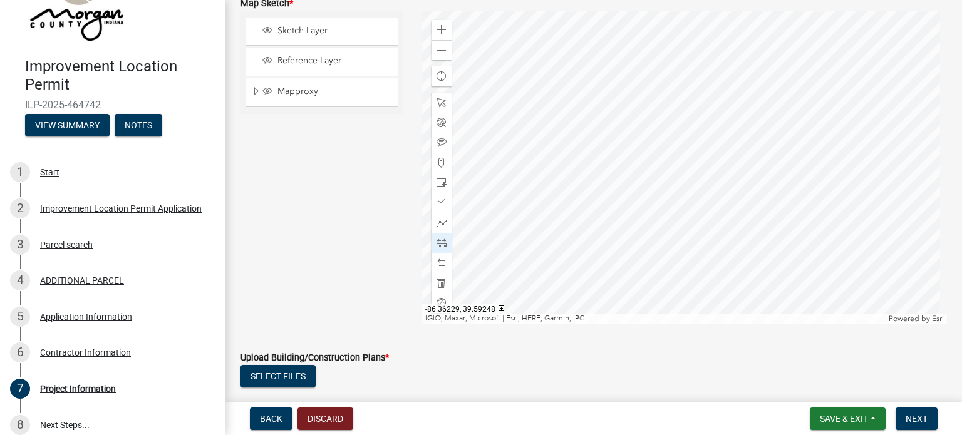
click at [583, 193] on div at bounding box center [684, 167] width 525 height 313
click at [588, 197] on div at bounding box center [684, 167] width 525 height 313
click at [520, 198] on div at bounding box center [684, 167] width 525 height 313
click at [521, 232] on div at bounding box center [684, 167] width 525 height 313
click at [518, 232] on div at bounding box center [684, 167] width 525 height 313
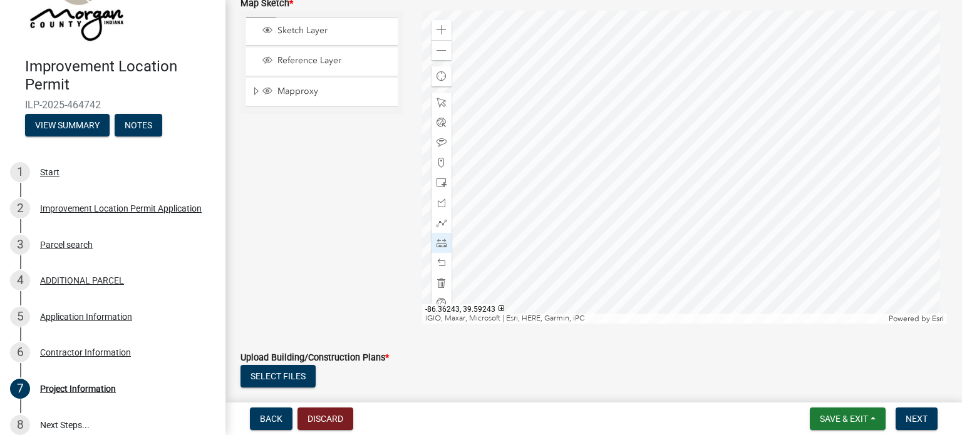
click at [518, 232] on div at bounding box center [684, 167] width 525 height 313
click at [570, 175] on div at bounding box center [684, 167] width 525 height 313
click at [535, 182] on div at bounding box center [684, 167] width 525 height 313
click at [536, 182] on div at bounding box center [684, 167] width 525 height 313
click at [540, 179] on div at bounding box center [684, 167] width 525 height 313
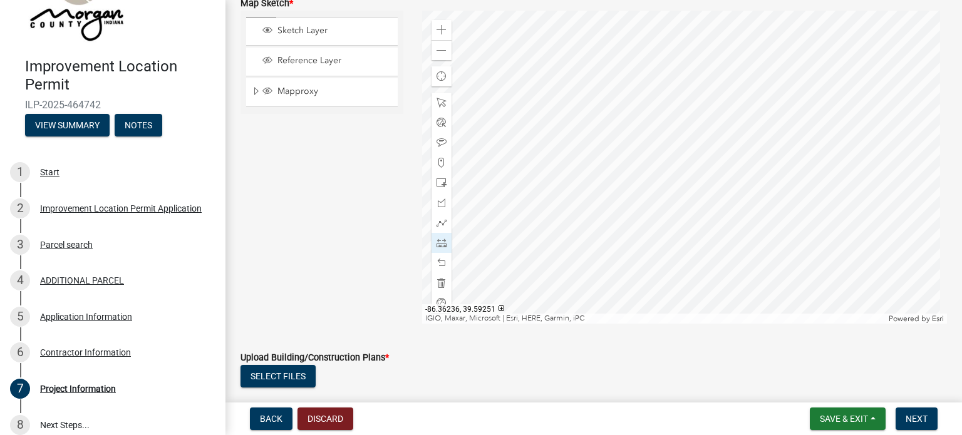
click at [554, 185] on div at bounding box center [684, 167] width 525 height 313
click at [441, 260] on span at bounding box center [441, 263] width 10 height 10
click at [440, 260] on span at bounding box center [441, 263] width 10 height 10
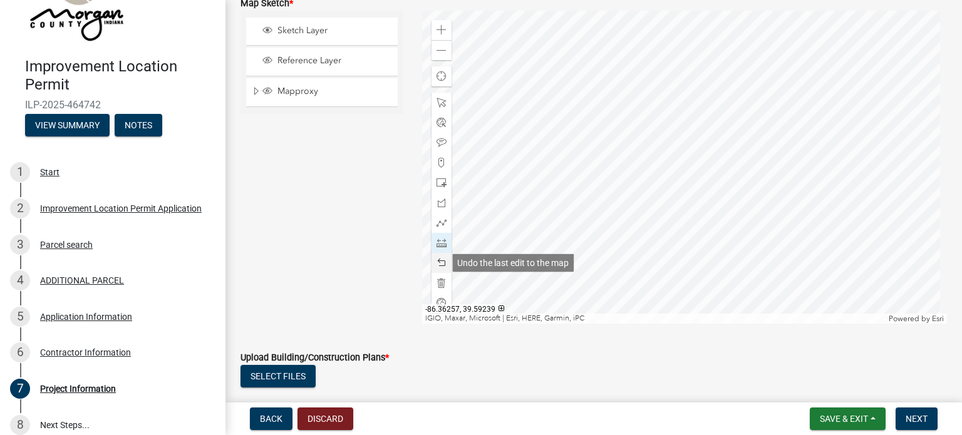
click at [439, 265] on span at bounding box center [441, 263] width 10 height 10
click at [920, 415] on span "Next" at bounding box center [916, 419] width 22 height 10
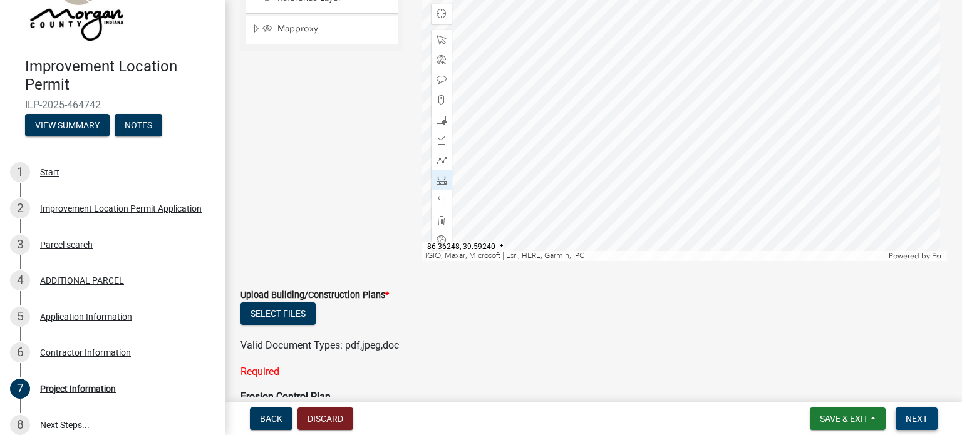
scroll to position [2341, 0]
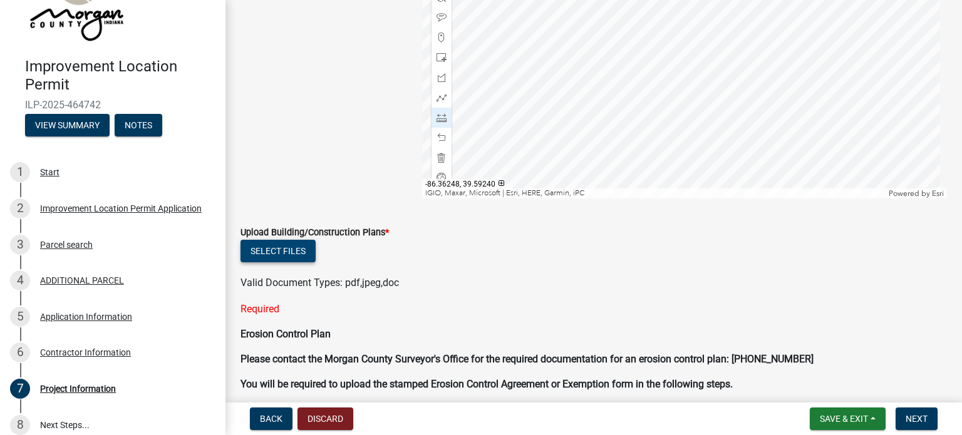
click at [289, 250] on button "Select files" at bounding box center [277, 251] width 75 height 23
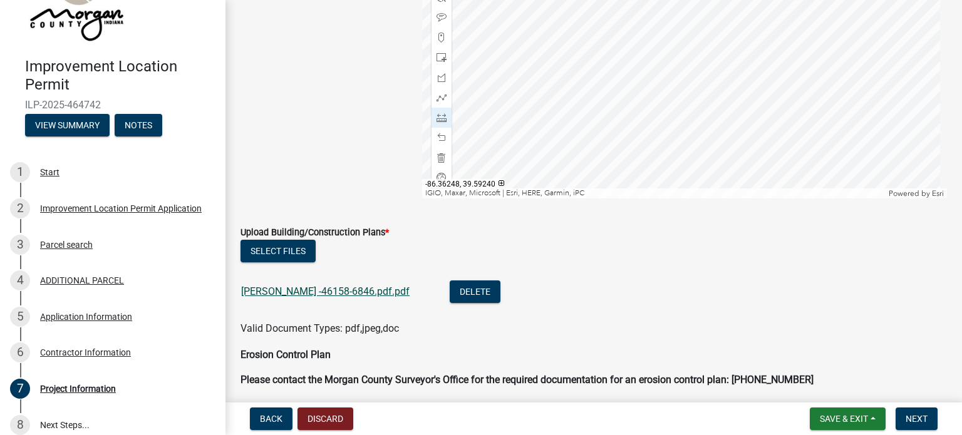
click at [325, 293] on link "[PERSON_NAME] -46158-6846.pdf.pdf" at bounding box center [325, 291] width 168 height 12
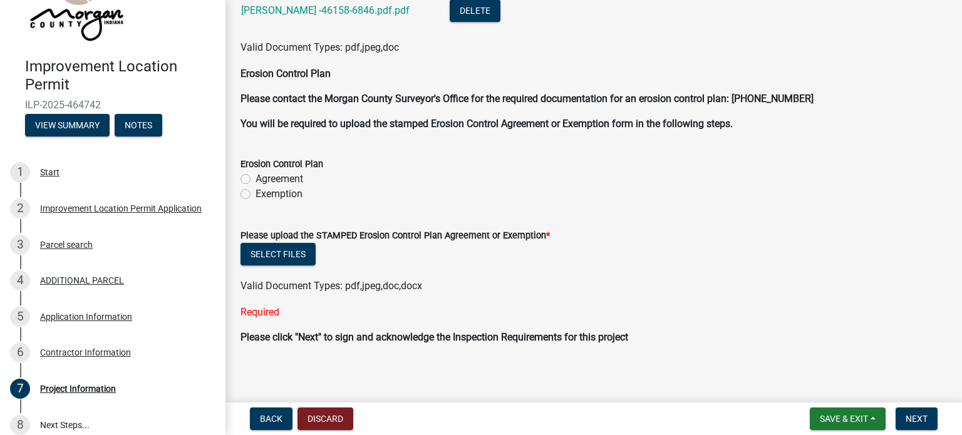
scroll to position [2629, 0]
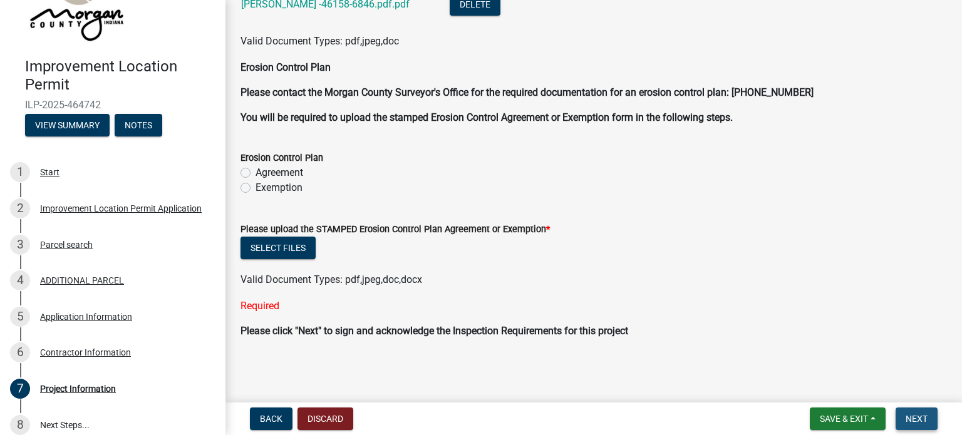
click at [918, 420] on span "Next" at bounding box center [916, 419] width 22 height 10
click at [401, 279] on span "Valid Document Types: pdf,jpeg,doc,docx" at bounding box center [331, 280] width 182 height 12
click at [851, 419] on span "Save & Exit" at bounding box center [843, 419] width 48 height 10
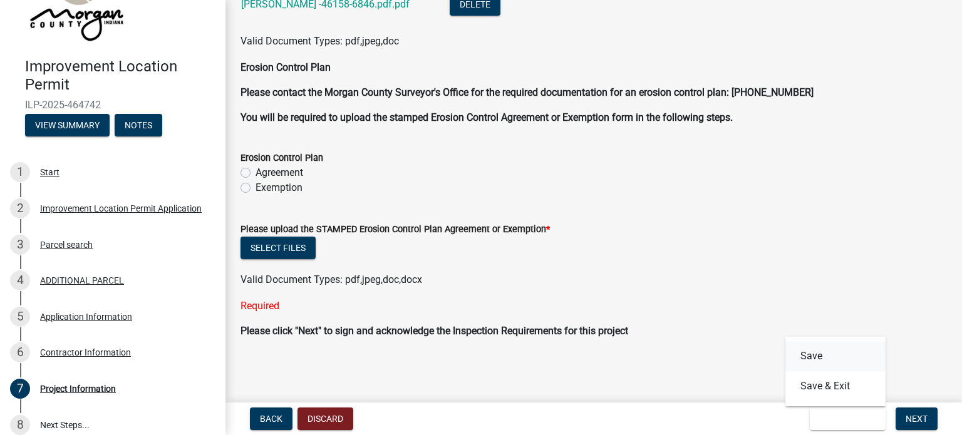
click at [814, 356] on button "Save" at bounding box center [835, 356] width 100 height 30
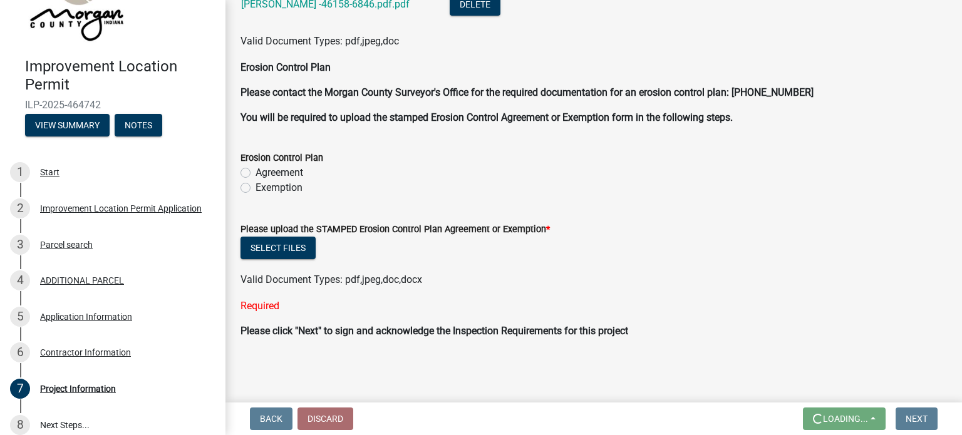
scroll to position [0, 0]
